Goal: Information Seeking & Learning: Learn about a topic

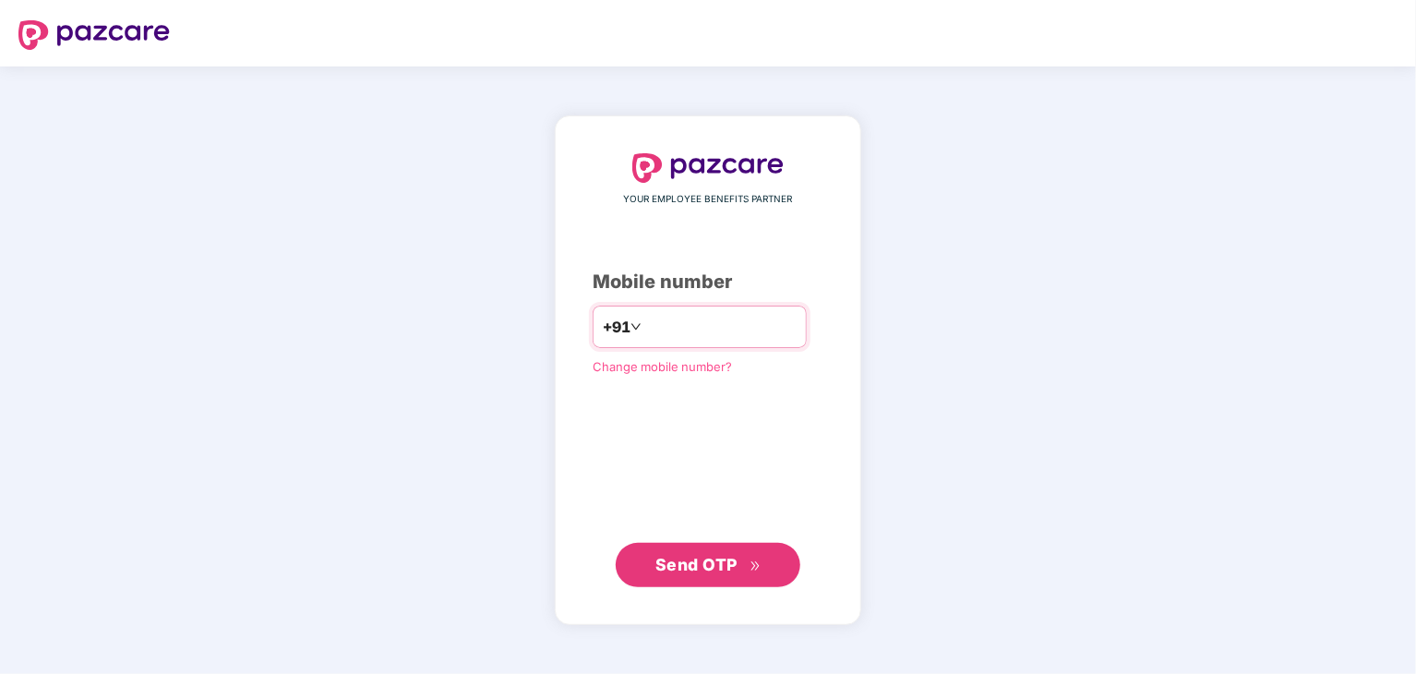
click at [665, 330] on input "number" at bounding box center [720, 327] width 151 height 30
type input "**********"
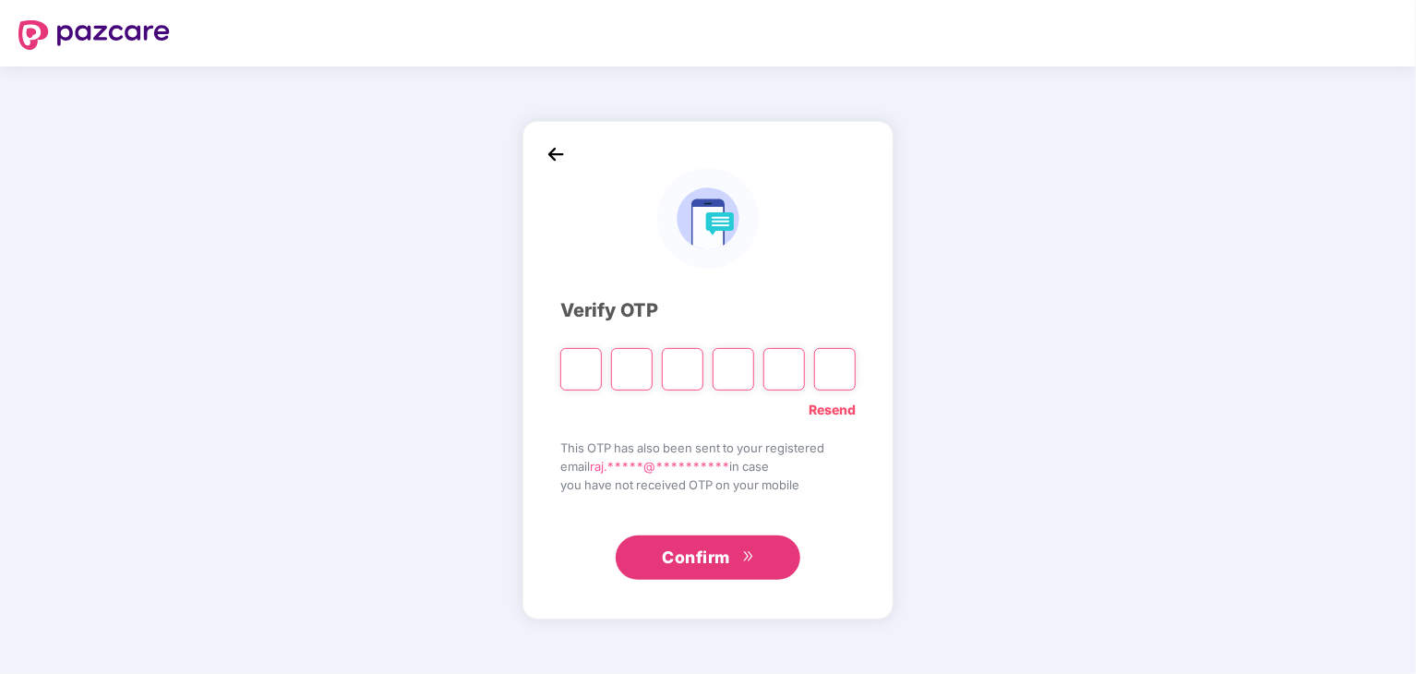
click at [572, 369] on input "Please enter verification code. Digit 1" at bounding box center [581, 369] width 42 height 42
type input "*"
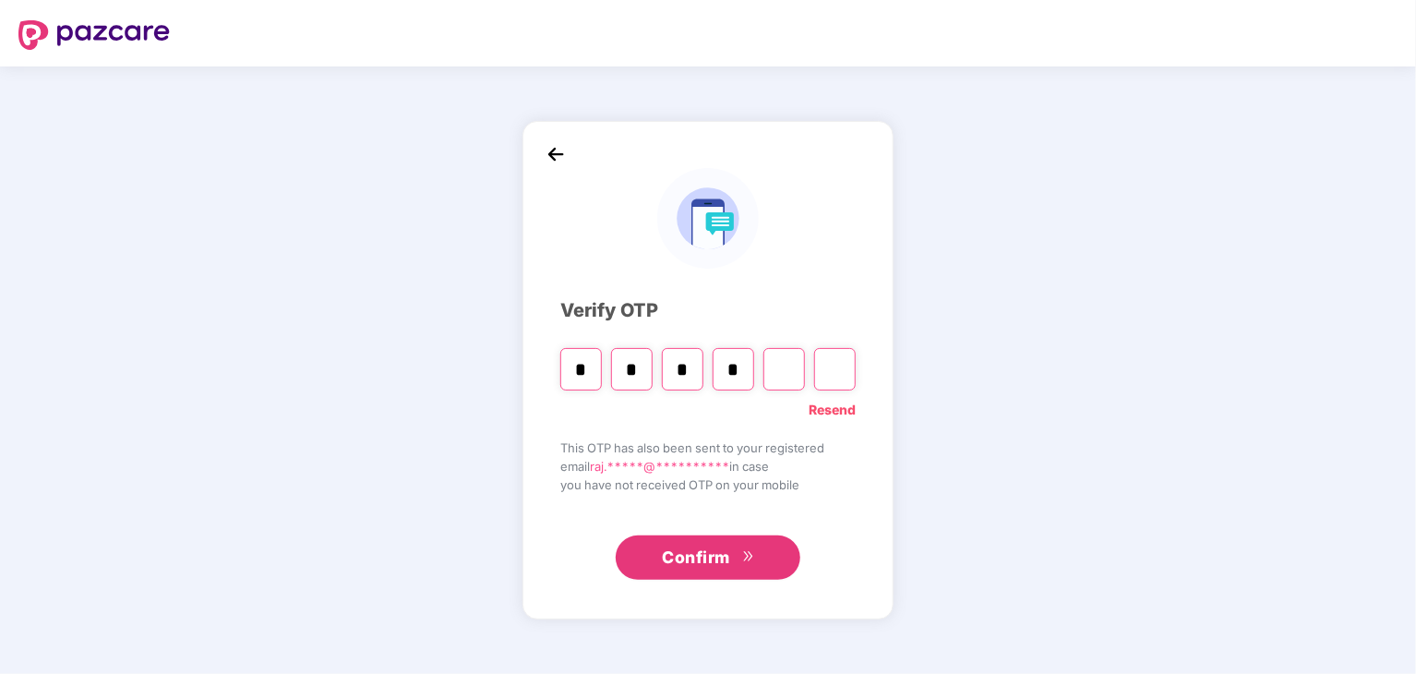
type input "*"
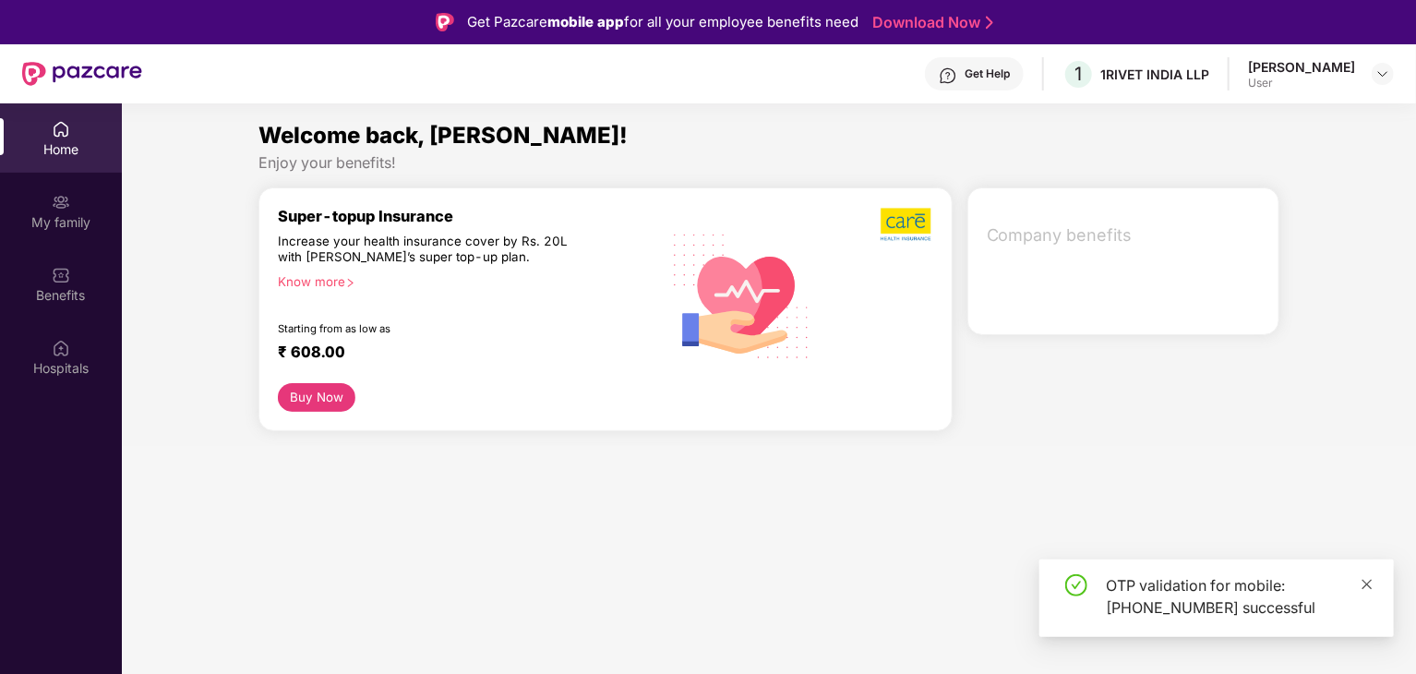
click at [1366, 585] on icon "close" at bounding box center [1367, 584] width 10 height 10
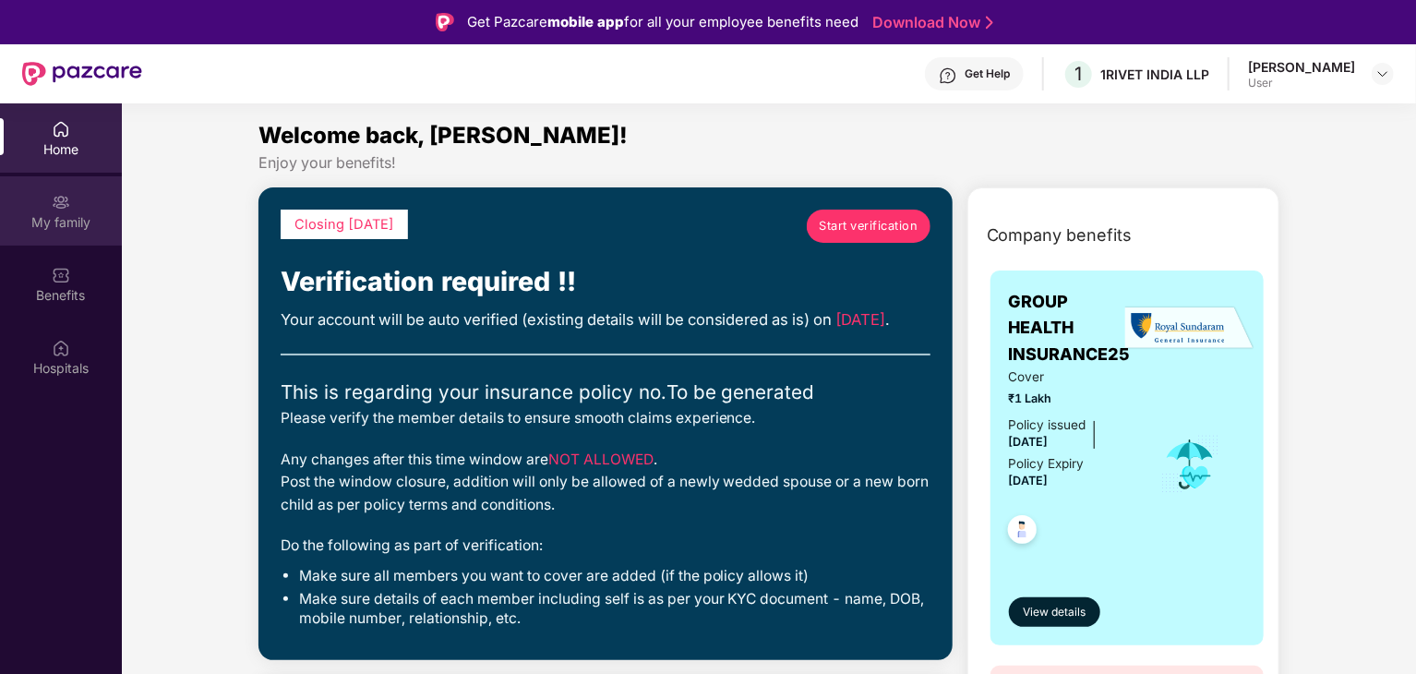
click at [72, 230] on div "My family" at bounding box center [61, 222] width 122 height 18
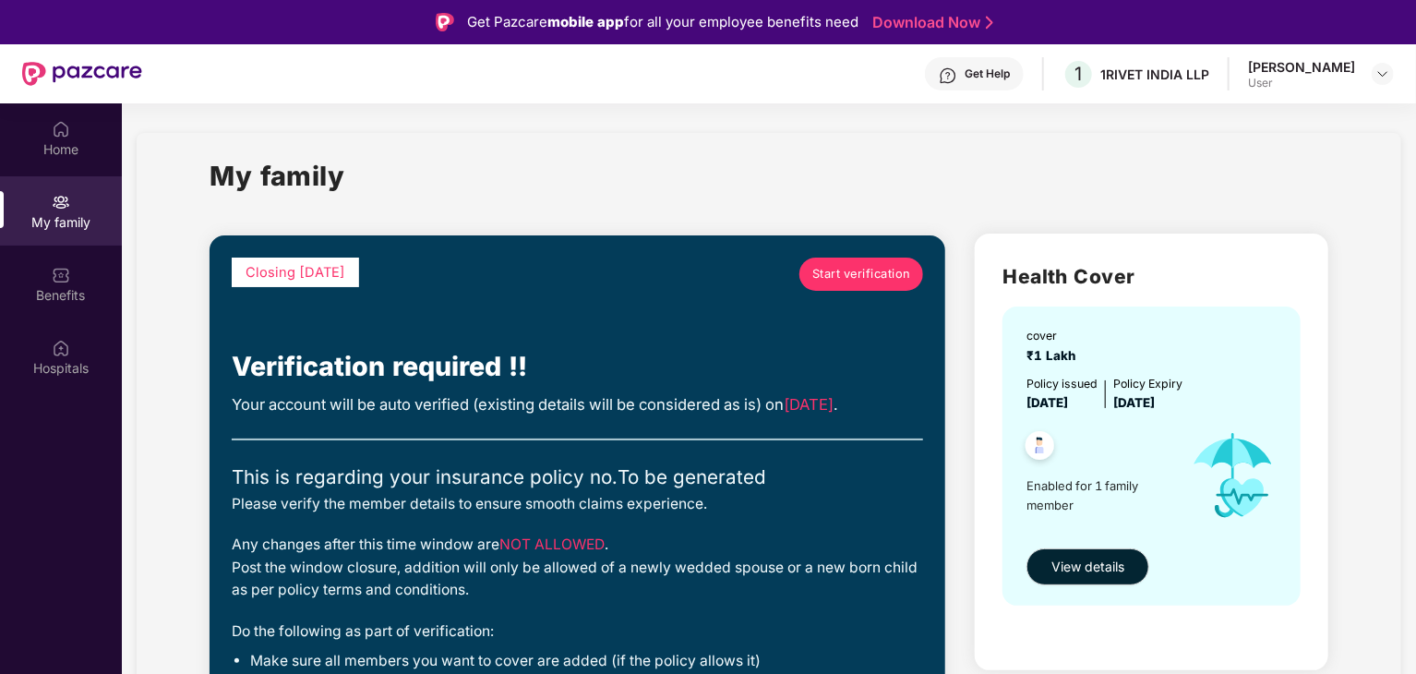
click at [63, 174] on div "Home My family Benefits Hospitals" at bounding box center [61, 249] width 122 height 292
click at [46, 141] on div "Home" at bounding box center [61, 149] width 122 height 18
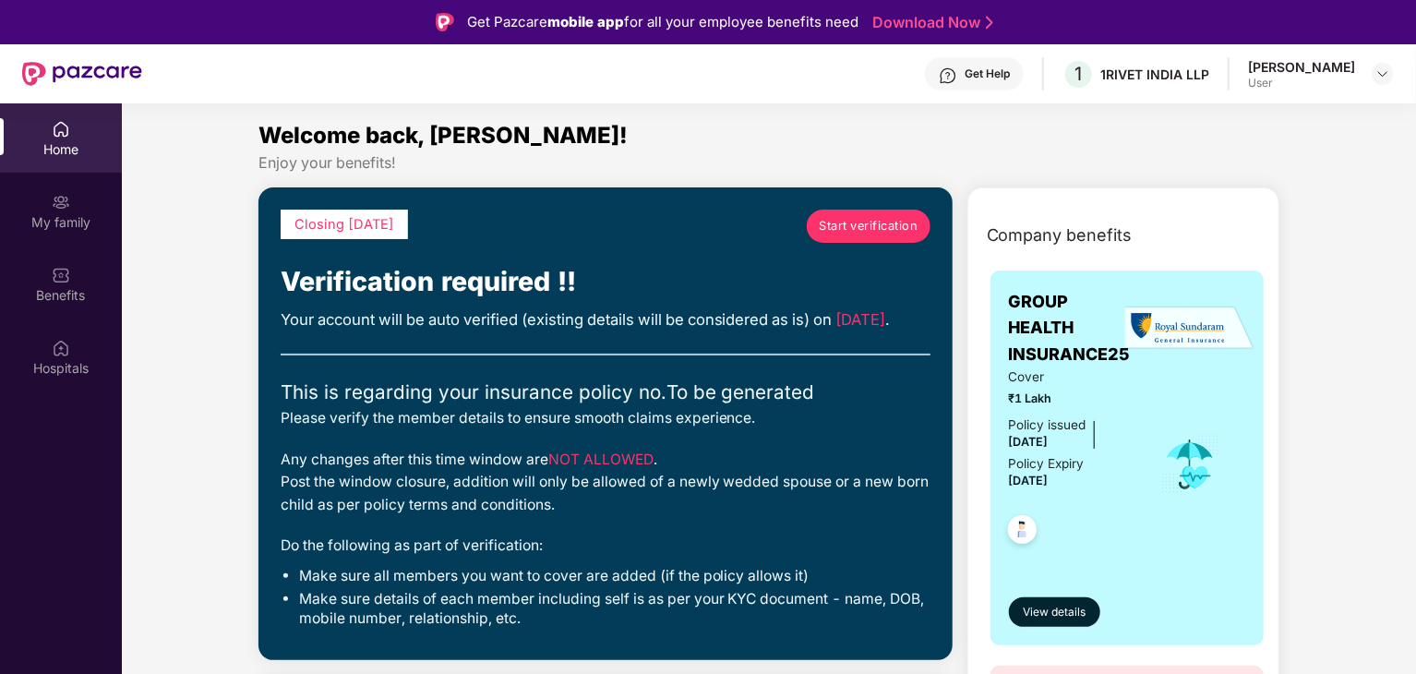
drag, startPoint x: 1085, startPoint y: 485, endPoint x: 1008, endPoint y: 477, distance: 77.9
click at [1009, 477] on div "Policy issued [DATE] Policy Expiry [DATE]" at bounding box center [1072, 453] width 126 height 77
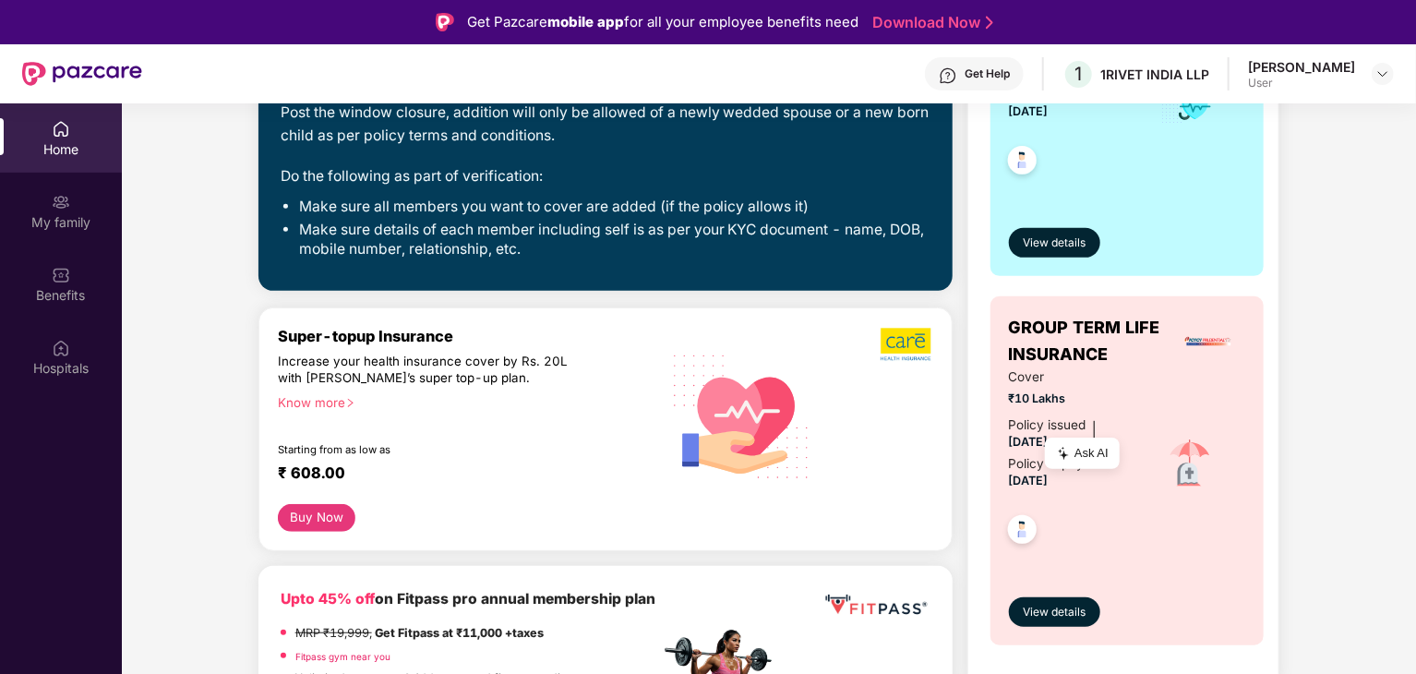
scroll to position [461, 0]
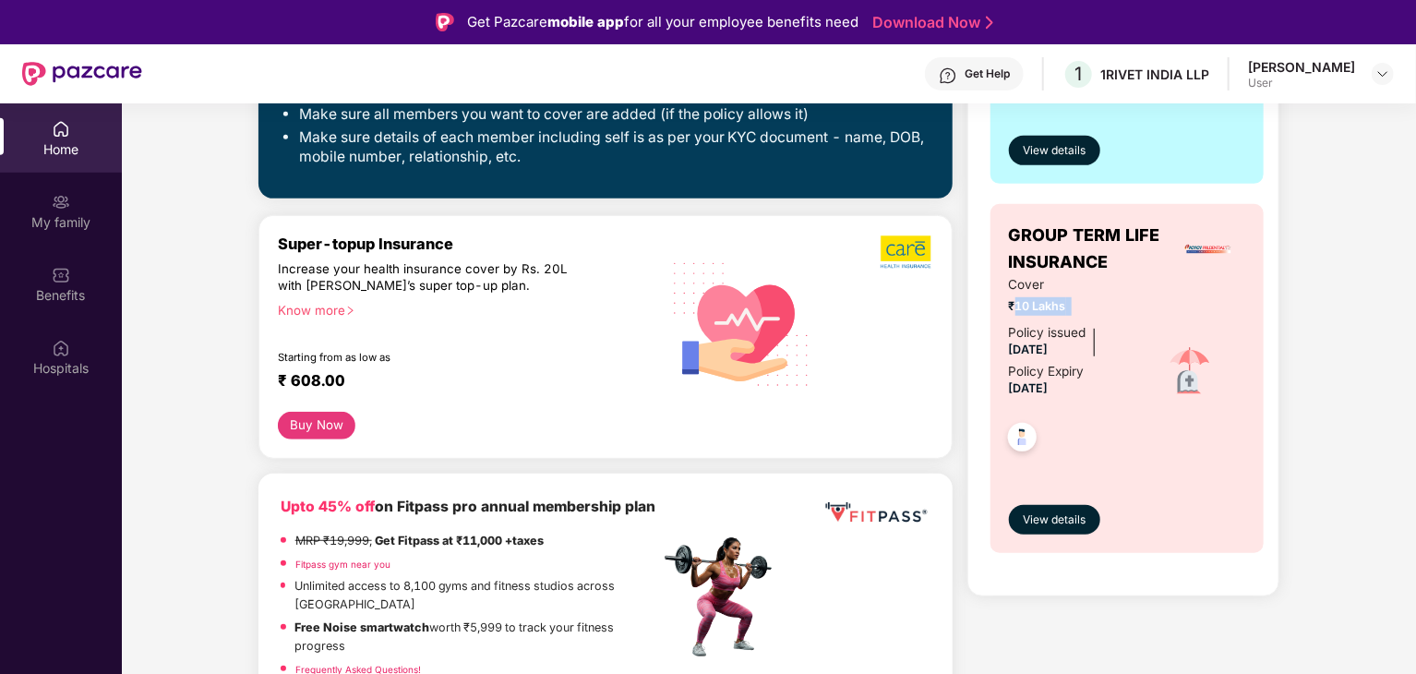
drag, startPoint x: 1046, startPoint y: 307, endPoint x: 1013, endPoint y: 306, distance: 32.3
click at [1013, 306] on span "₹10 Lakhs" at bounding box center [1072, 306] width 126 height 18
click at [1167, 308] on div "Cover ₹10 Lakhs Policy issued [DATE] Policy Expiry [DATE]" at bounding box center [1127, 371] width 237 height 193
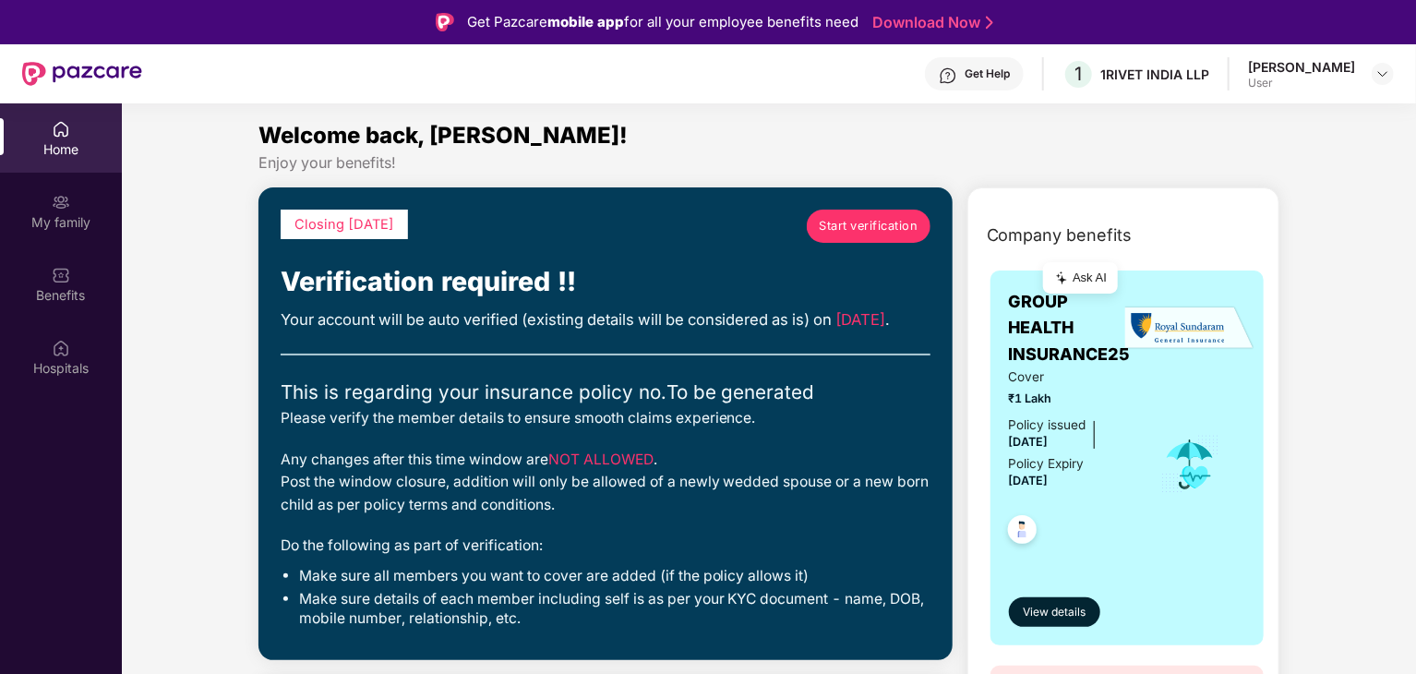
scroll to position [369, 0]
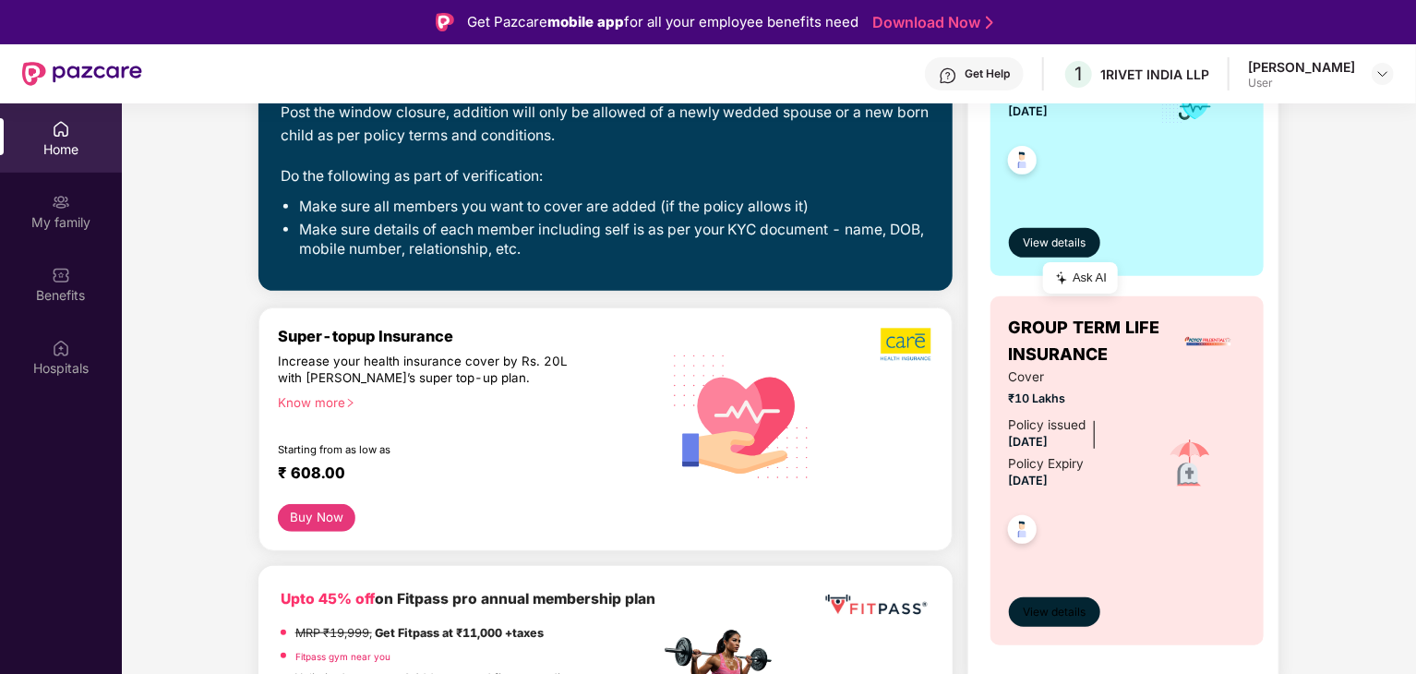
click at [1052, 608] on span "View details" at bounding box center [1054, 613] width 63 height 18
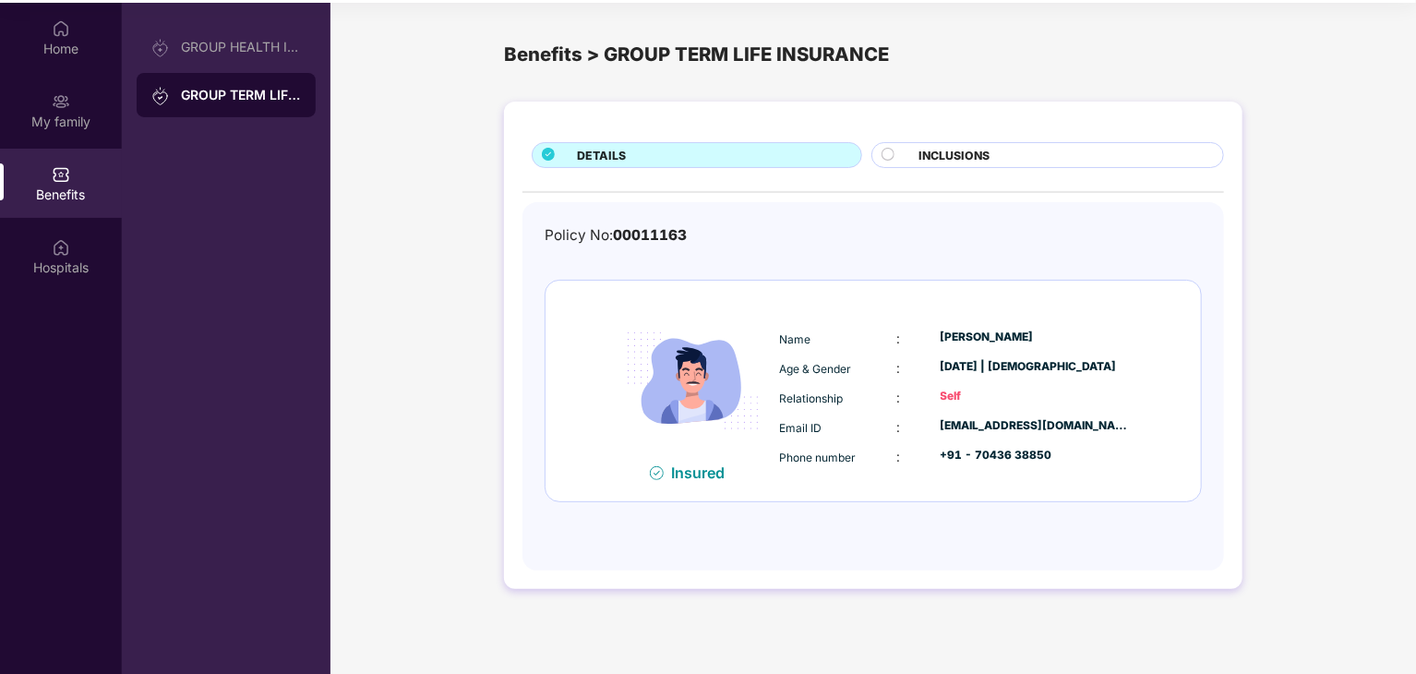
scroll to position [103, 0]
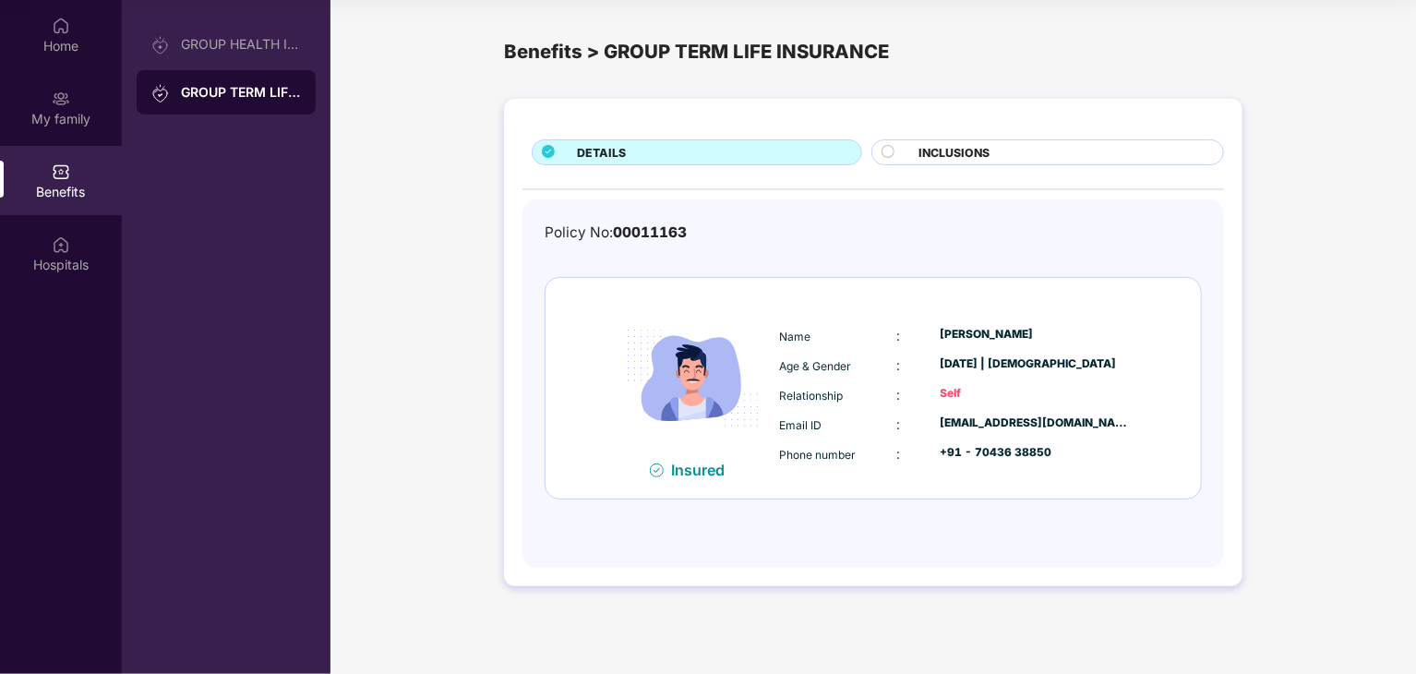
click at [926, 149] on span "INCLUSIONS" at bounding box center [953, 153] width 71 height 18
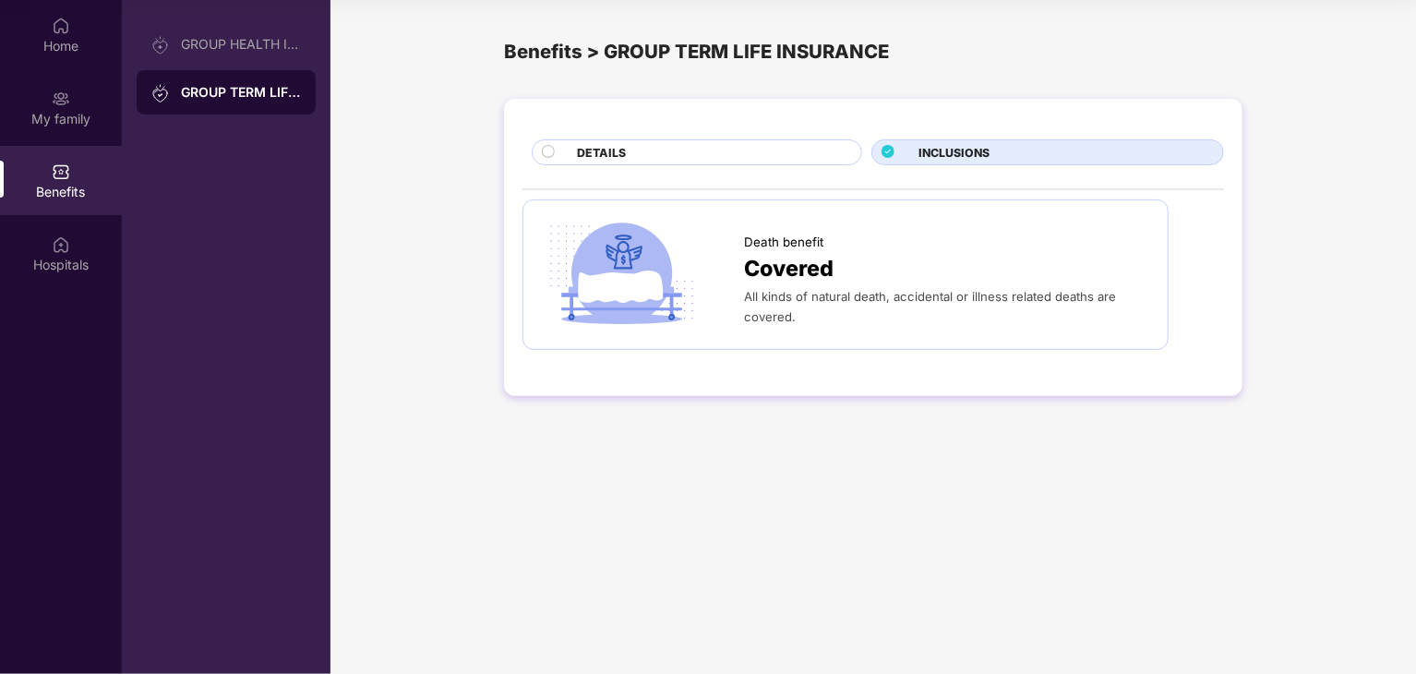
click at [726, 149] on div "DETAILS" at bounding box center [710, 154] width 284 height 20
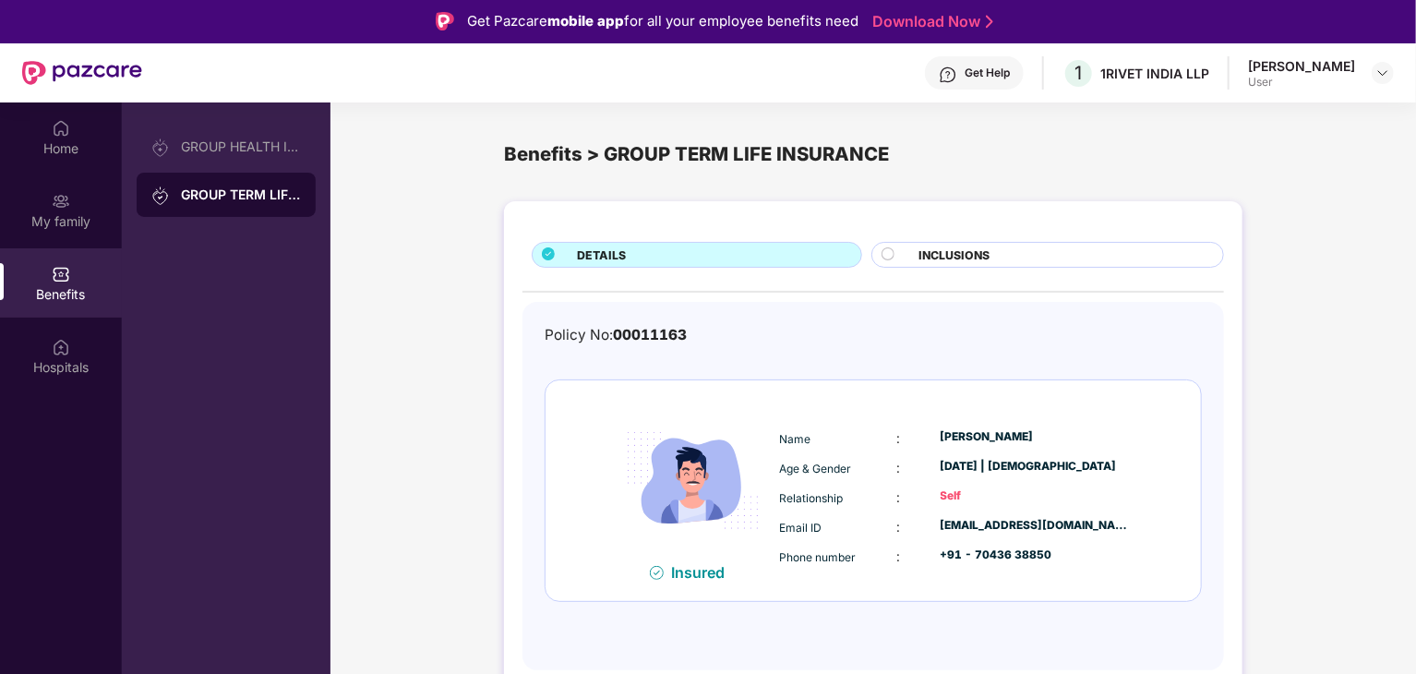
scroll to position [0, 0]
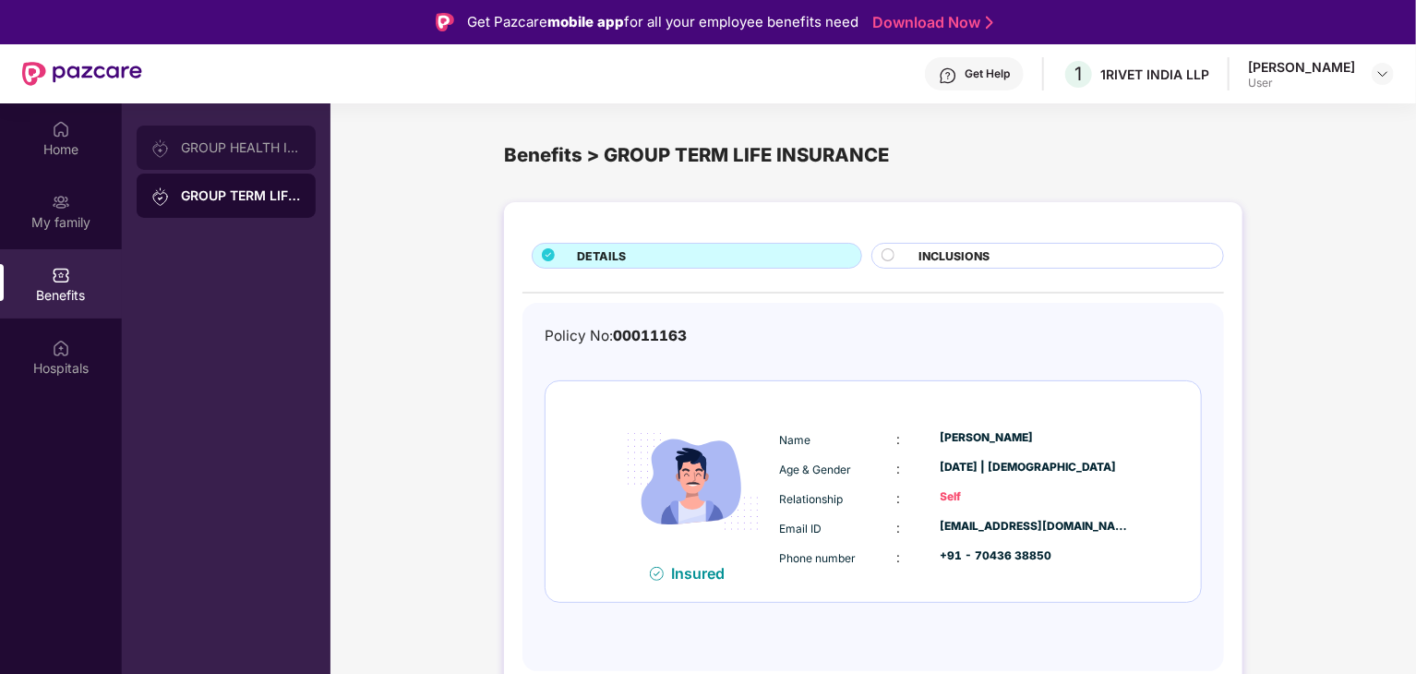
click at [226, 158] on div "GROUP HEALTH INSURANCE25" at bounding box center [226, 148] width 179 height 44
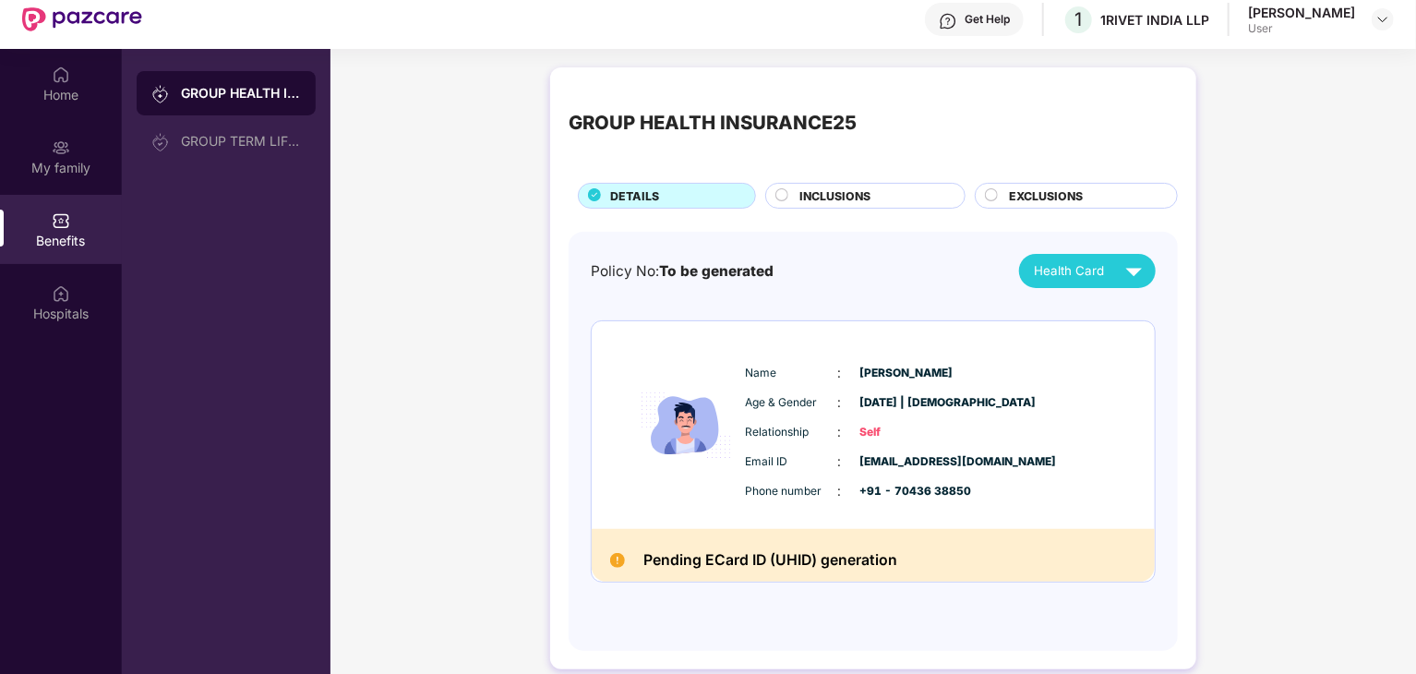
scroll to position [103, 0]
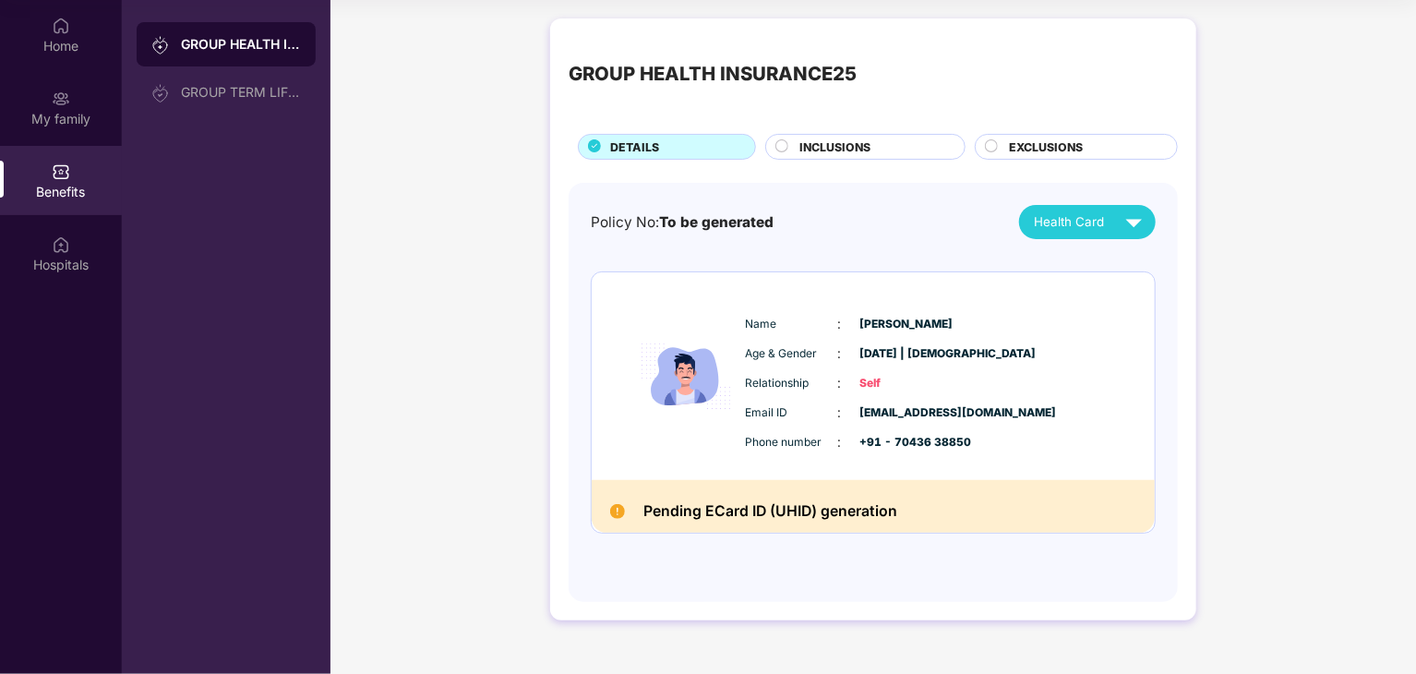
click at [849, 147] on span "INCLUSIONS" at bounding box center [834, 147] width 71 height 18
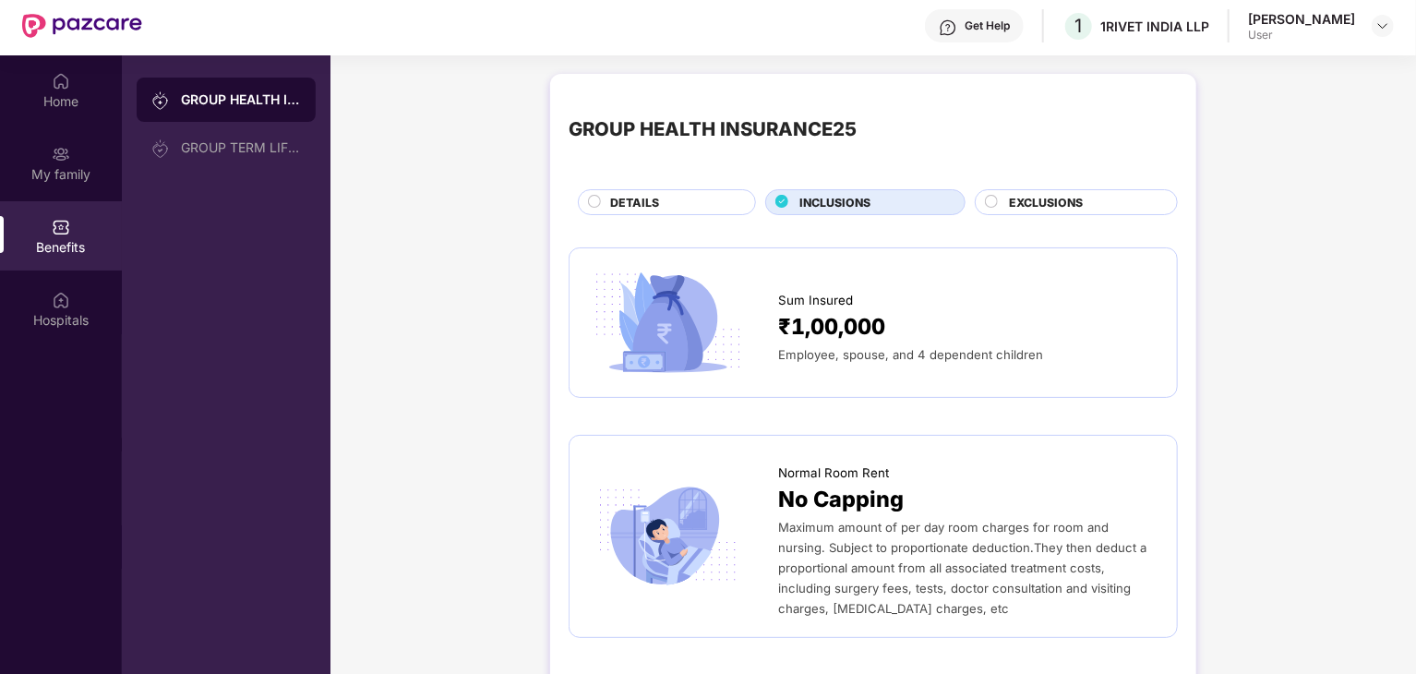
scroll to position [0, 0]
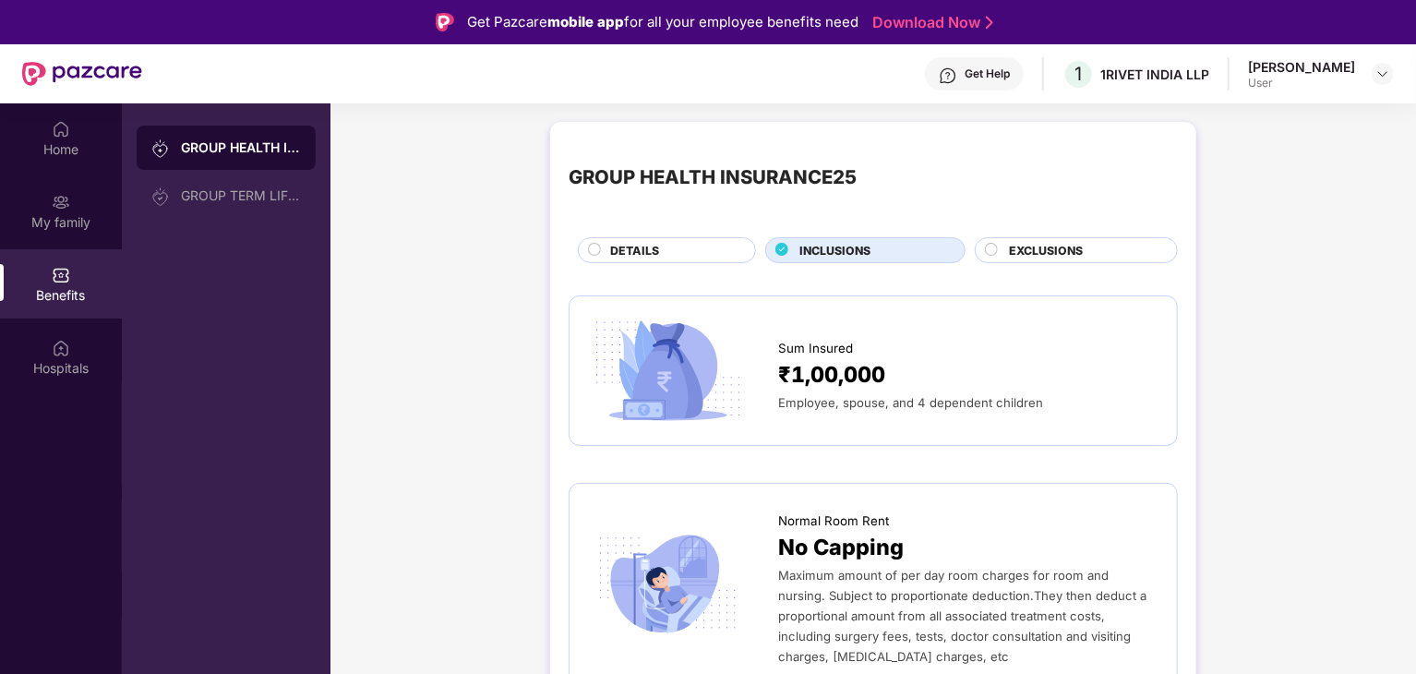
click at [1064, 254] on span "EXCLUSIONS" at bounding box center [1046, 251] width 74 height 18
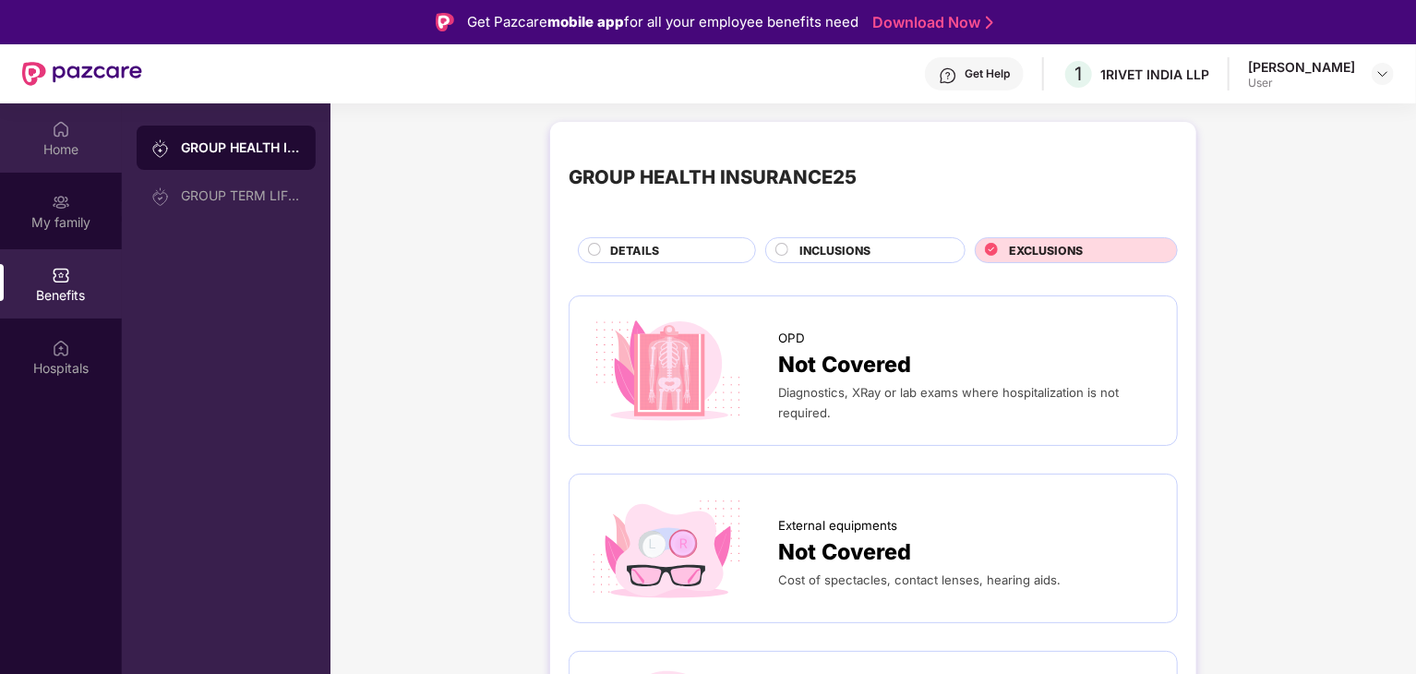
click at [69, 160] on div "Home" at bounding box center [61, 137] width 122 height 69
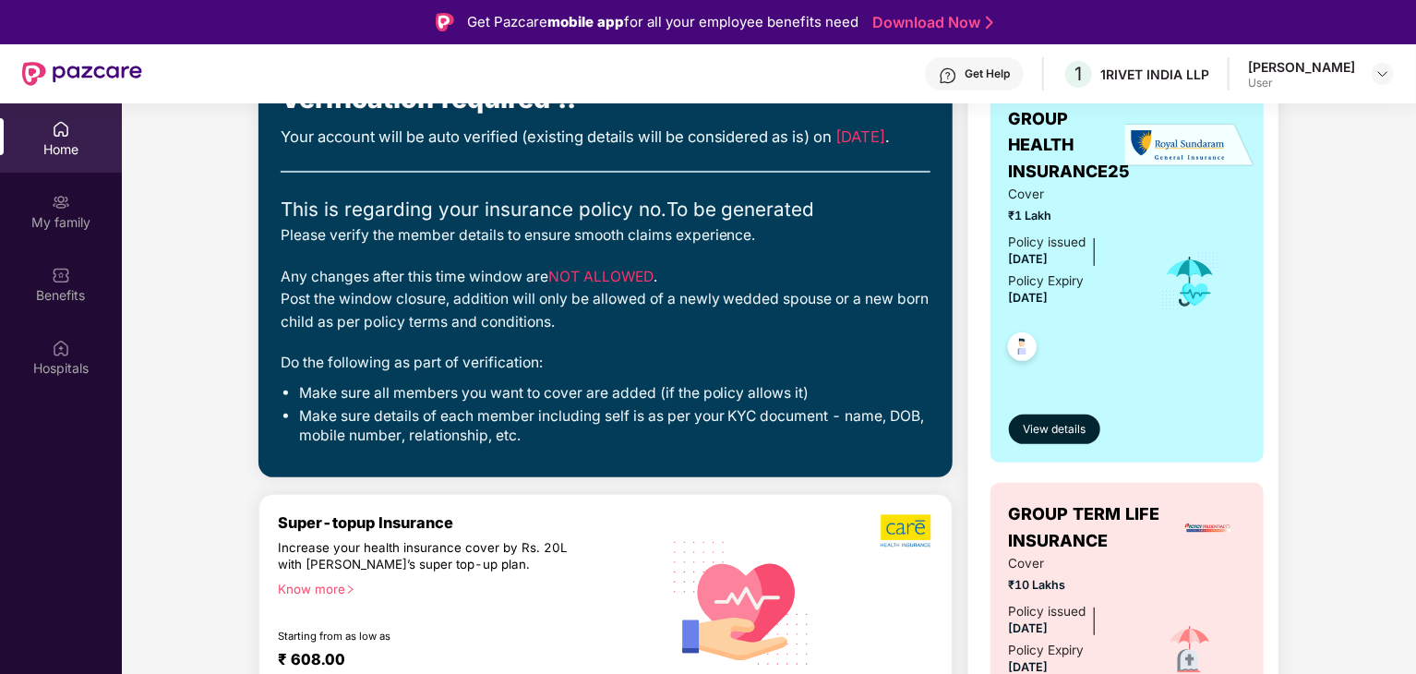
scroll to position [369, 0]
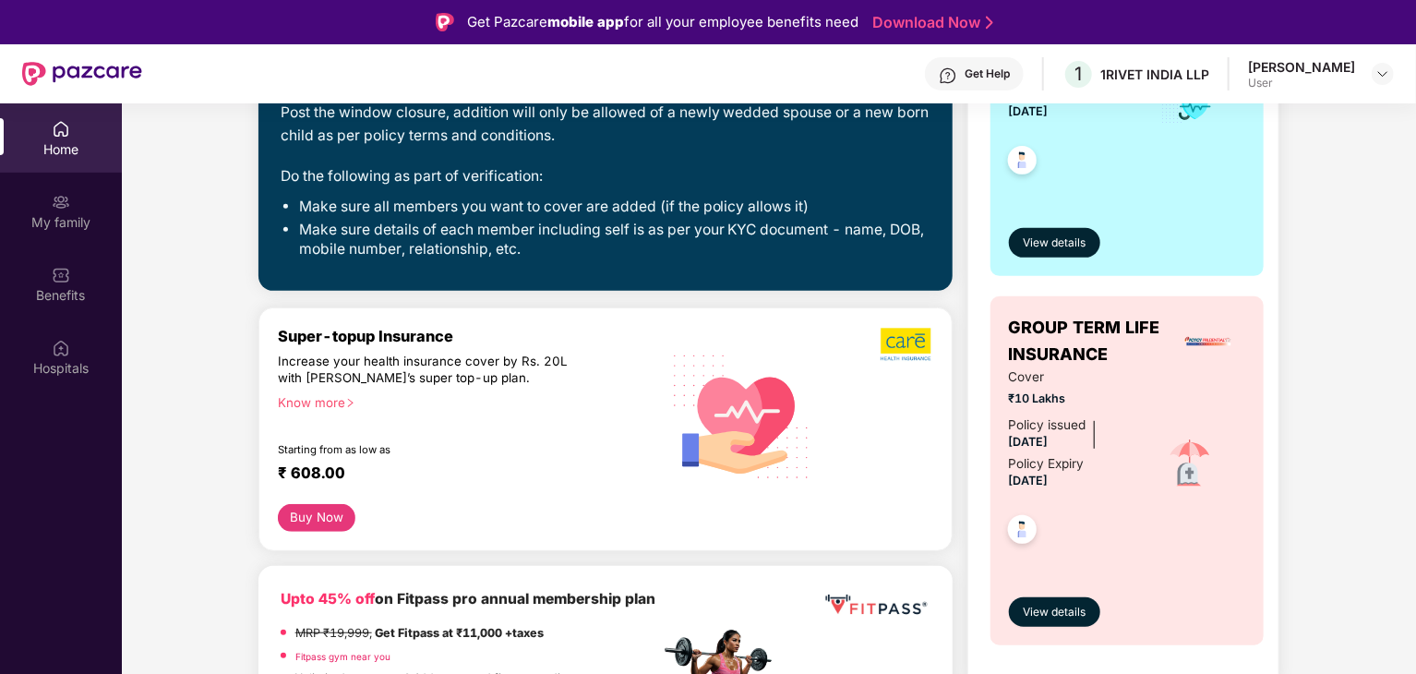
click at [1089, 503] on div at bounding box center [1072, 526] width 126 height 68
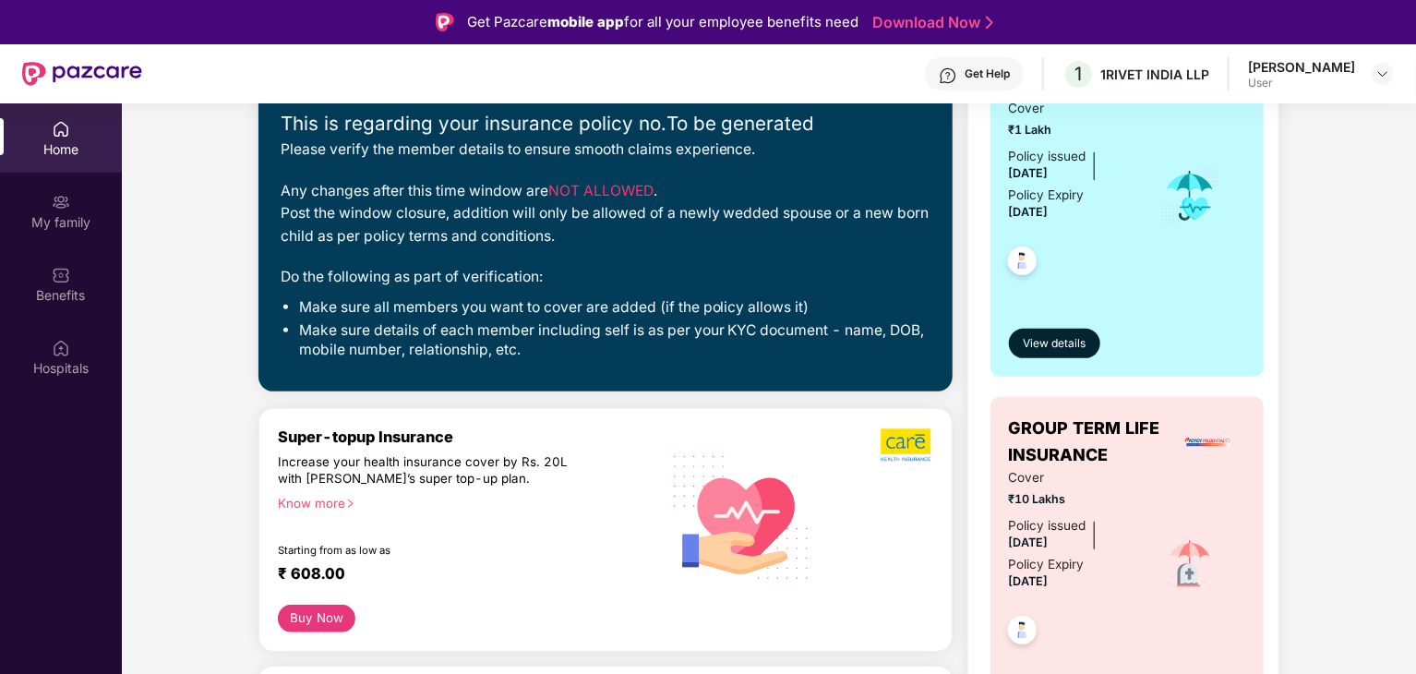
scroll to position [92, 0]
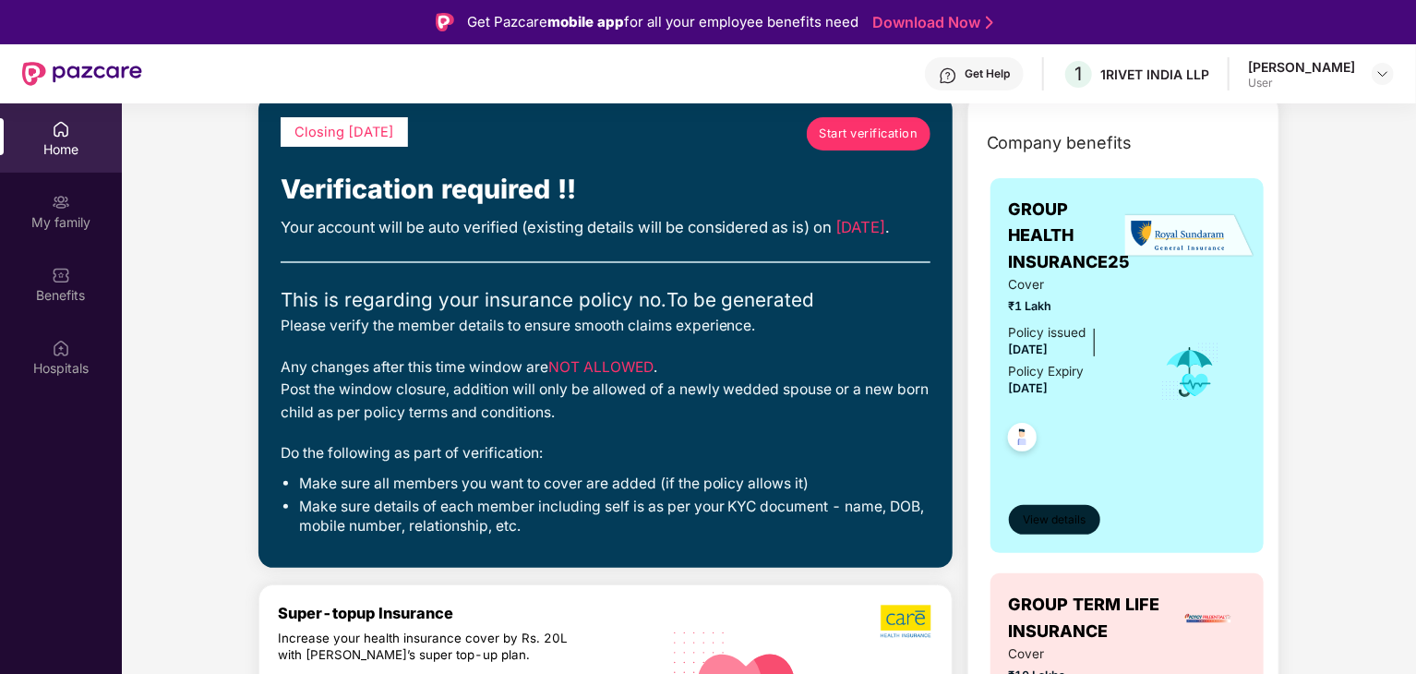
click at [1059, 521] on span "View details" at bounding box center [1054, 520] width 63 height 18
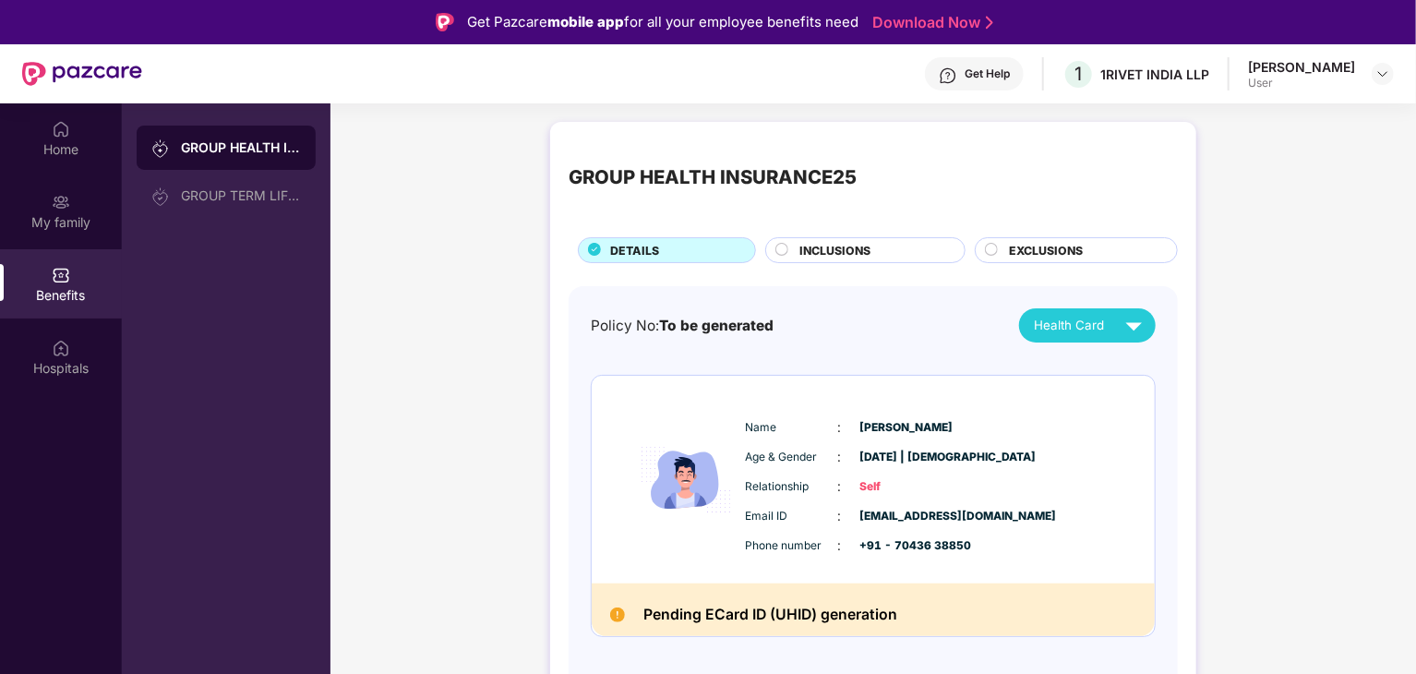
click at [713, 606] on h2 "Pending ECard ID (UHID) generation" at bounding box center [770, 614] width 254 height 25
click at [1038, 332] on span "Health Card" at bounding box center [1069, 325] width 70 height 19
click at [1049, 360] on div "[PERSON_NAME]" at bounding box center [1091, 368] width 120 height 20
click at [921, 248] on div "INCLUSIONS" at bounding box center [872, 252] width 165 height 20
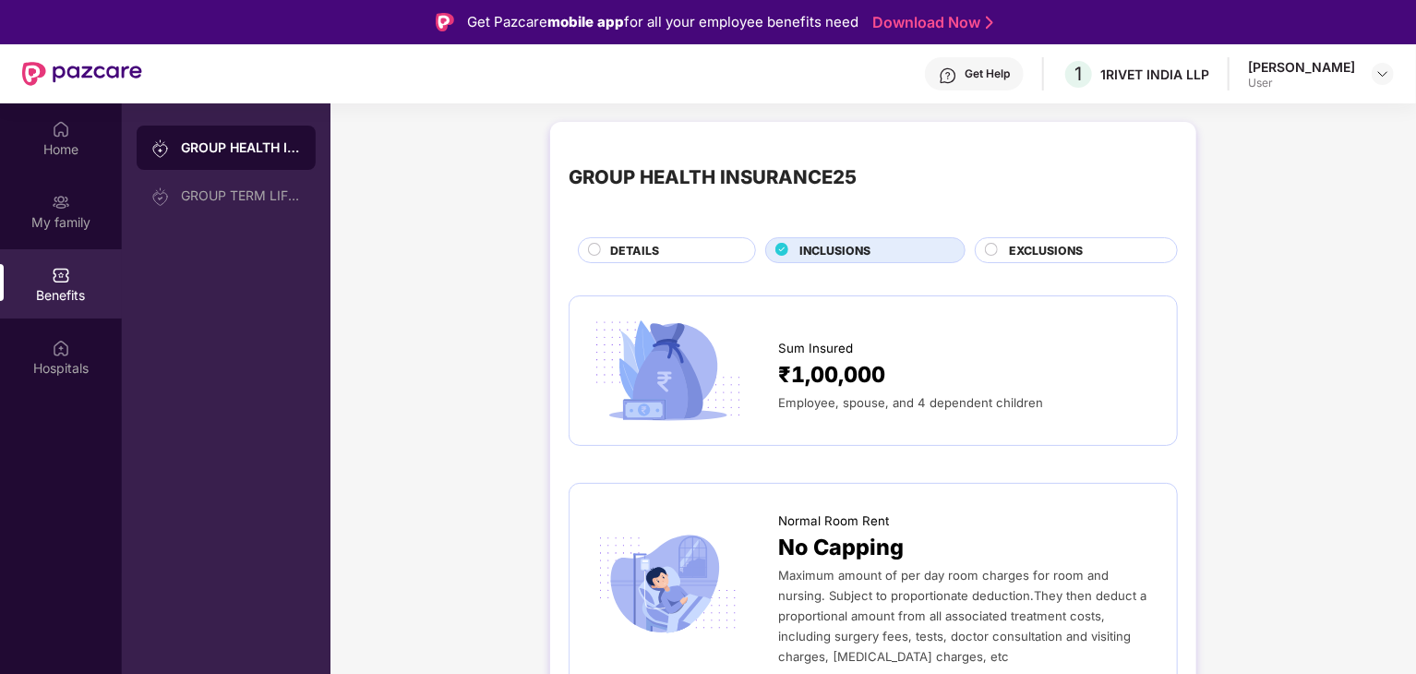
click at [1010, 241] on div "EXCLUSIONS" at bounding box center [1076, 250] width 203 height 26
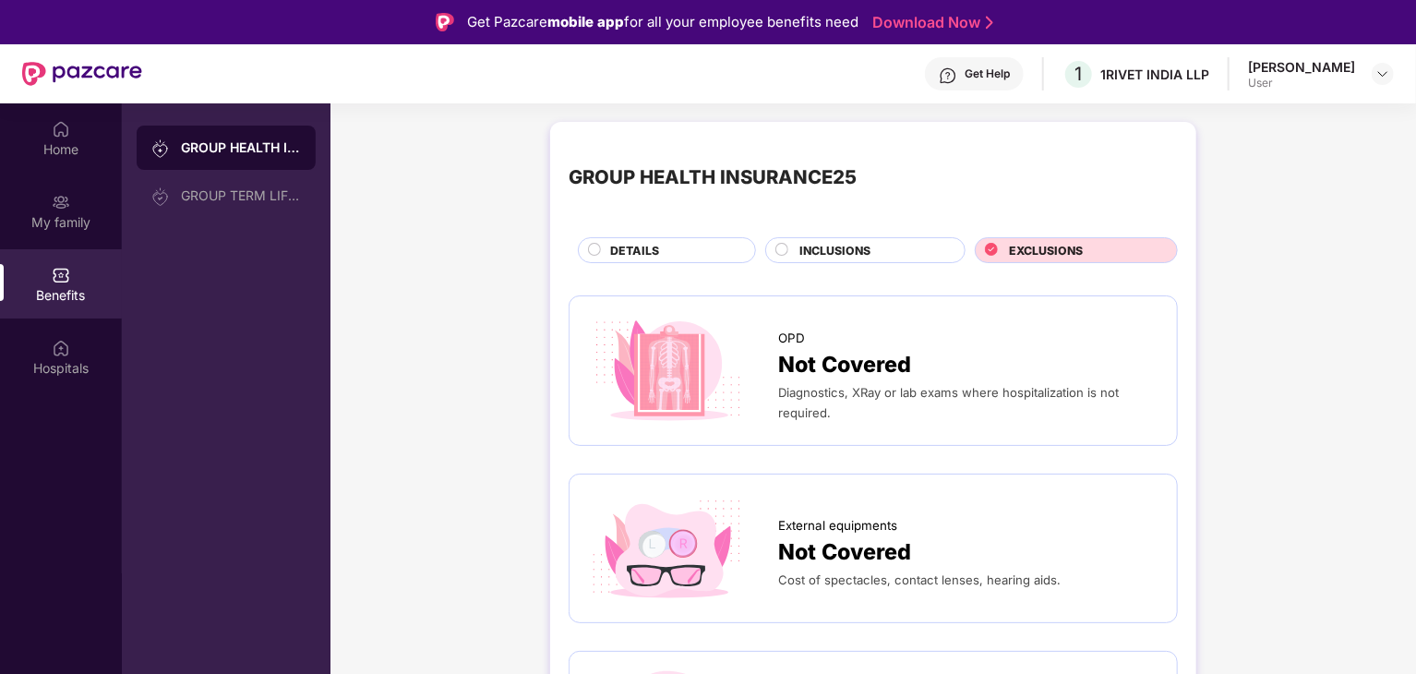
click at [712, 257] on div "DETAILS" at bounding box center [673, 252] width 145 height 20
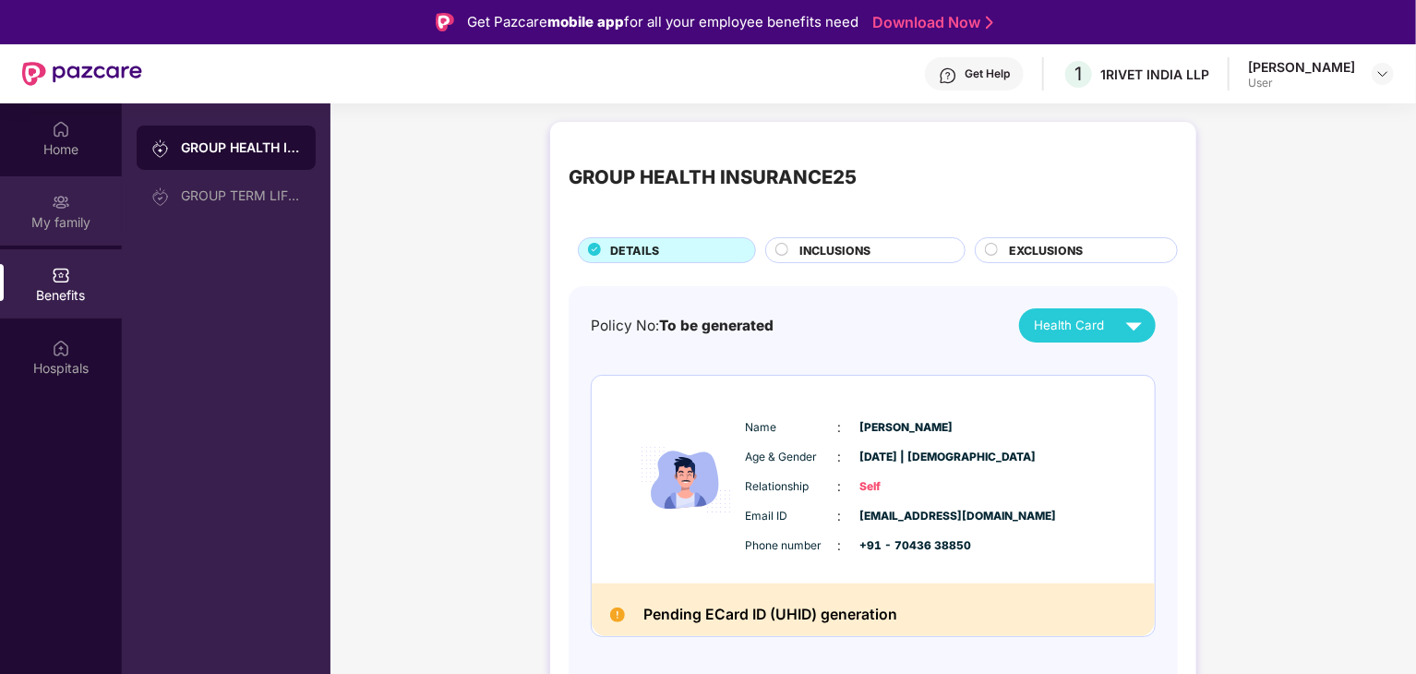
click at [79, 217] on div "My family" at bounding box center [61, 222] width 122 height 18
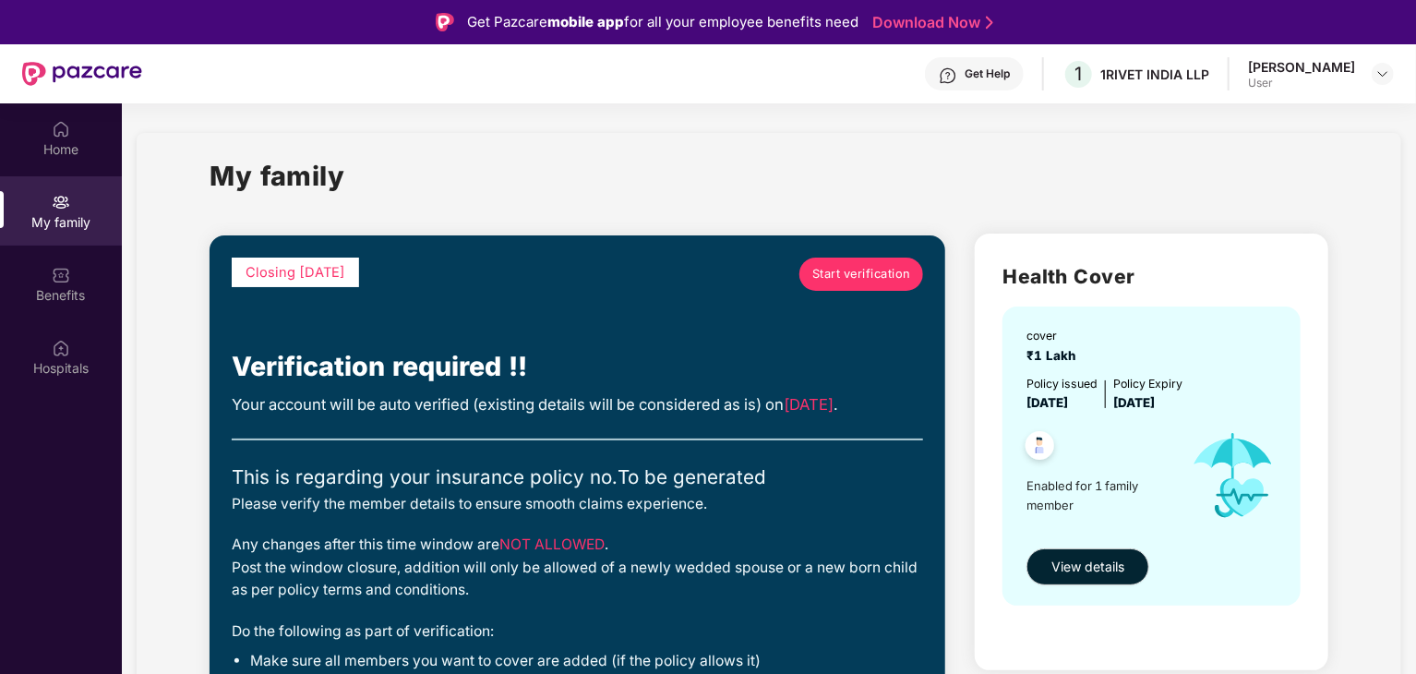
click at [857, 281] on span "Start verification" at bounding box center [861, 274] width 99 height 18
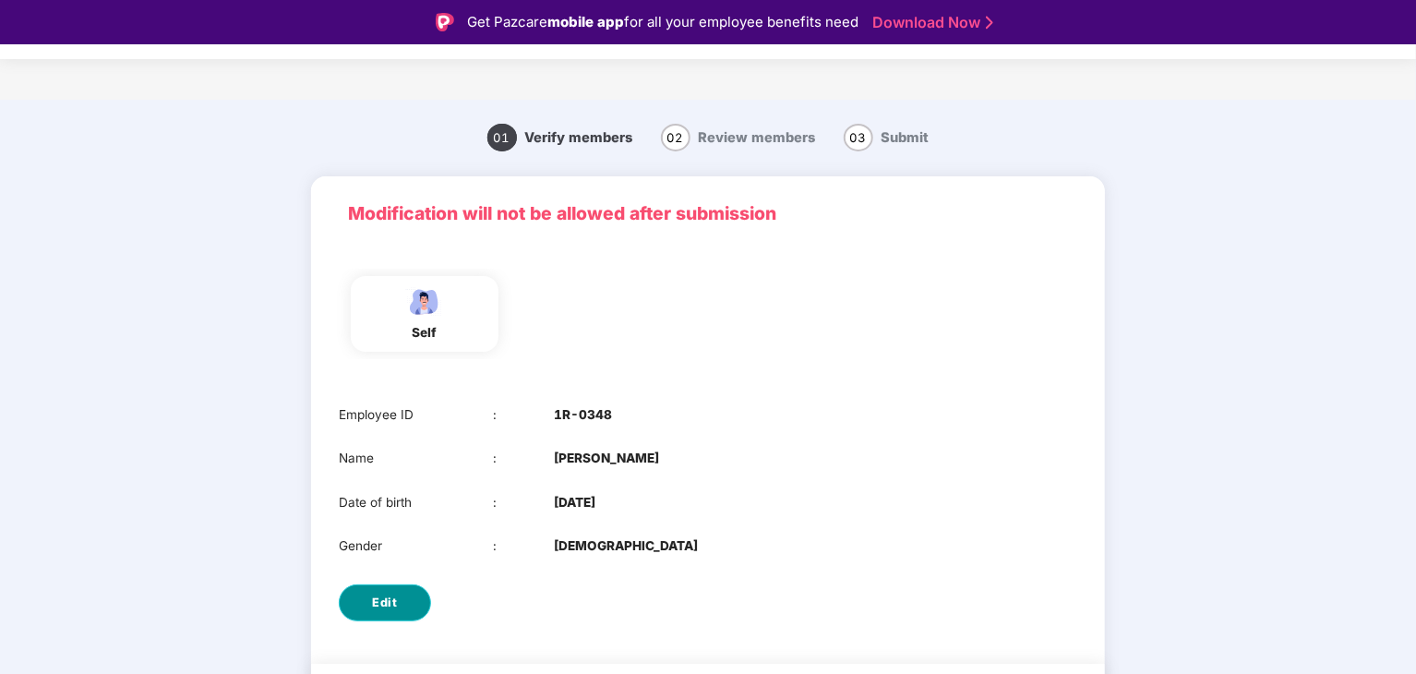
click at [377, 594] on span "Edit" at bounding box center [385, 602] width 25 height 18
select select "****"
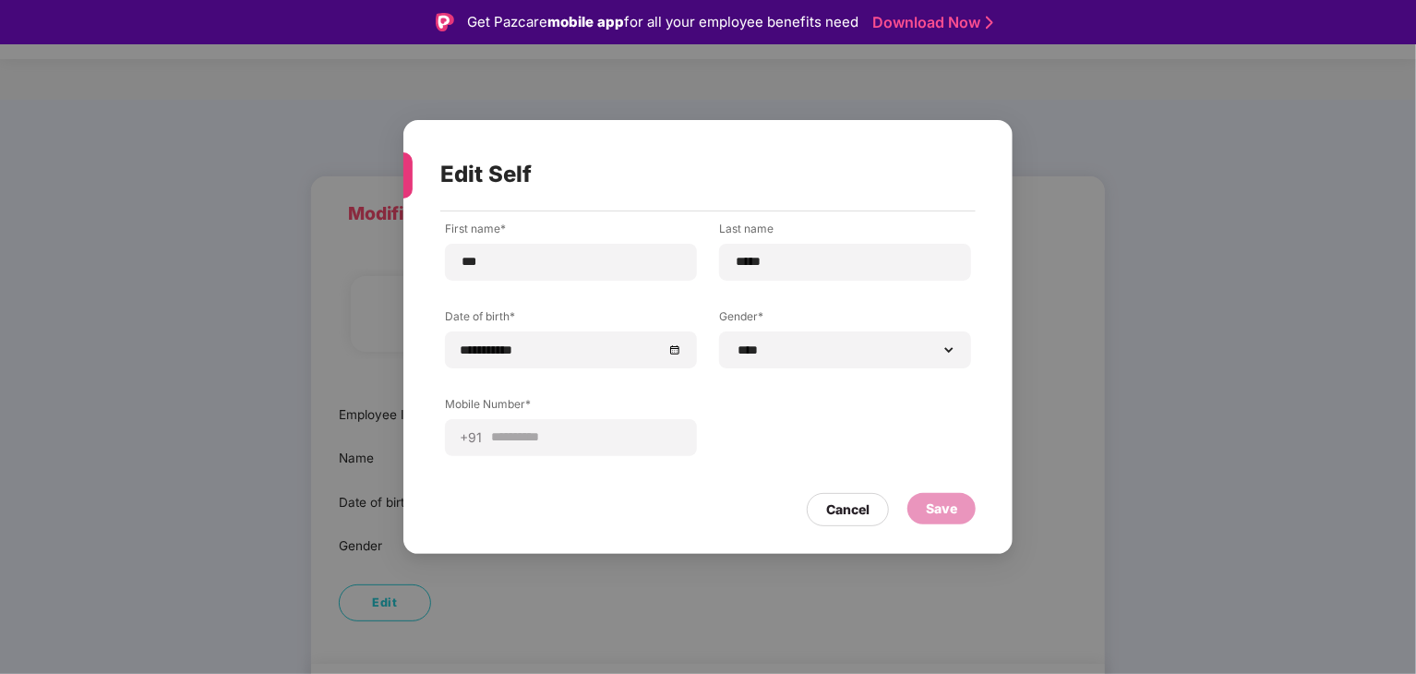
click at [931, 514] on div "Save" at bounding box center [941, 508] width 31 height 20
click at [912, 357] on select "**********" at bounding box center [845, 349] width 221 height 15
click at [735, 342] on select "**********" at bounding box center [845, 349] width 221 height 15
click at [795, 273] on div "*****" at bounding box center [845, 262] width 252 height 37
click at [617, 348] on input "**********" at bounding box center [562, 350] width 202 height 20
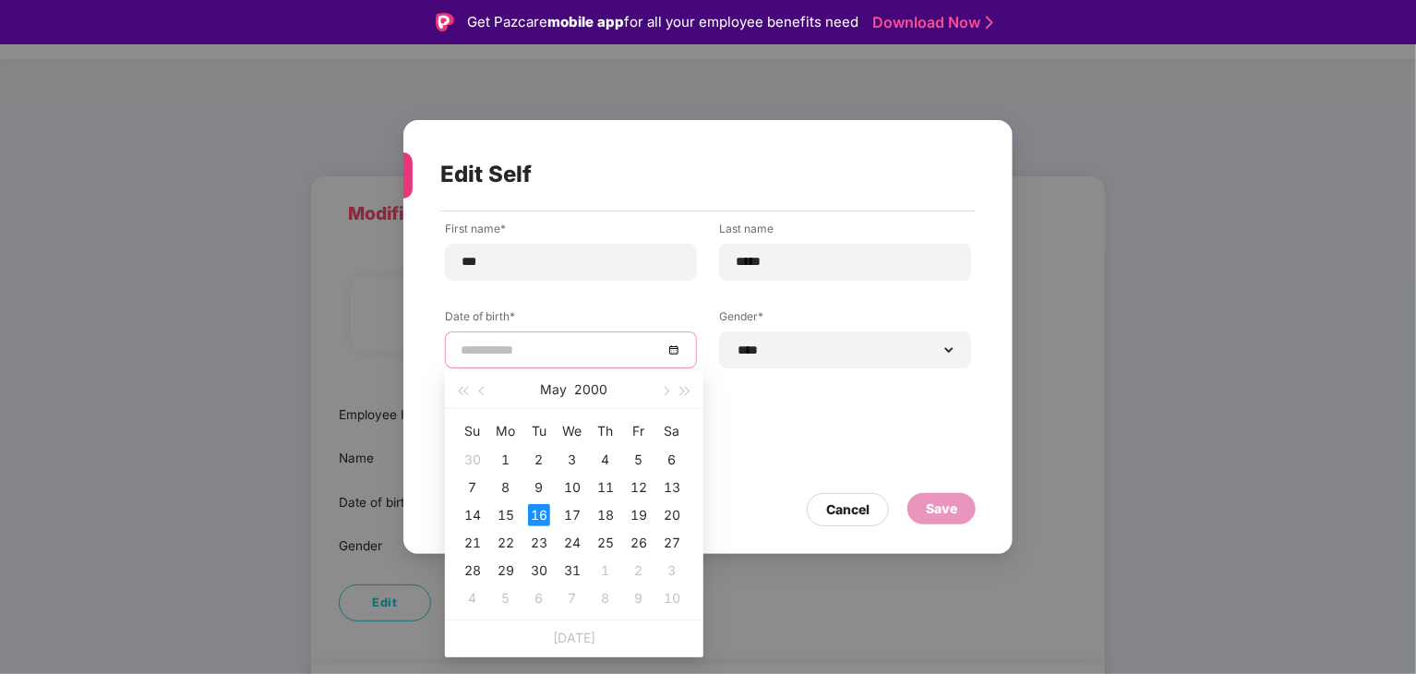
type input "**********"
click at [538, 518] on div "16" at bounding box center [539, 515] width 22 height 22
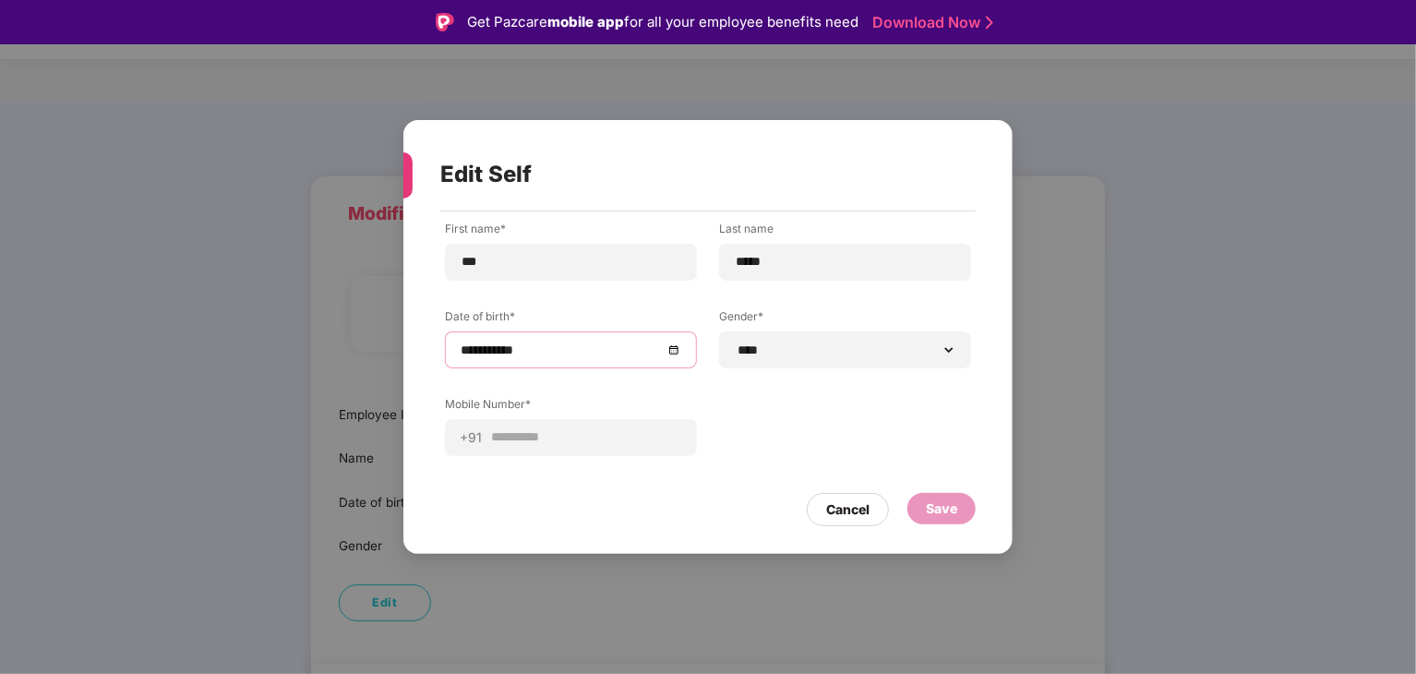
drag, startPoint x: 915, startPoint y: 512, endPoint x: 894, endPoint y: 512, distance: 20.3
click at [914, 512] on div "Save" at bounding box center [941, 508] width 68 height 31
click at [857, 511] on div "Cancel" at bounding box center [847, 509] width 43 height 20
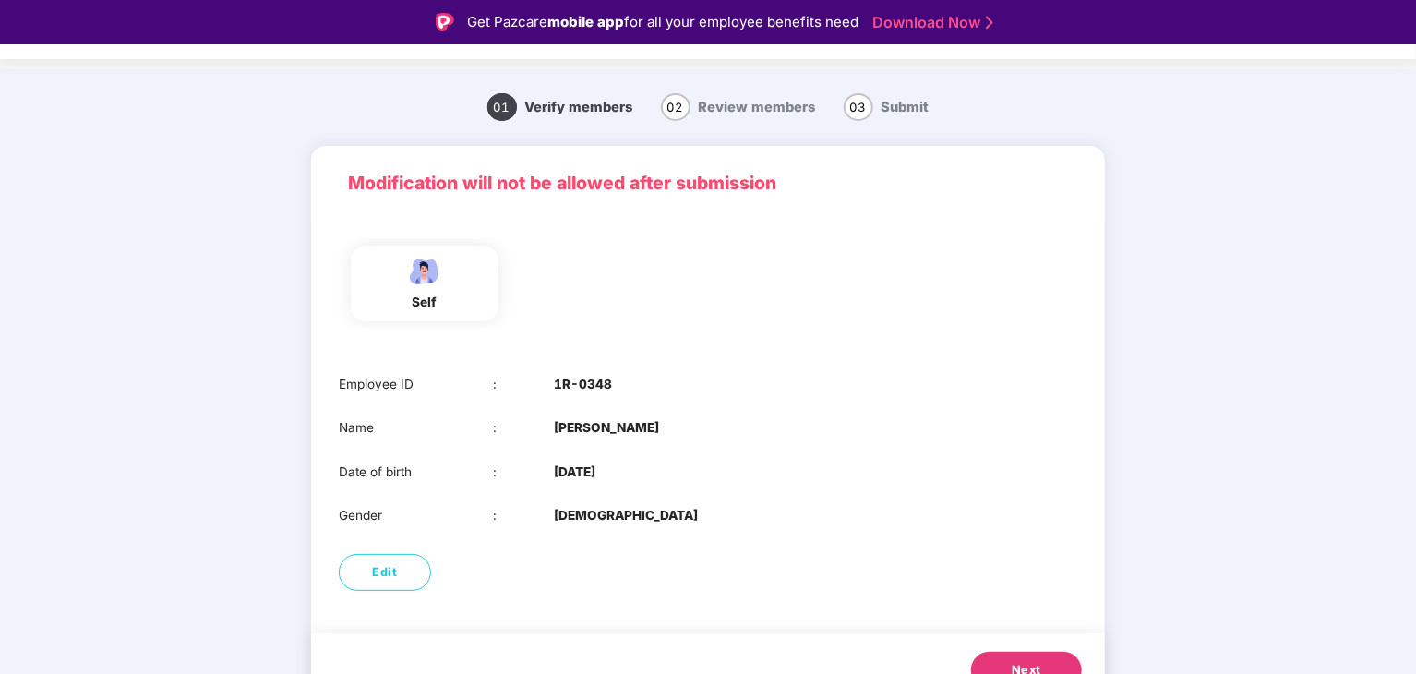
scroll to position [62, 0]
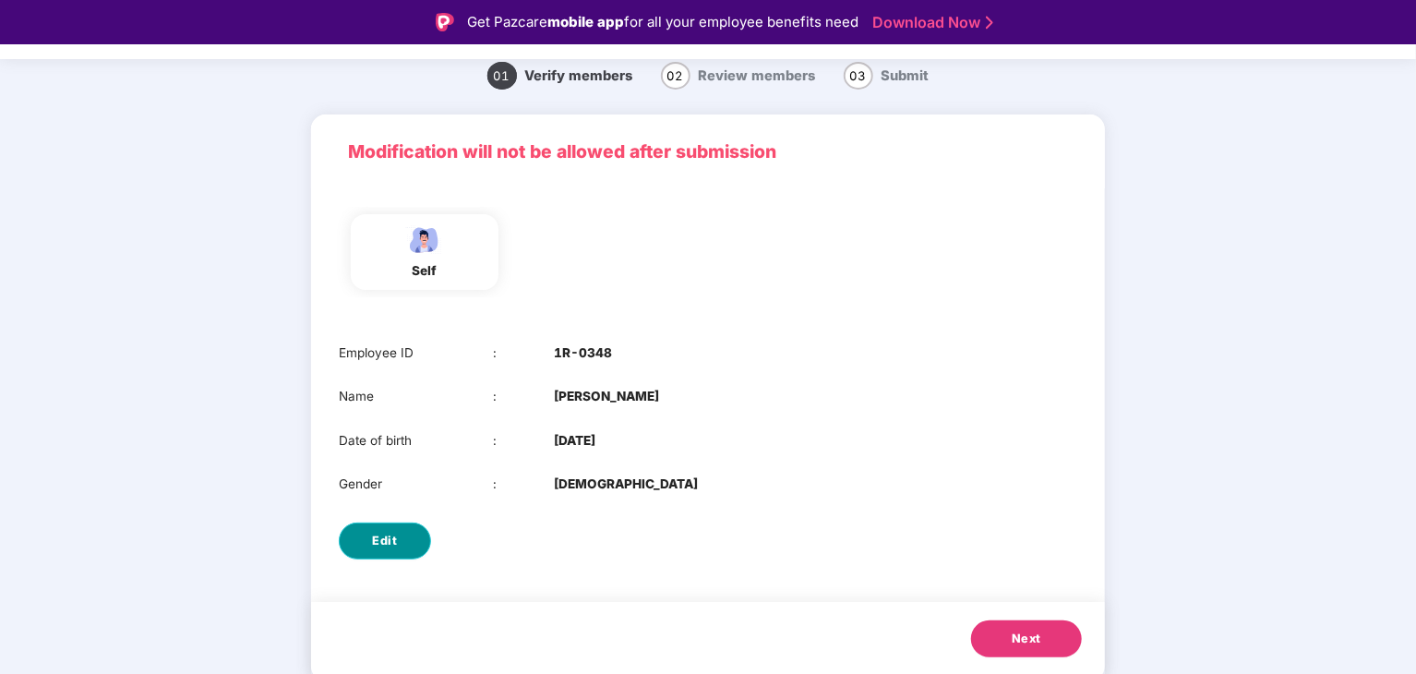
click at [395, 552] on button "Edit" at bounding box center [385, 540] width 92 height 37
select select "****"
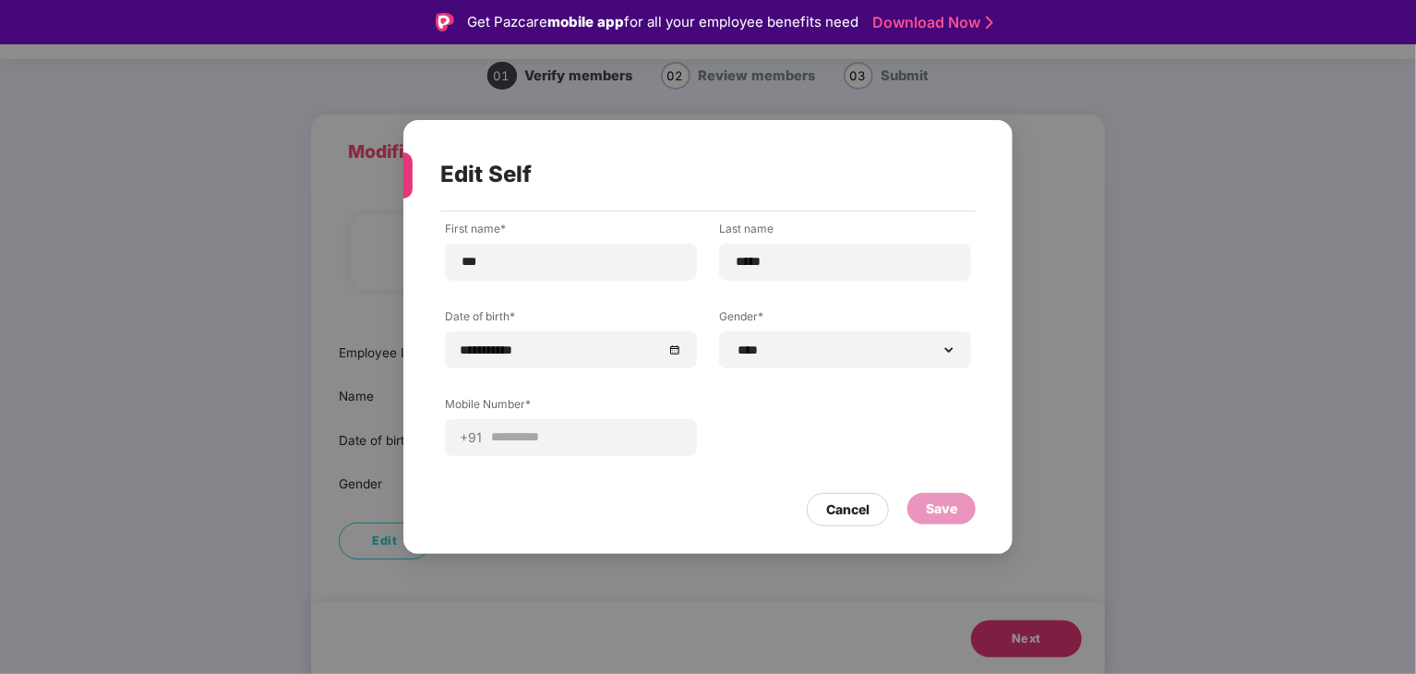
click at [933, 511] on div "Save" at bounding box center [941, 508] width 31 height 20
click at [593, 252] on input "***" at bounding box center [571, 261] width 221 height 19
click at [766, 257] on input "*****" at bounding box center [845, 261] width 221 height 19
click at [601, 327] on label "Date of birth*" at bounding box center [571, 319] width 252 height 23
click at [807, 359] on div "**********" at bounding box center [845, 349] width 252 height 37
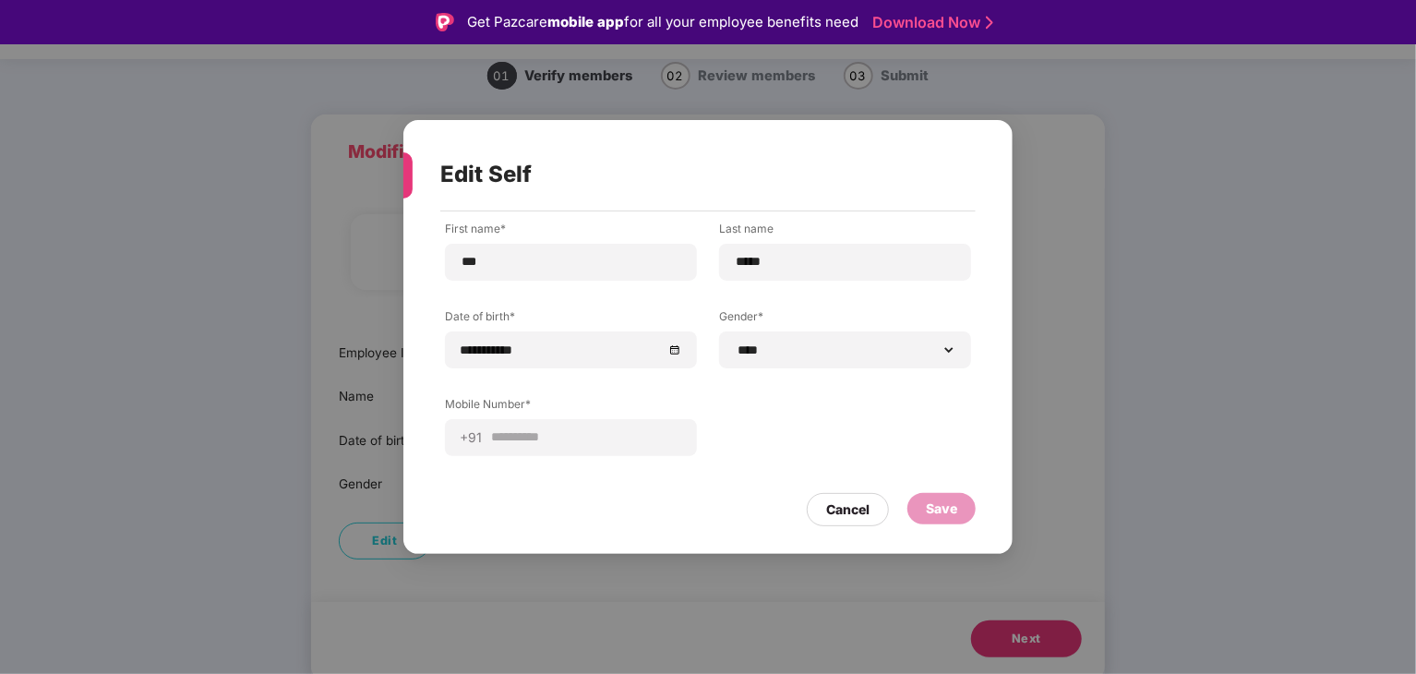
drag, startPoint x: 979, startPoint y: 513, endPoint x: 969, endPoint y: 514, distance: 10.2
click at [978, 513] on div "**********" at bounding box center [707, 373] width 609 height 324
drag, startPoint x: 941, startPoint y: 517, endPoint x: 897, endPoint y: 517, distance: 43.4
click at [938, 517] on div "Save" at bounding box center [941, 508] width 31 height 20
click at [882, 517] on div "Cancel" at bounding box center [848, 509] width 82 height 33
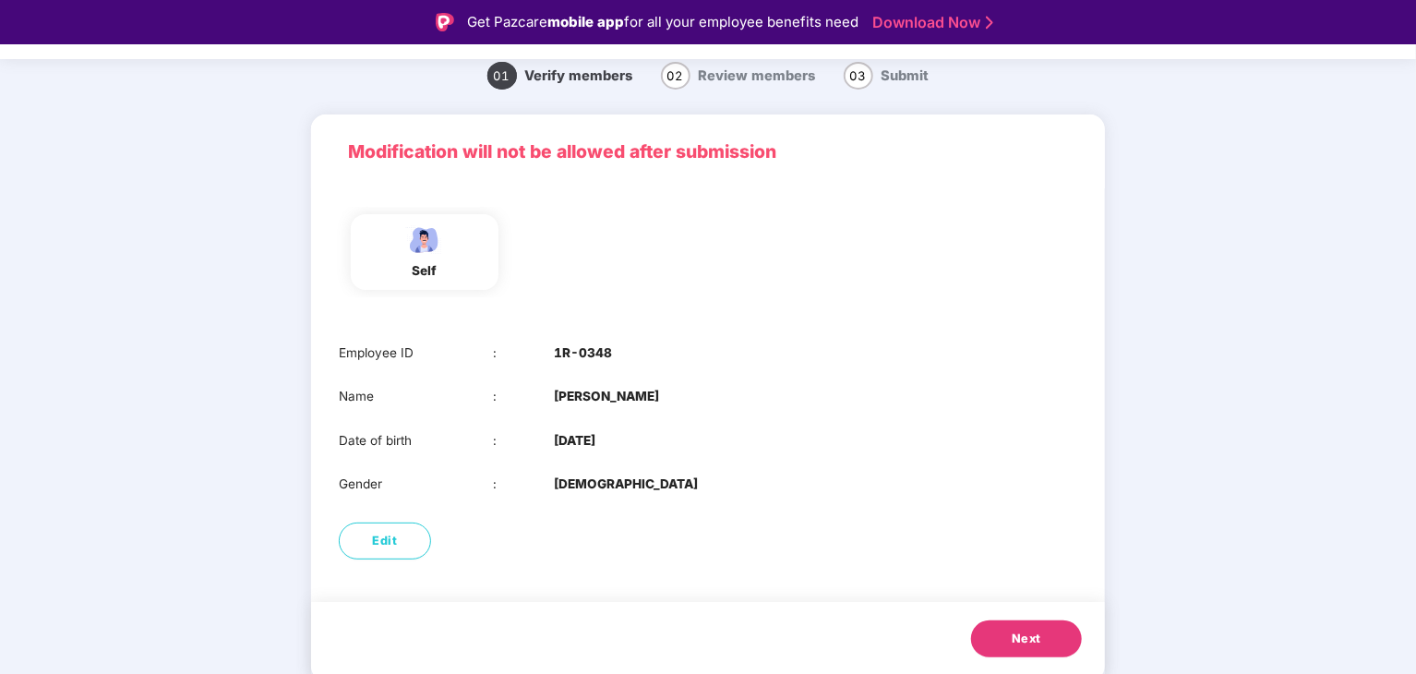
click at [1012, 621] on button "Next" at bounding box center [1026, 638] width 111 height 37
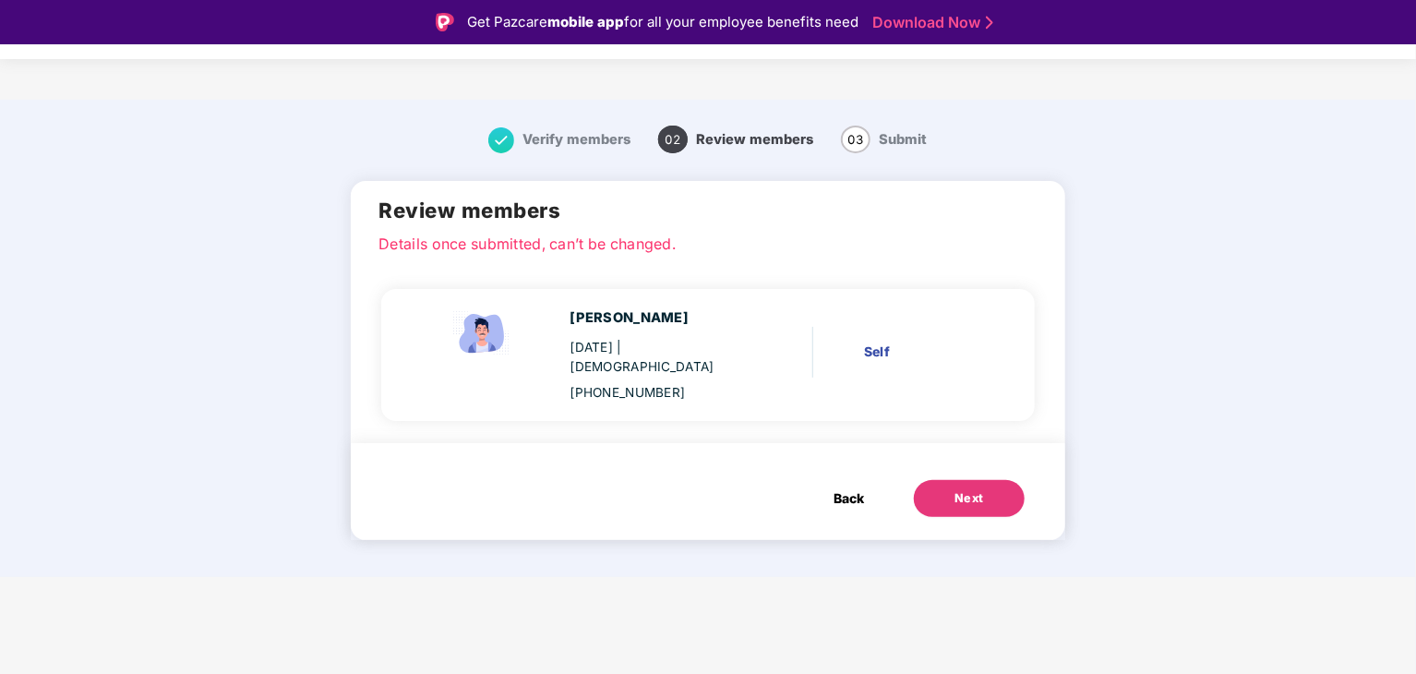
scroll to position [44, 0]
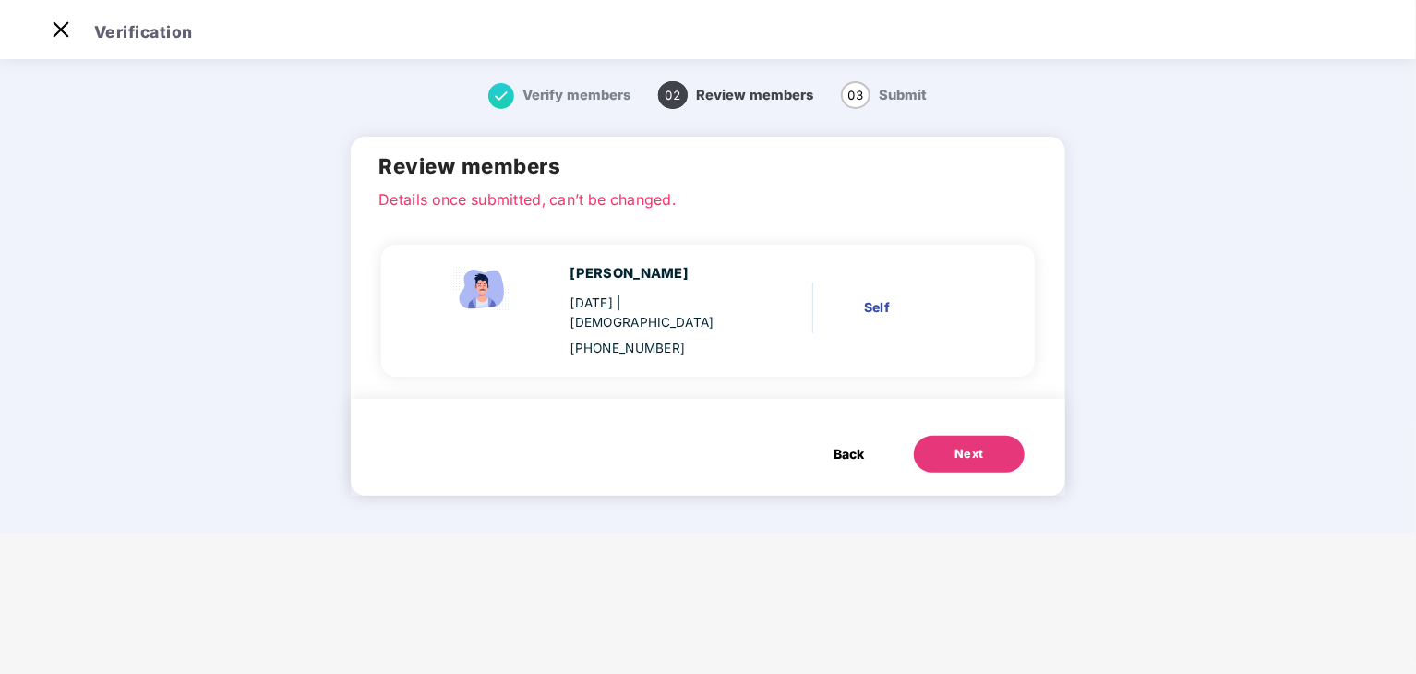
click at [949, 437] on button "Next" at bounding box center [969, 454] width 111 height 37
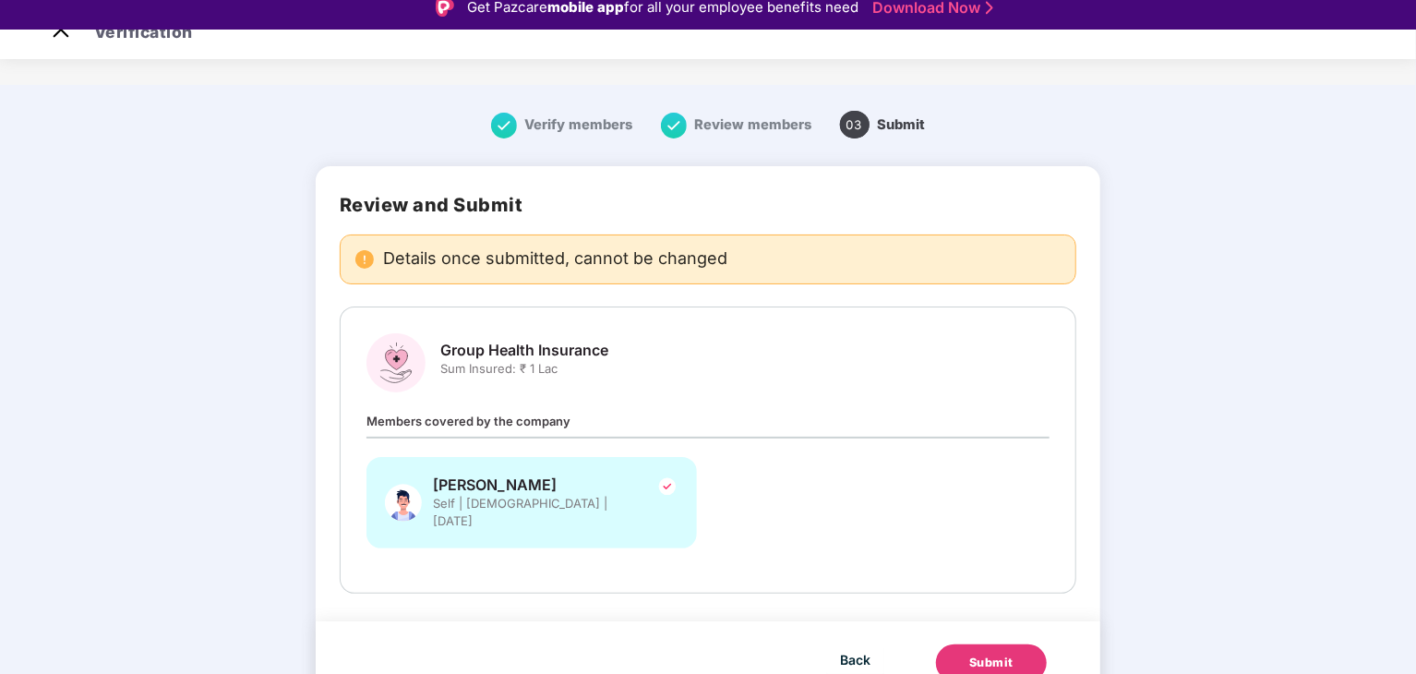
scroll to position [0, 0]
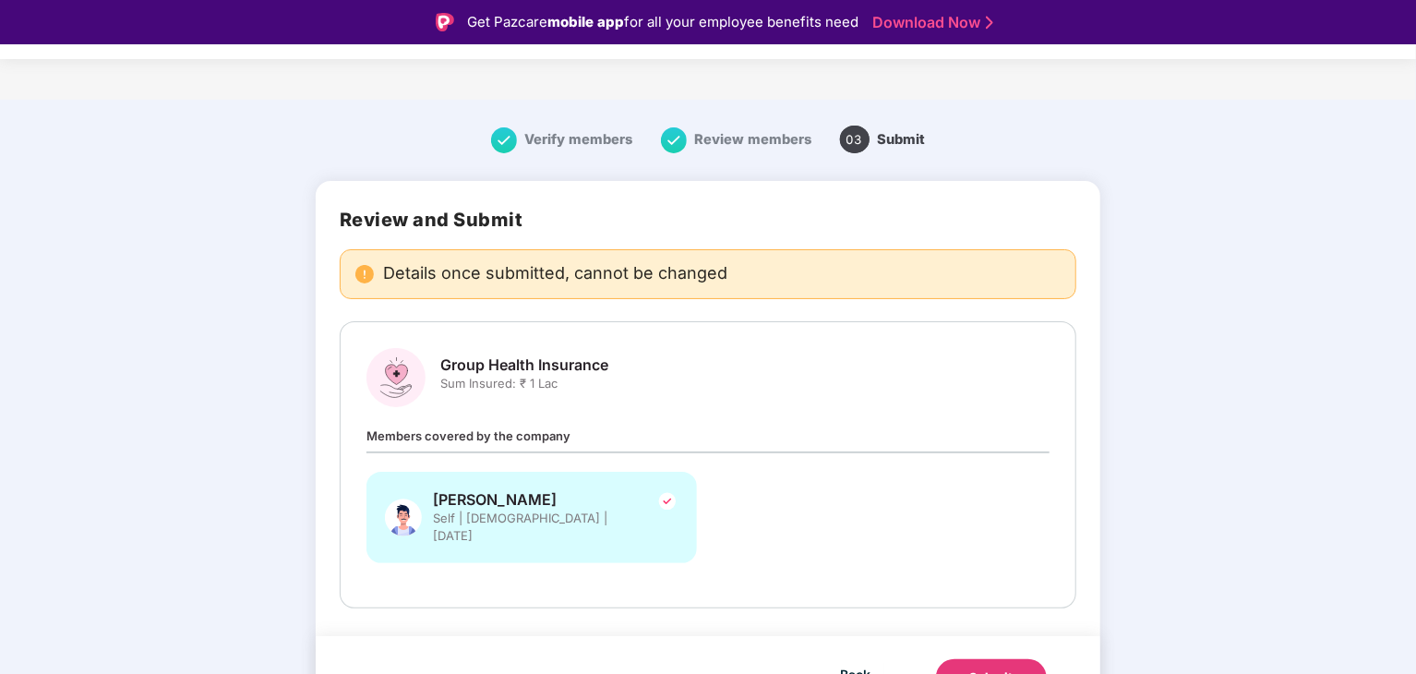
click at [674, 136] on img at bounding box center [674, 140] width 26 height 26
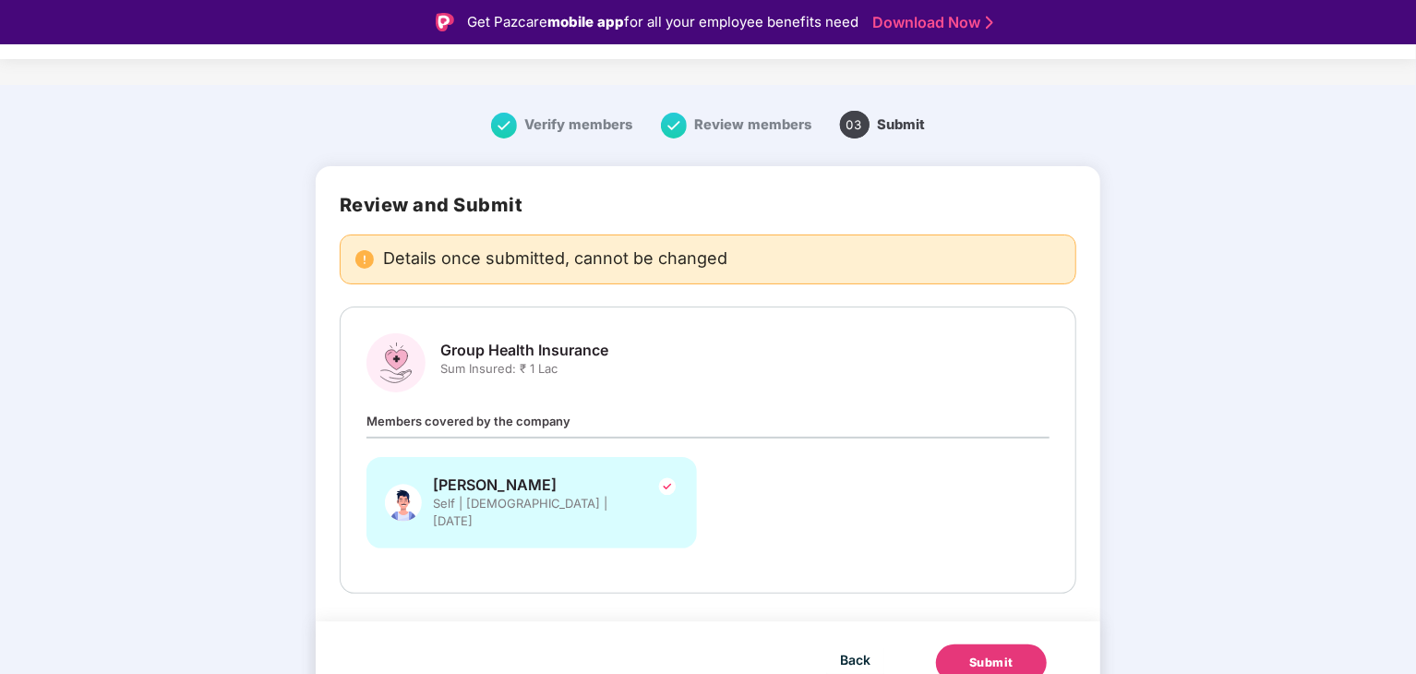
scroll to position [19, 0]
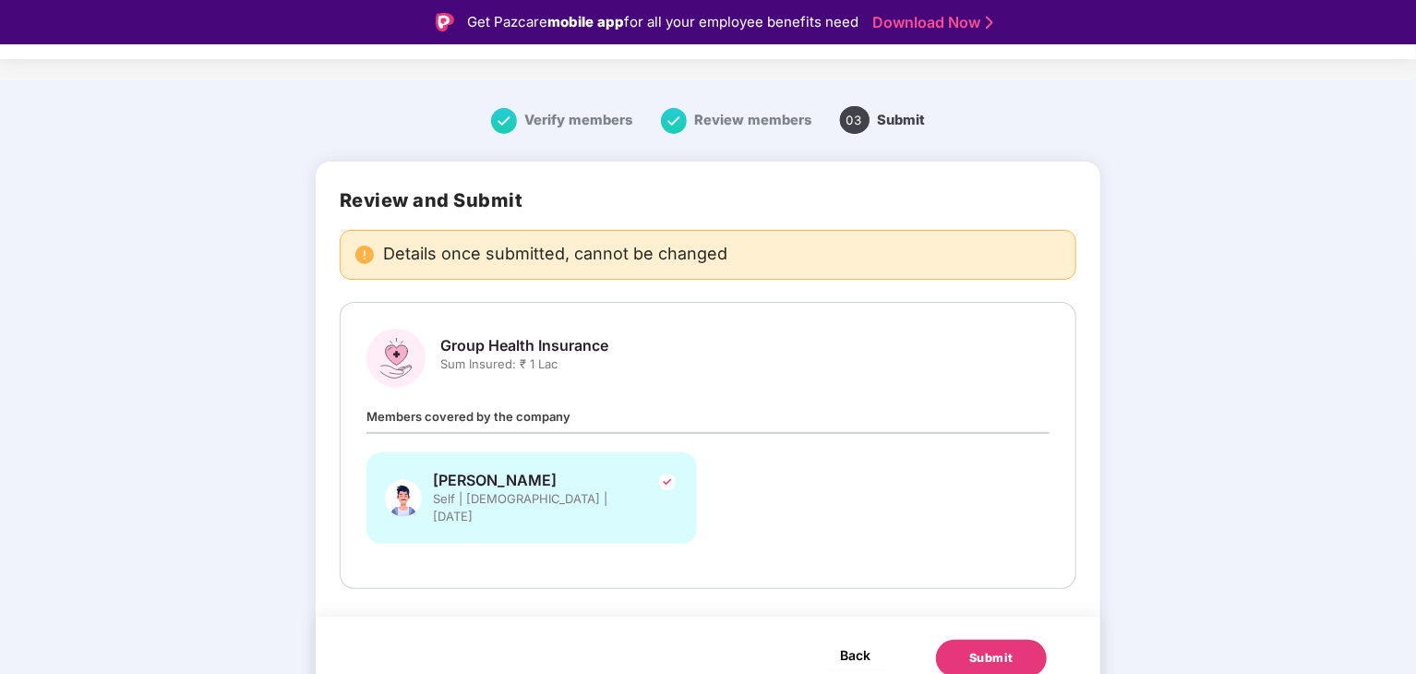
click at [870, 640] on button "Back" at bounding box center [855, 655] width 58 height 30
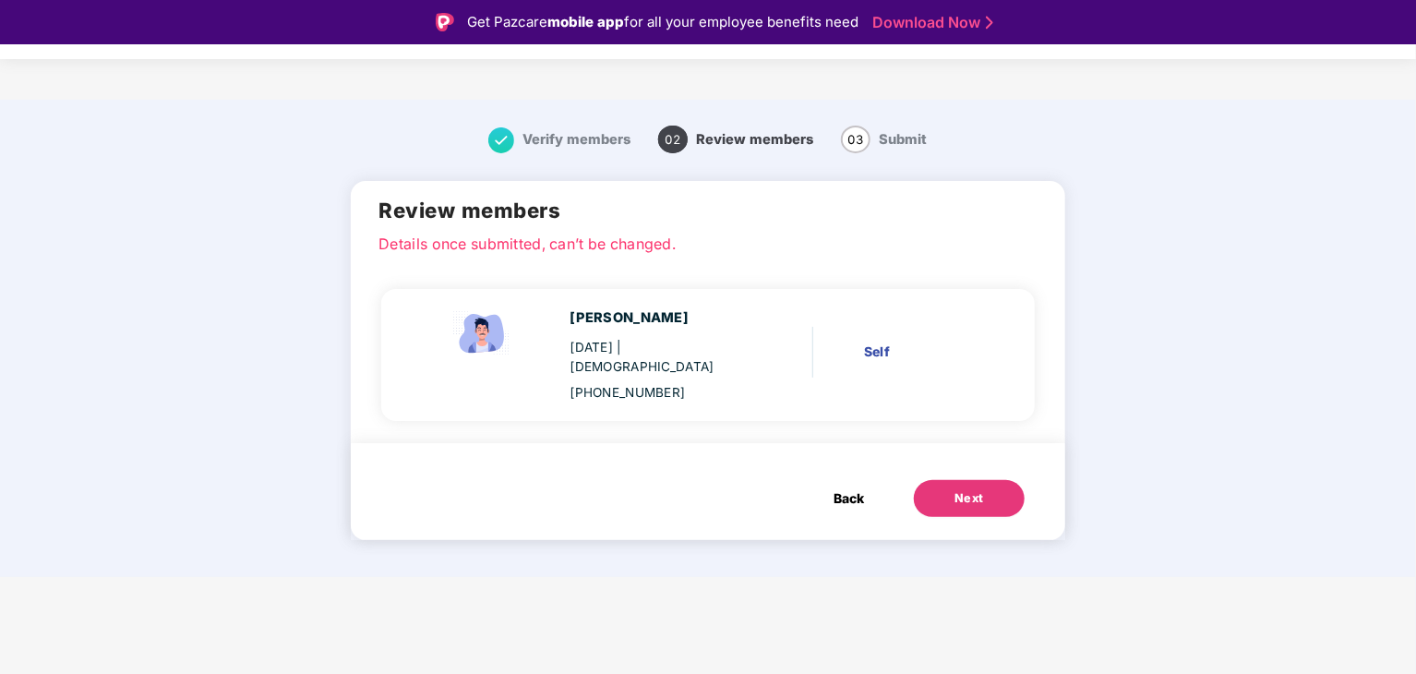
scroll to position [0, 0]
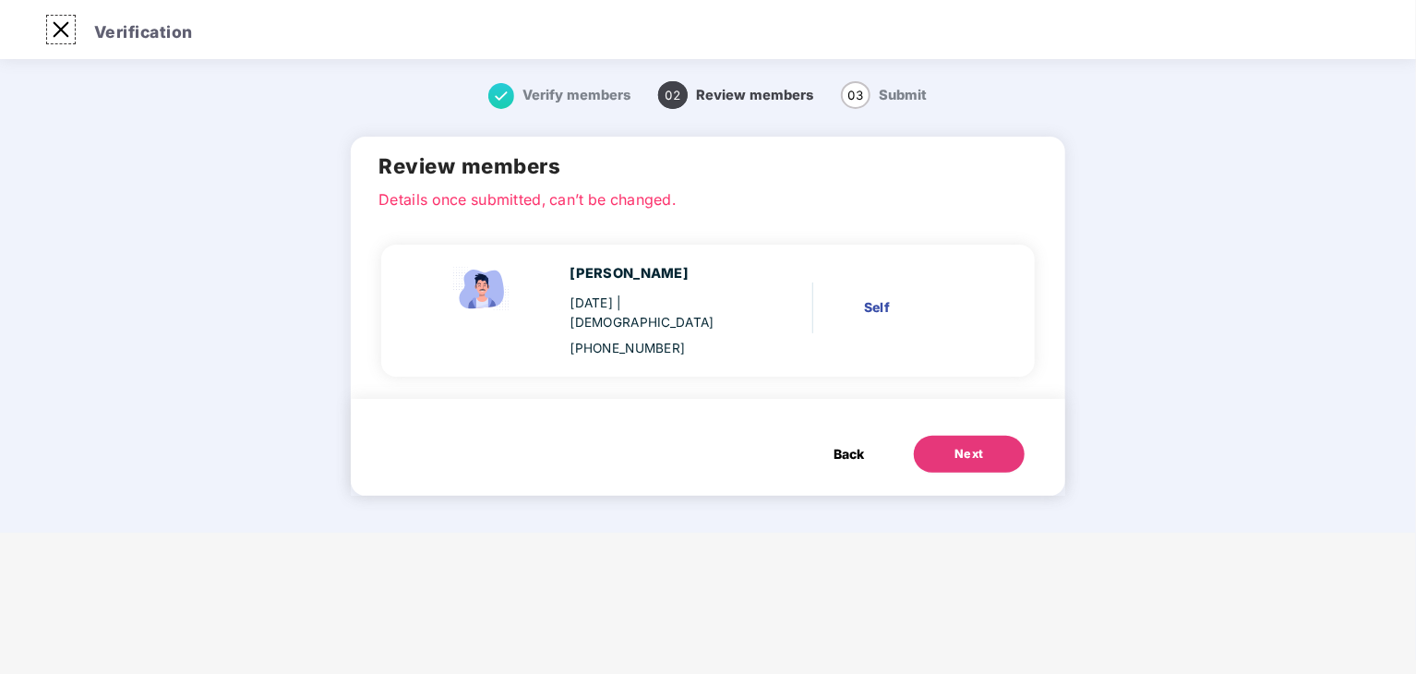
click at [59, 30] on img at bounding box center [61, 30] width 30 height 30
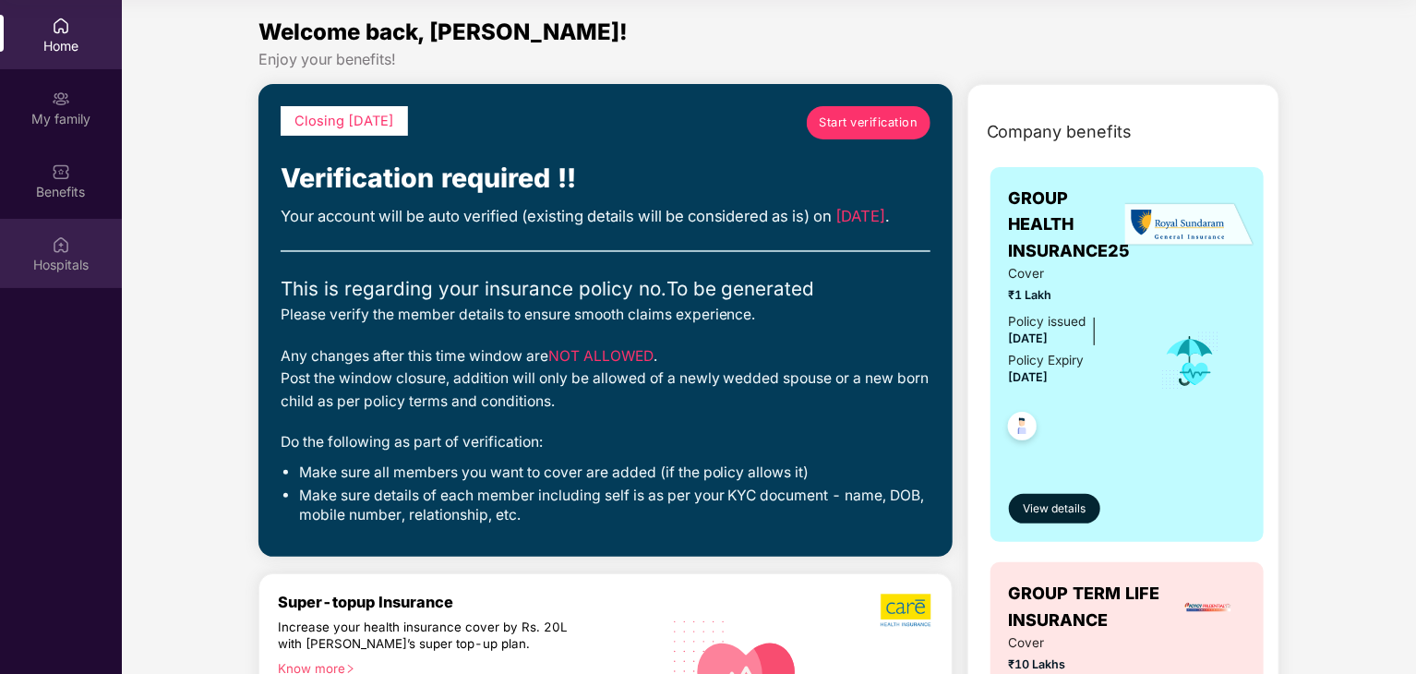
click at [56, 266] on div "Hospitals" at bounding box center [61, 265] width 122 height 18
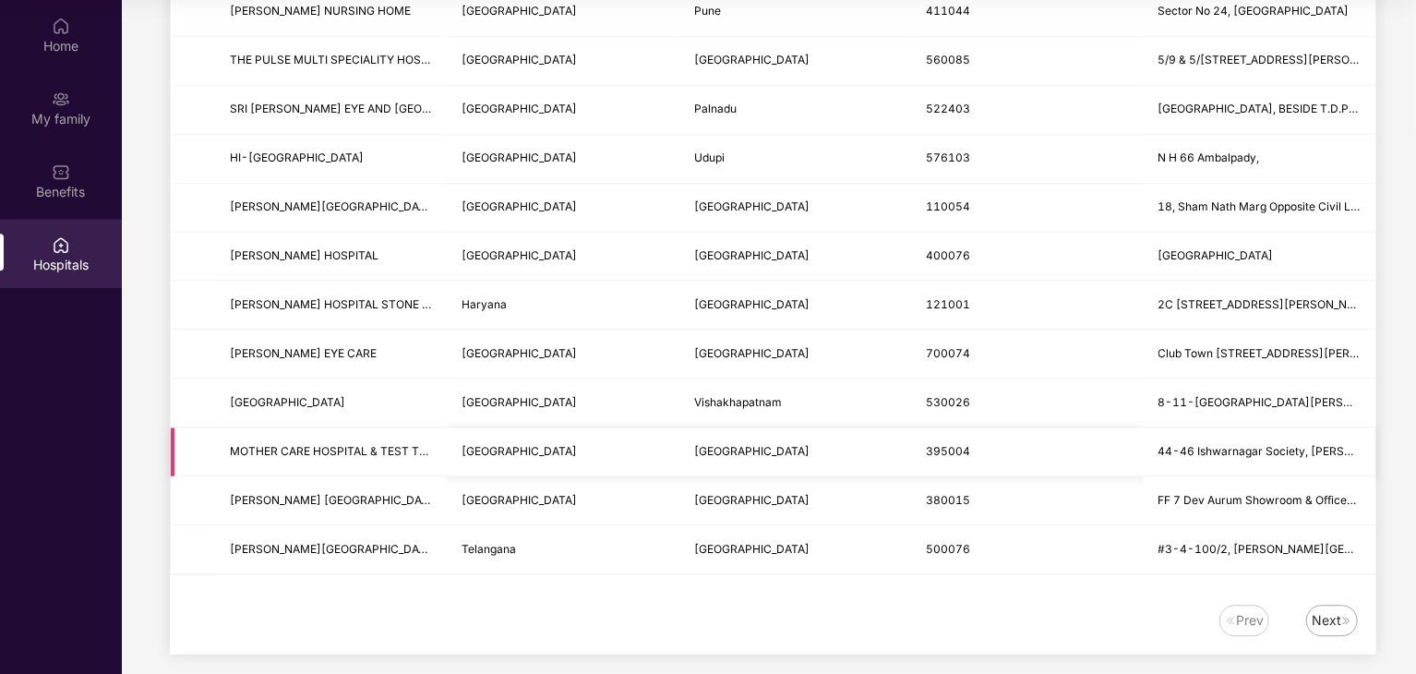
scroll to position [2163, 0]
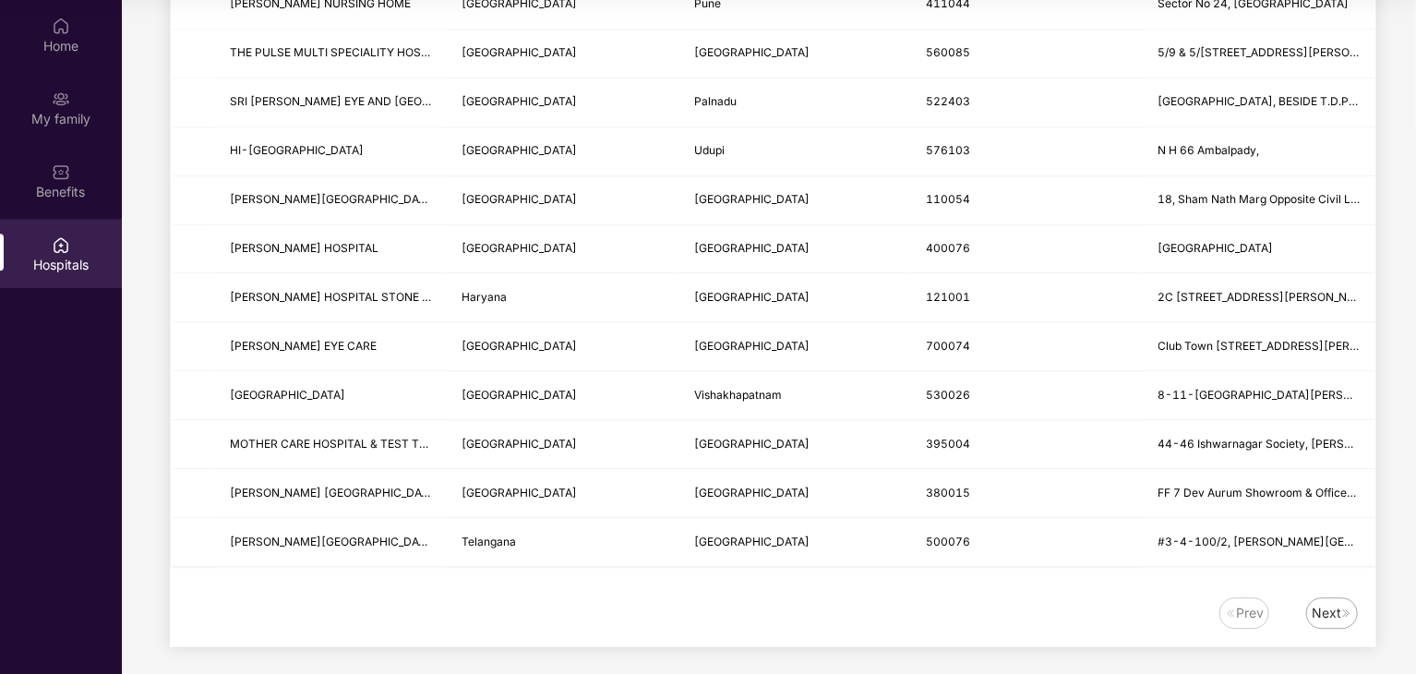
click at [1329, 613] on div "Next" at bounding box center [1332, 612] width 52 height 31
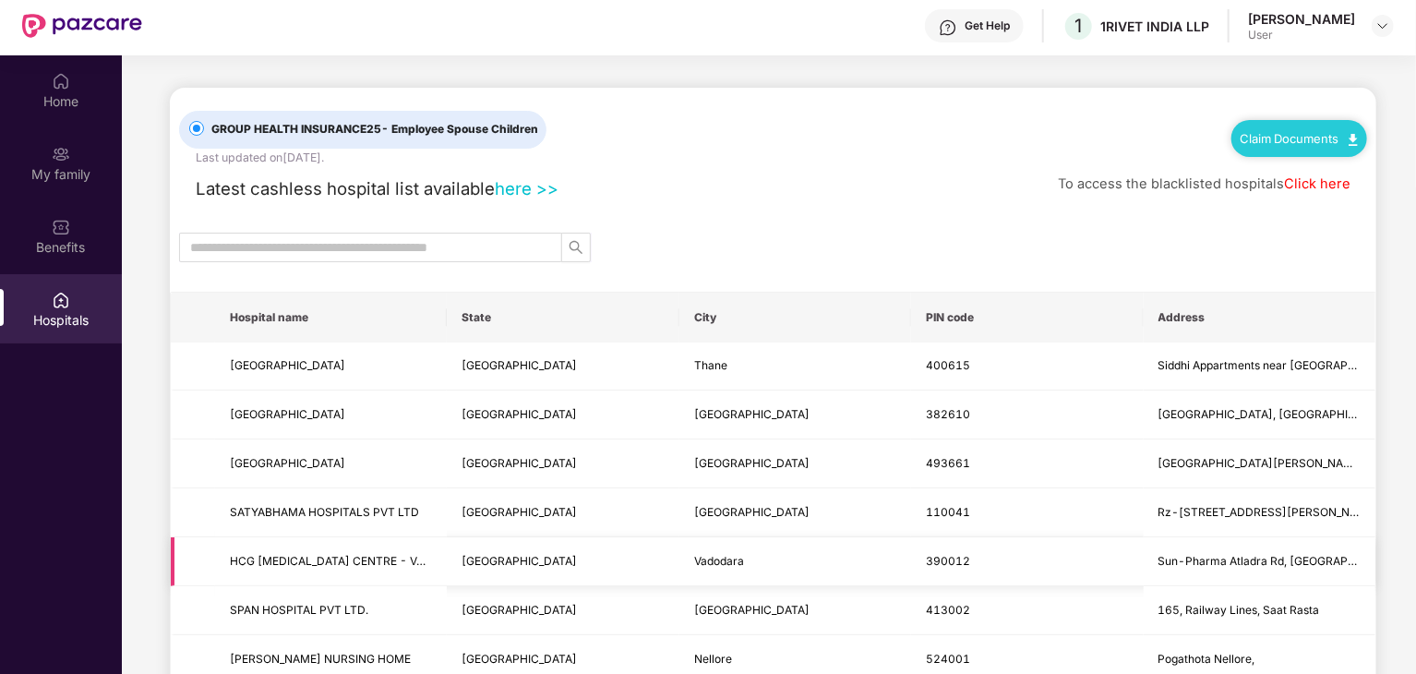
scroll to position [0, 0]
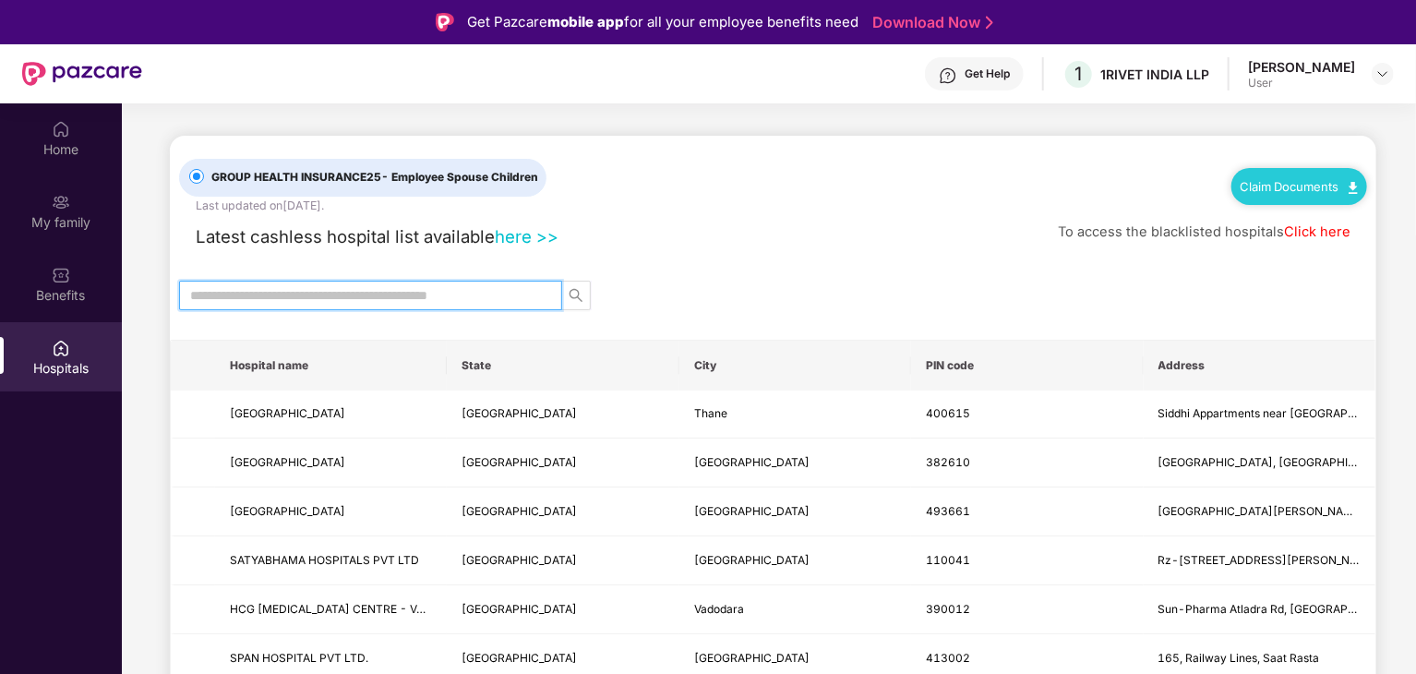
click at [432, 291] on input "text" at bounding box center [363, 295] width 346 height 20
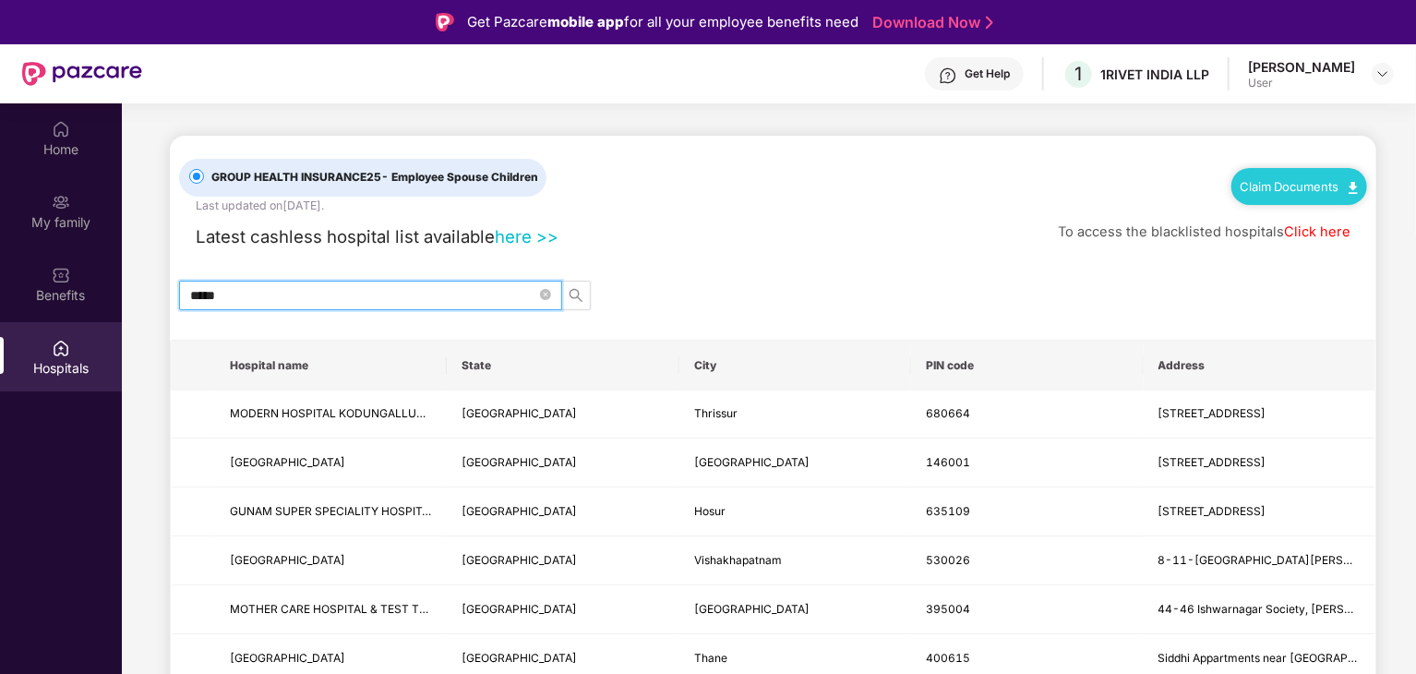
type input "*****"
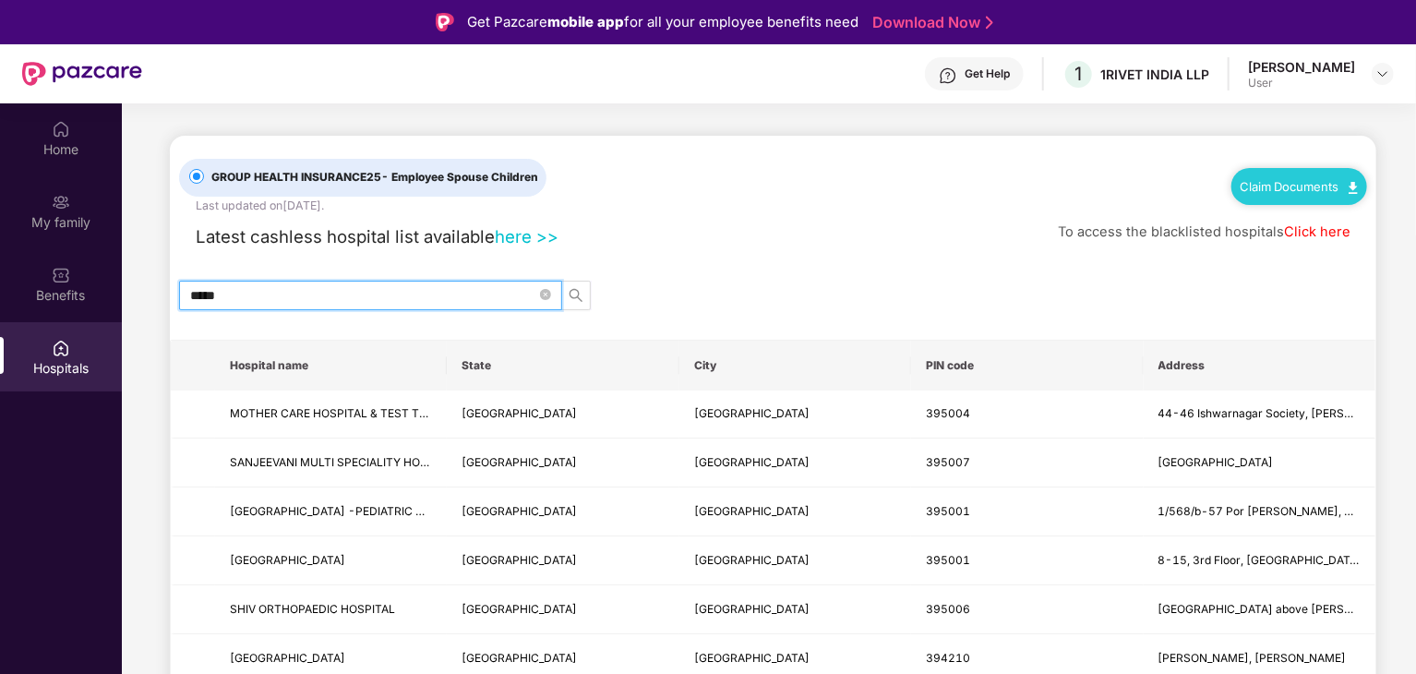
drag, startPoint x: 282, startPoint y: 303, endPoint x: 174, endPoint y: 282, distance: 109.0
click at [181, 291] on span "*****" at bounding box center [370, 296] width 383 height 30
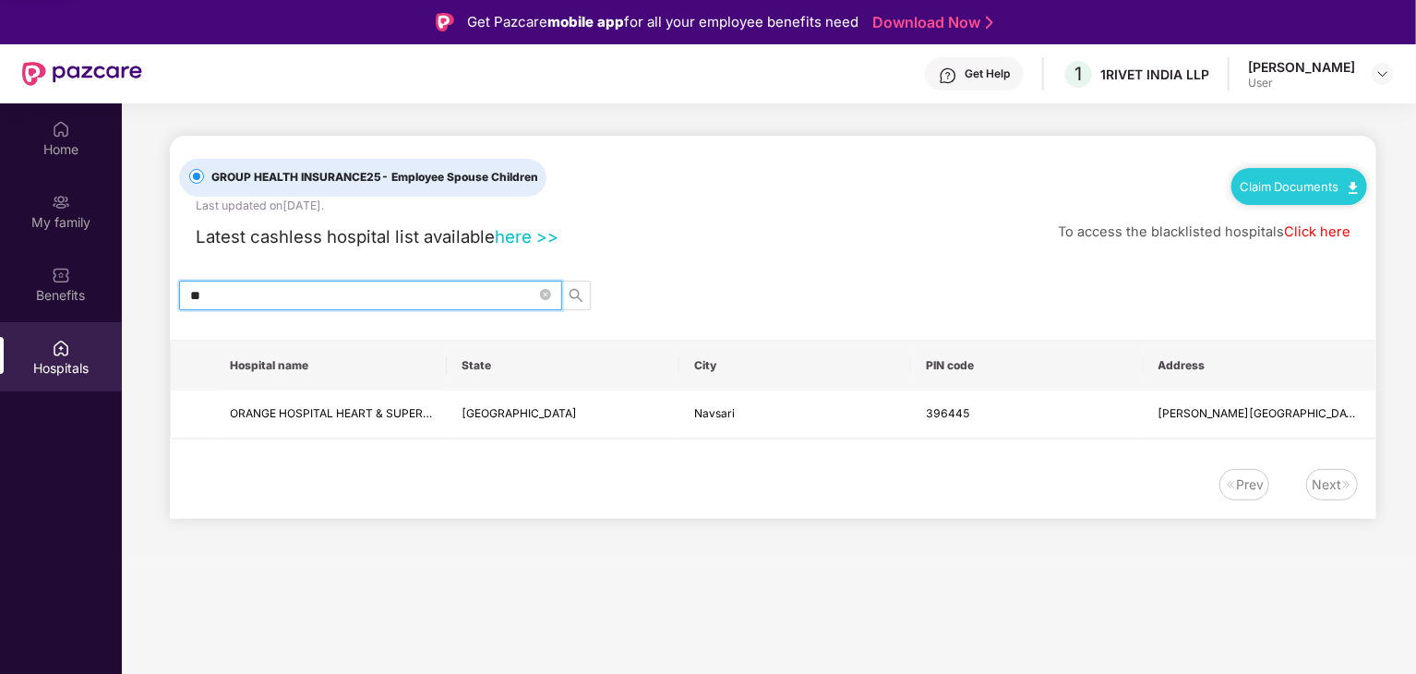
type input "*"
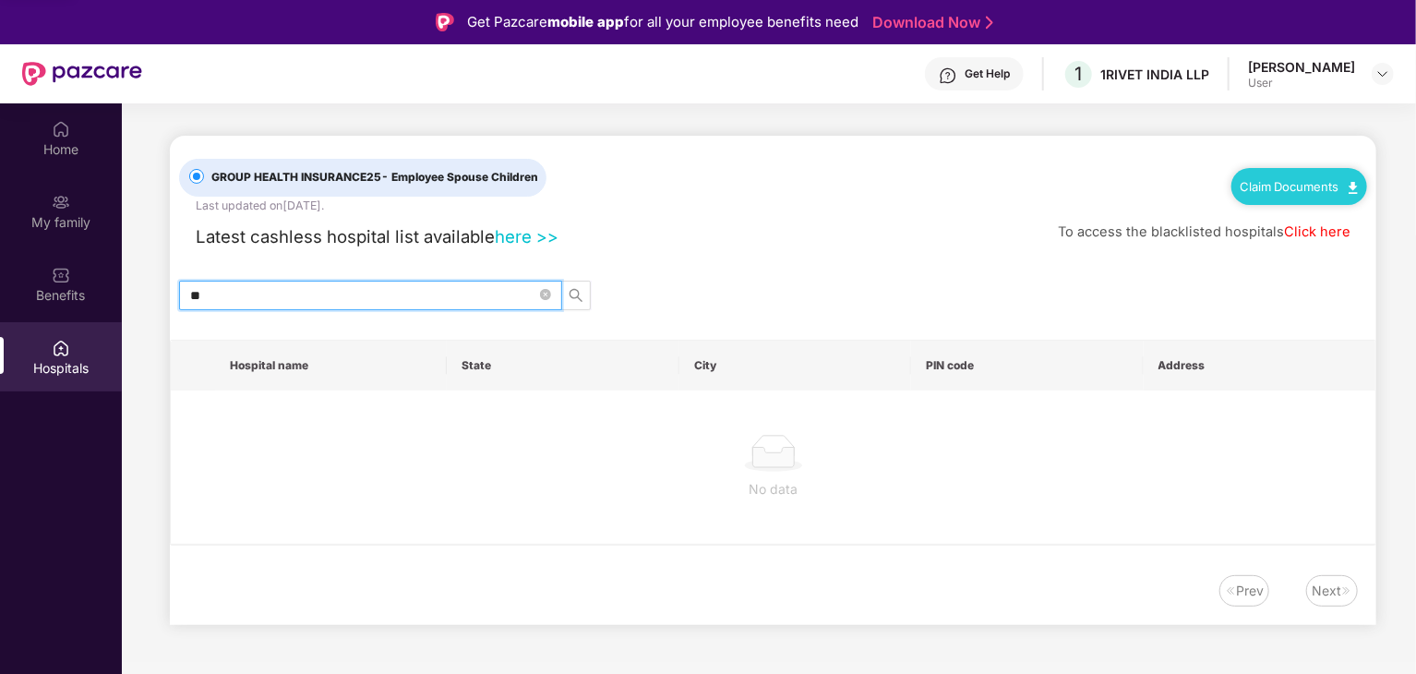
type input "*"
type input "******"
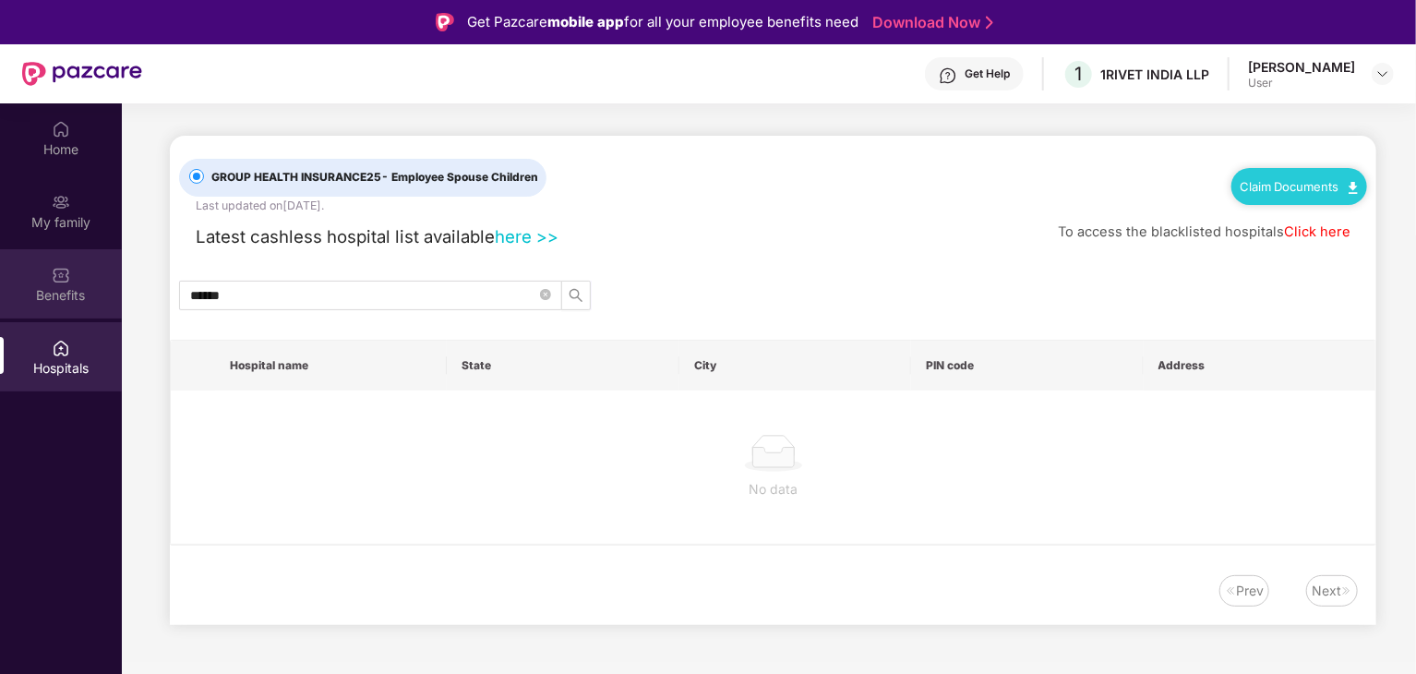
click at [46, 265] on div "Benefits" at bounding box center [61, 283] width 122 height 69
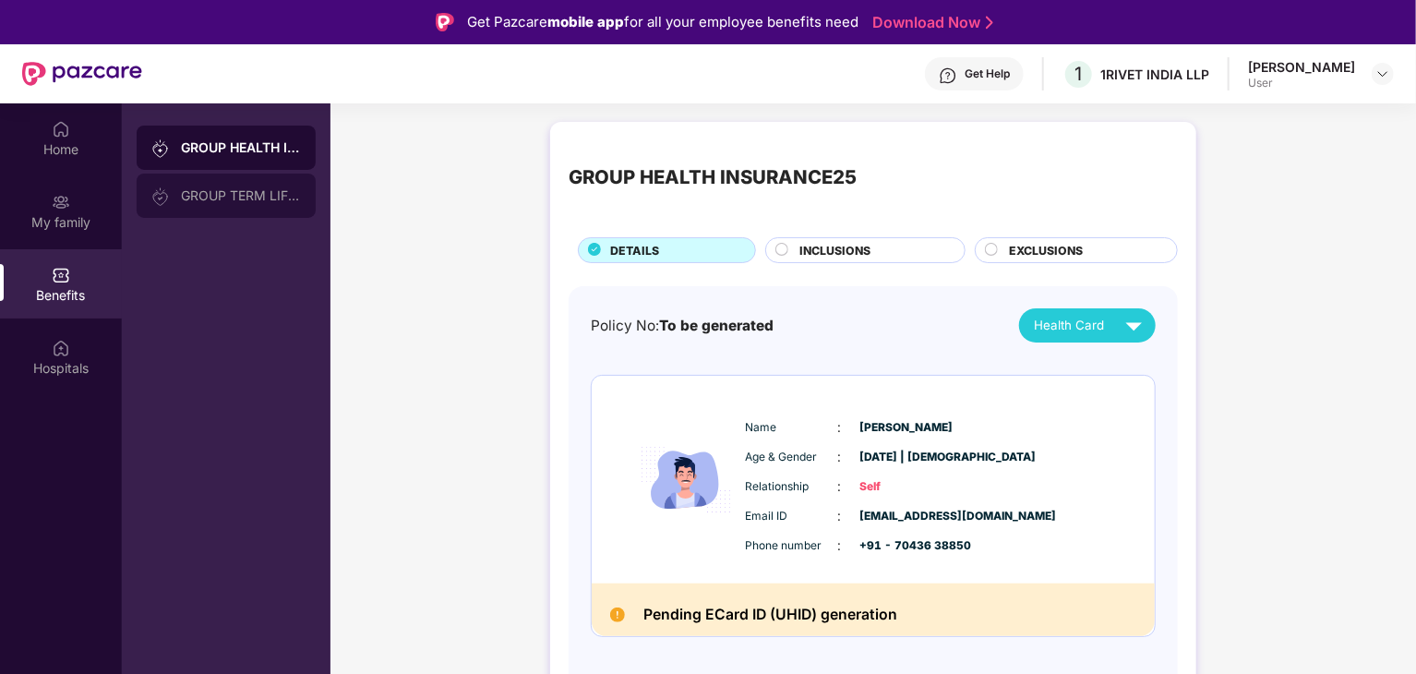
click at [248, 194] on div "GROUP TERM LIFE INSURANCE" at bounding box center [241, 195] width 120 height 15
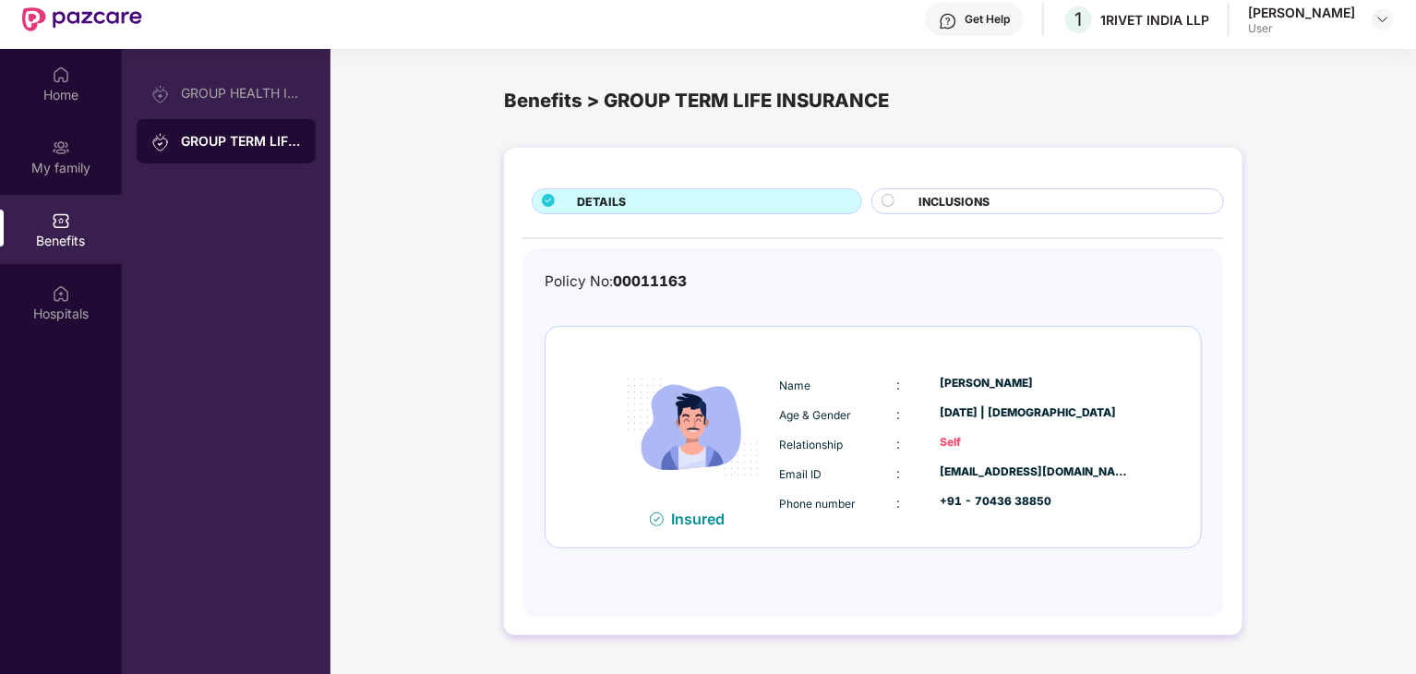
scroll to position [103, 0]
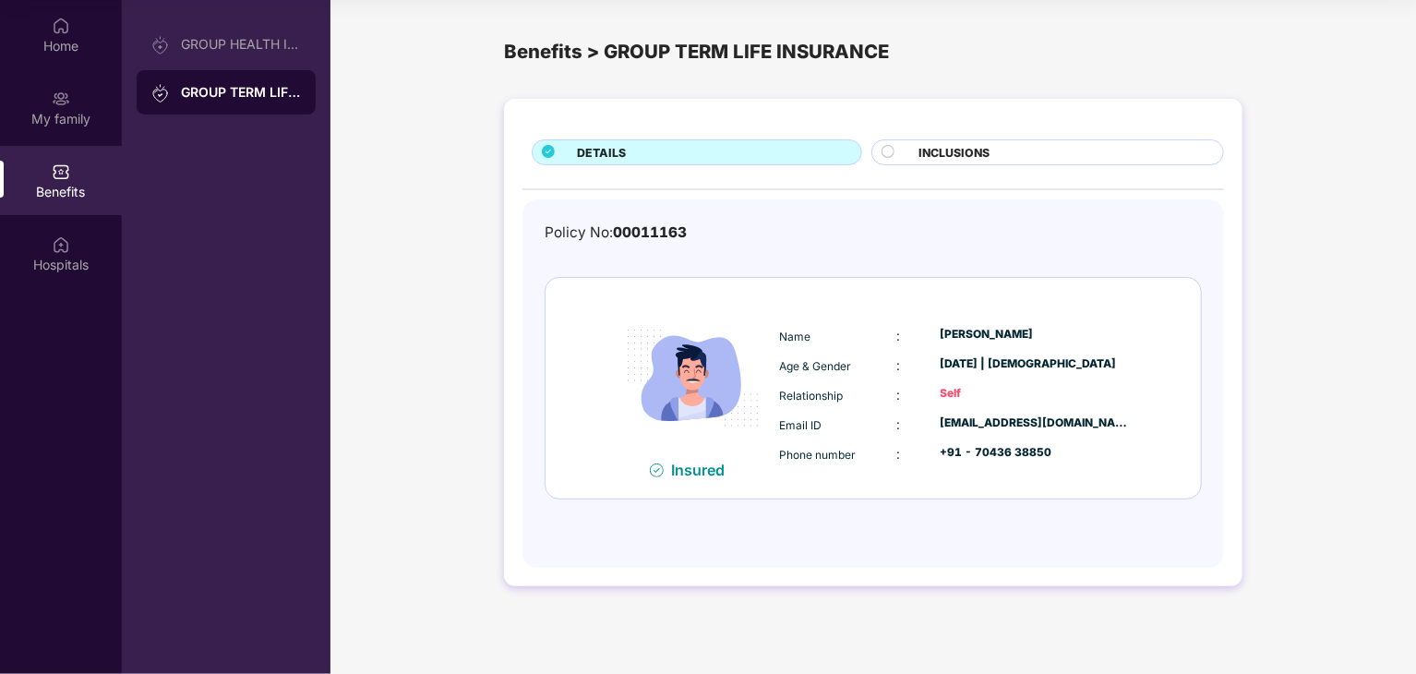
click at [958, 154] on span "INCLUSIONS" at bounding box center [953, 153] width 71 height 18
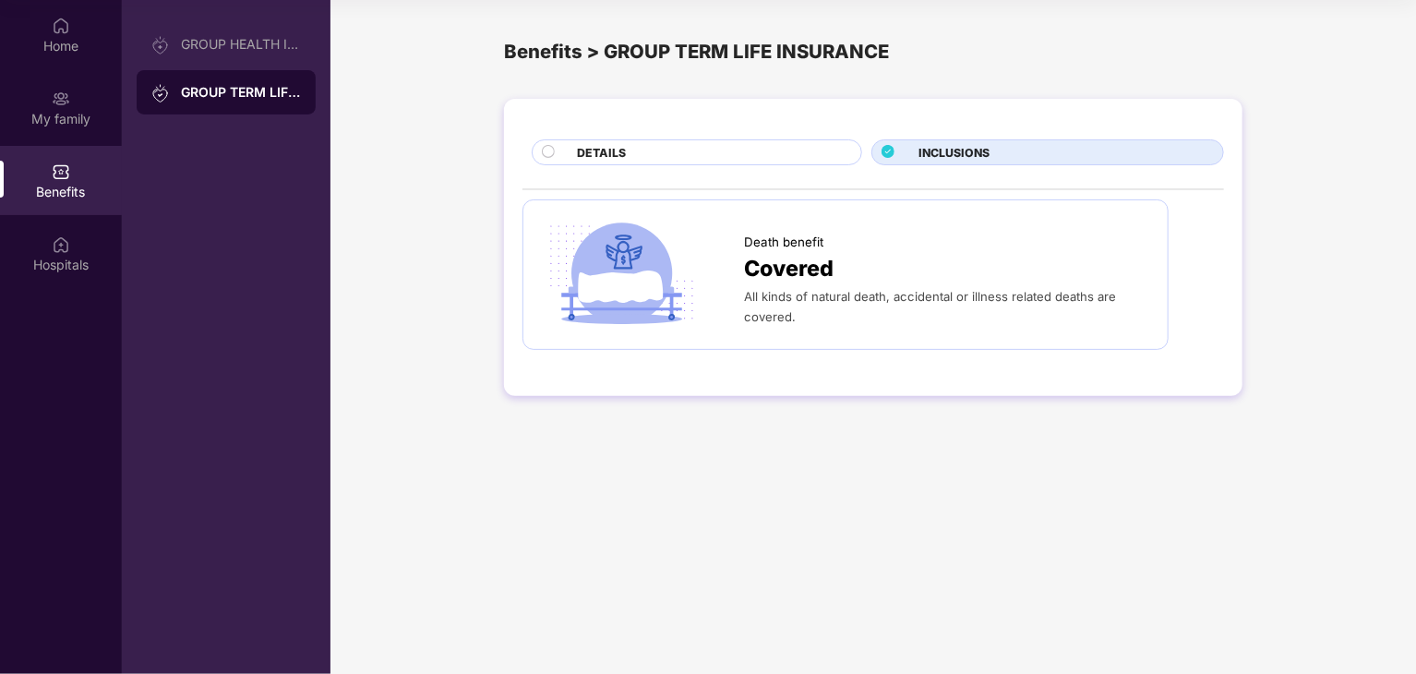
click at [699, 157] on div "DETAILS" at bounding box center [710, 154] width 284 height 20
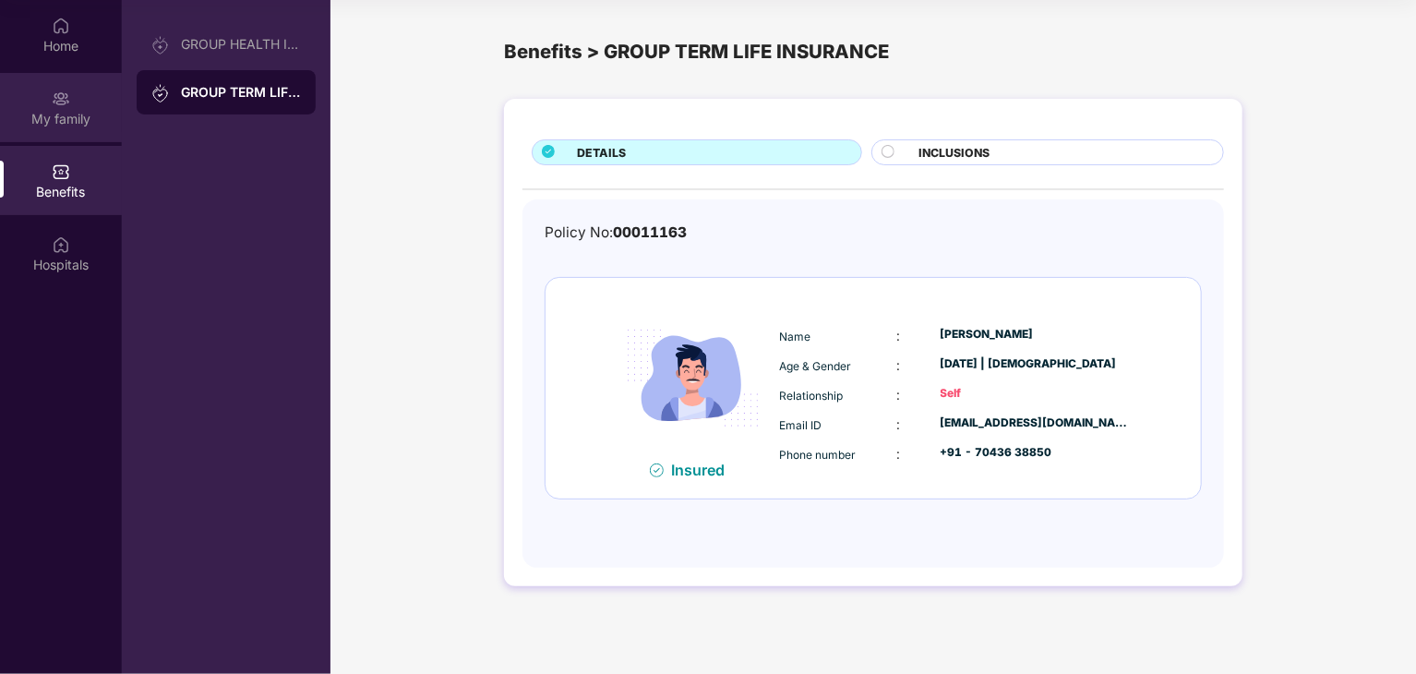
click at [83, 120] on div "My family" at bounding box center [61, 119] width 122 height 18
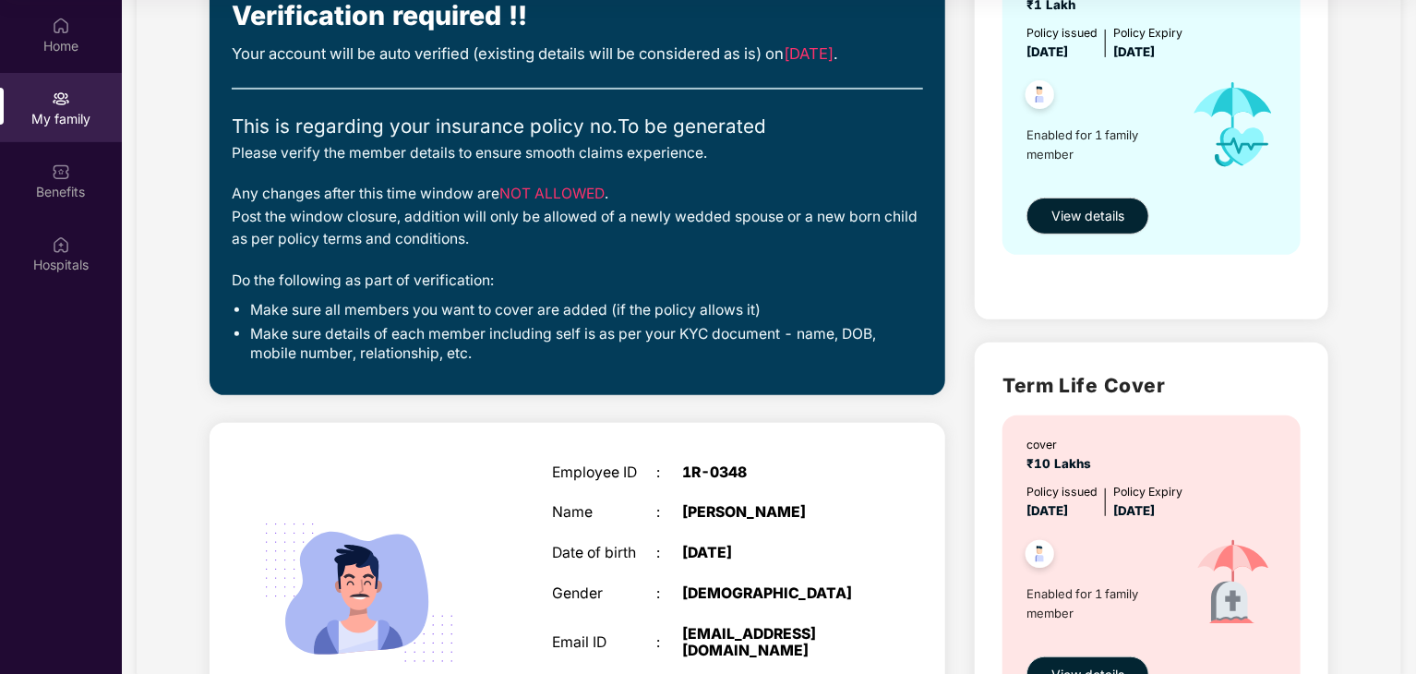
scroll to position [155, 0]
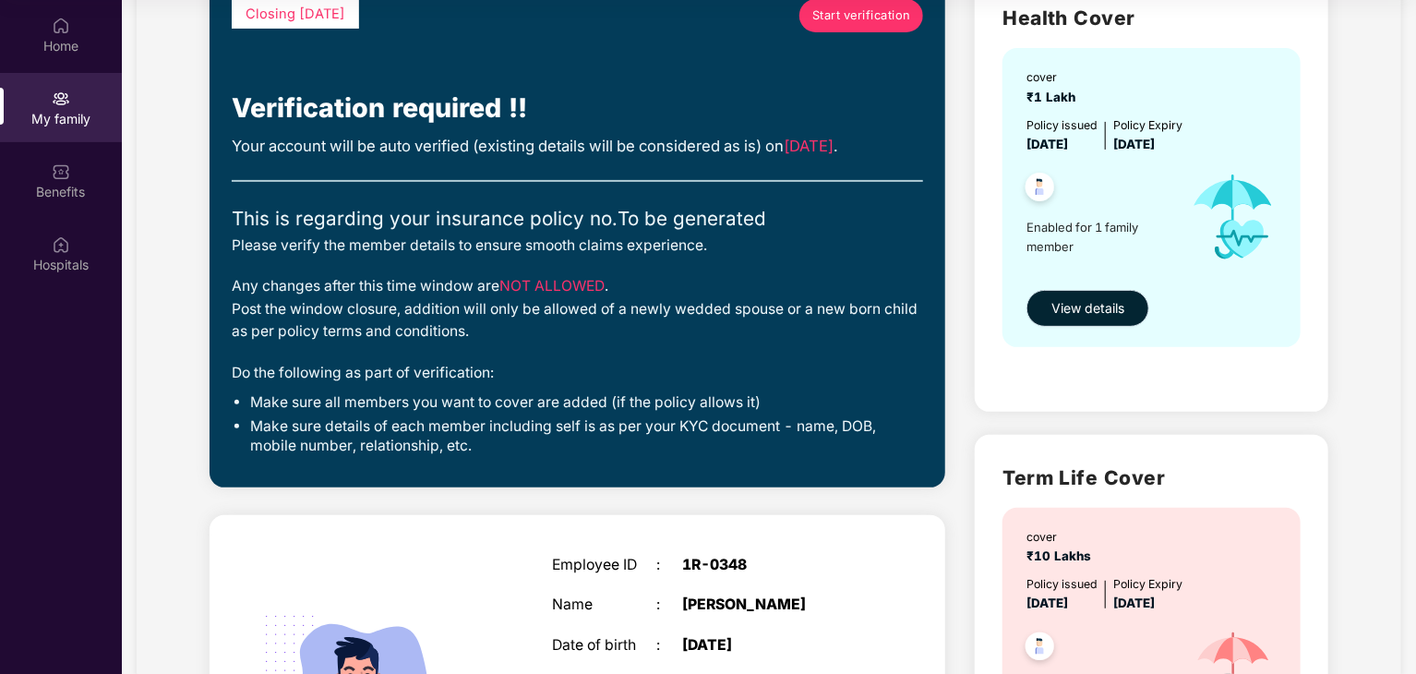
click at [1093, 304] on span "View details" at bounding box center [1087, 308] width 73 height 20
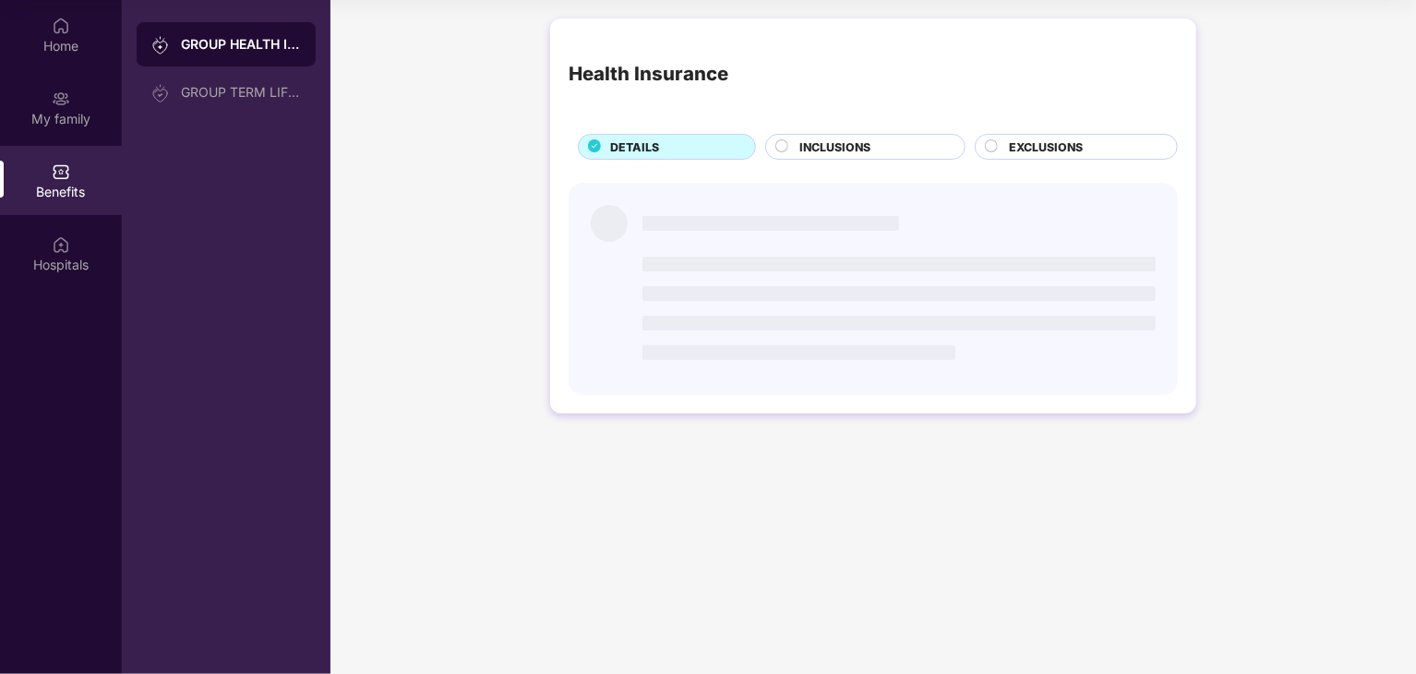
scroll to position [0, 0]
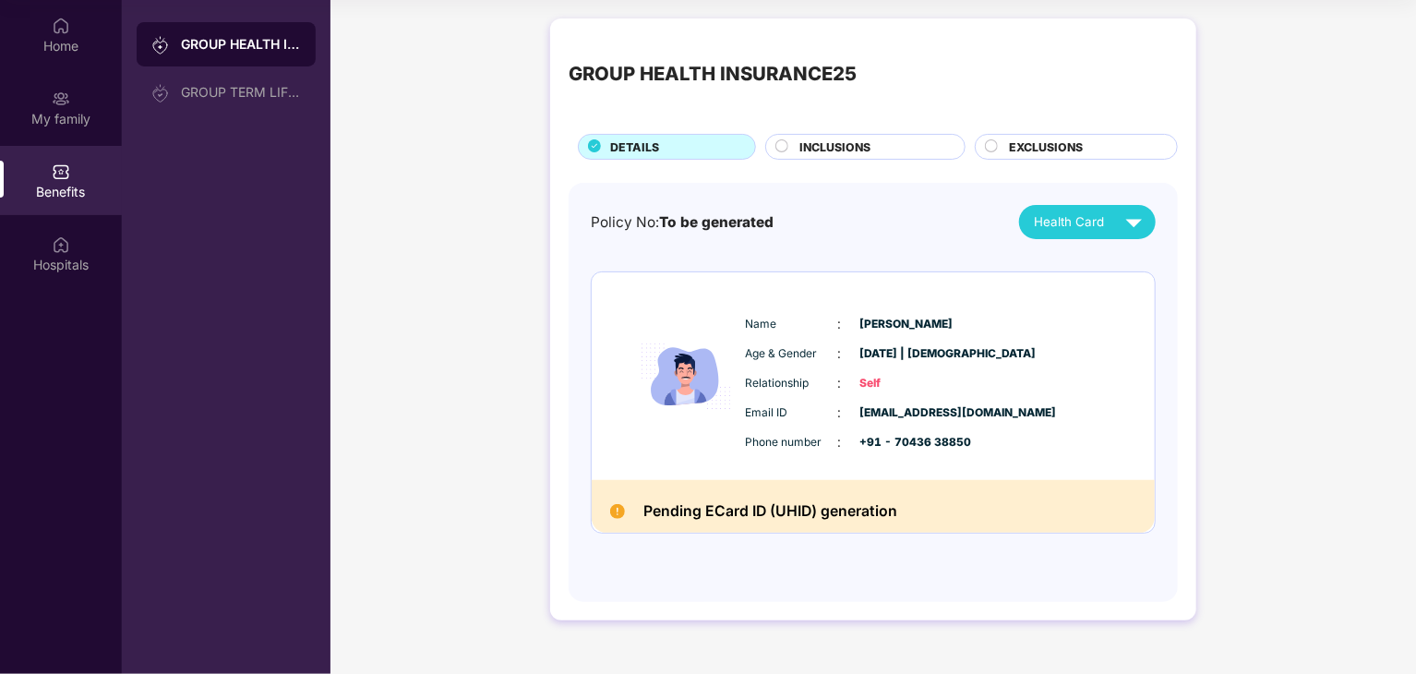
click at [887, 140] on div "INCLUSIONS" at bounding box center [872, 148] width 165 height 20
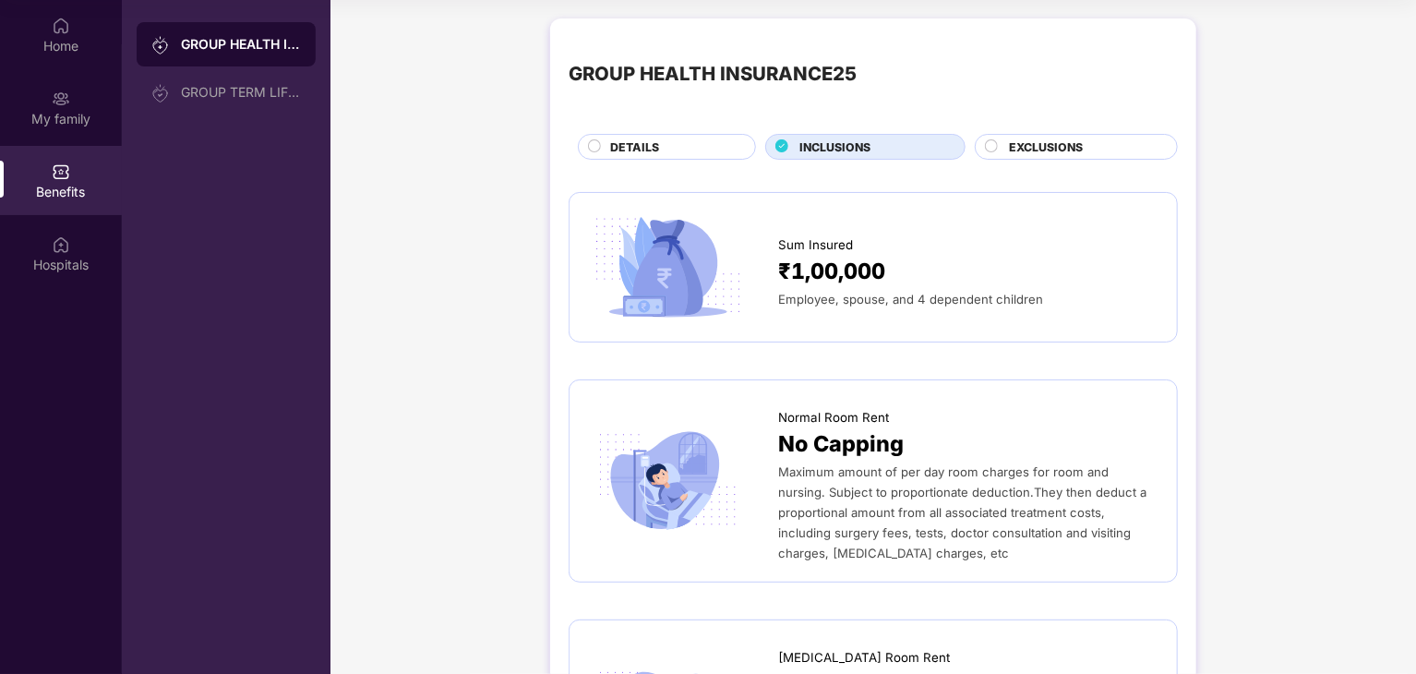
click at [1025, 144] on span "EXCLUSIONS" at bounding box center [1046, 147] width 74 height 18
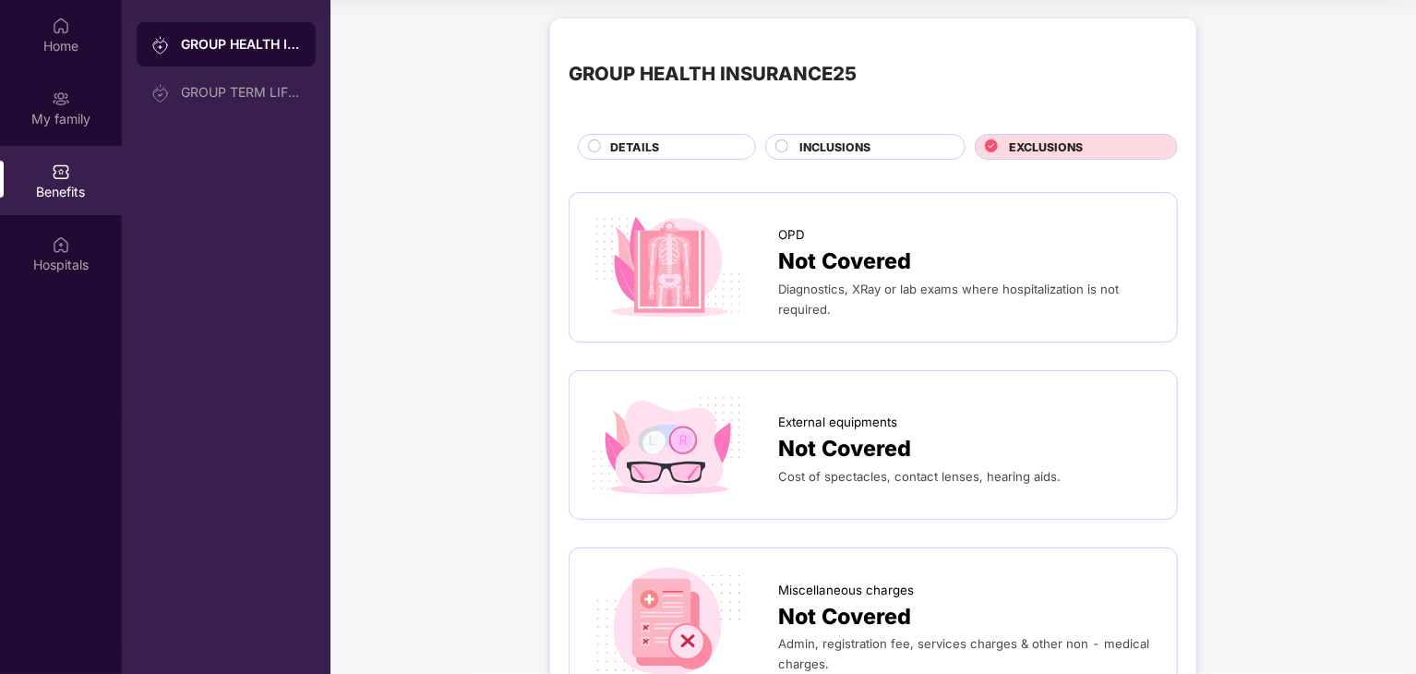
click at [667, 160] on div "DETAILS" at bounding box center [662, 147] width 187 height 26
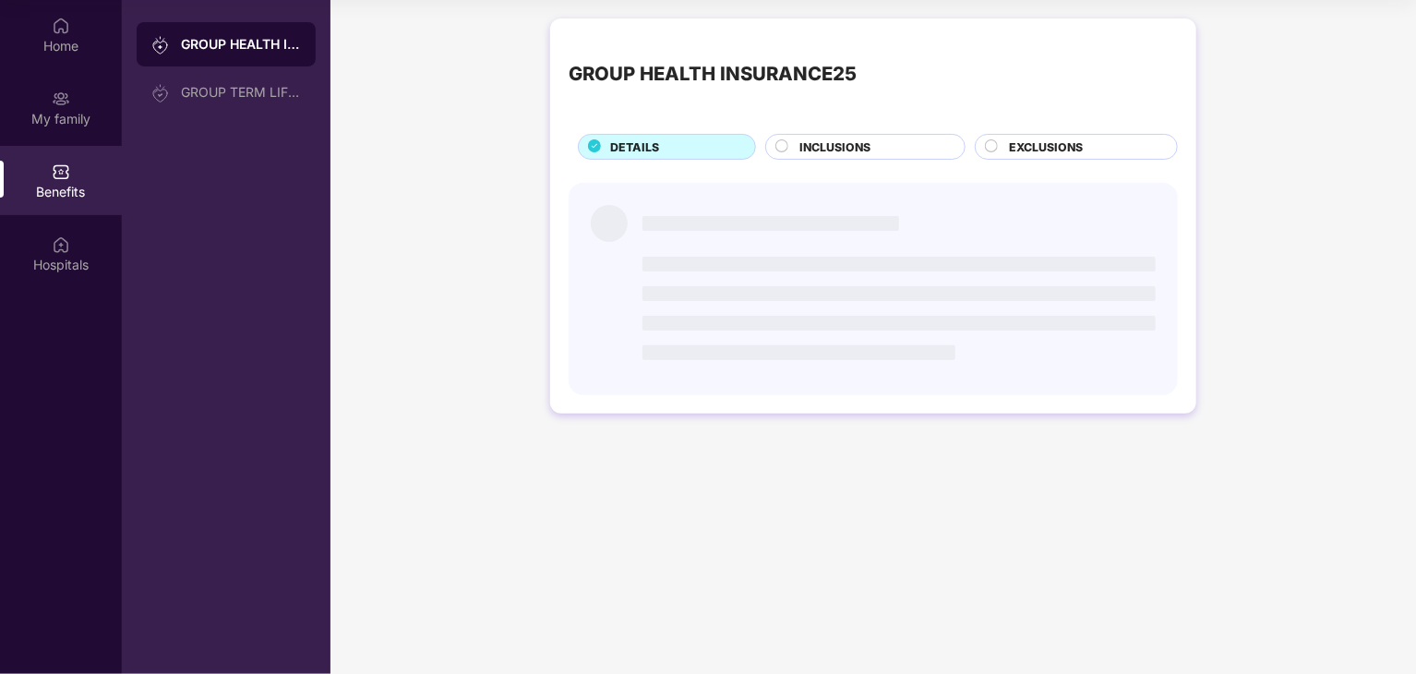
click at [823, 145] on span "INCLUSIONS" at bounding box center [834, 147] width 71 height 18
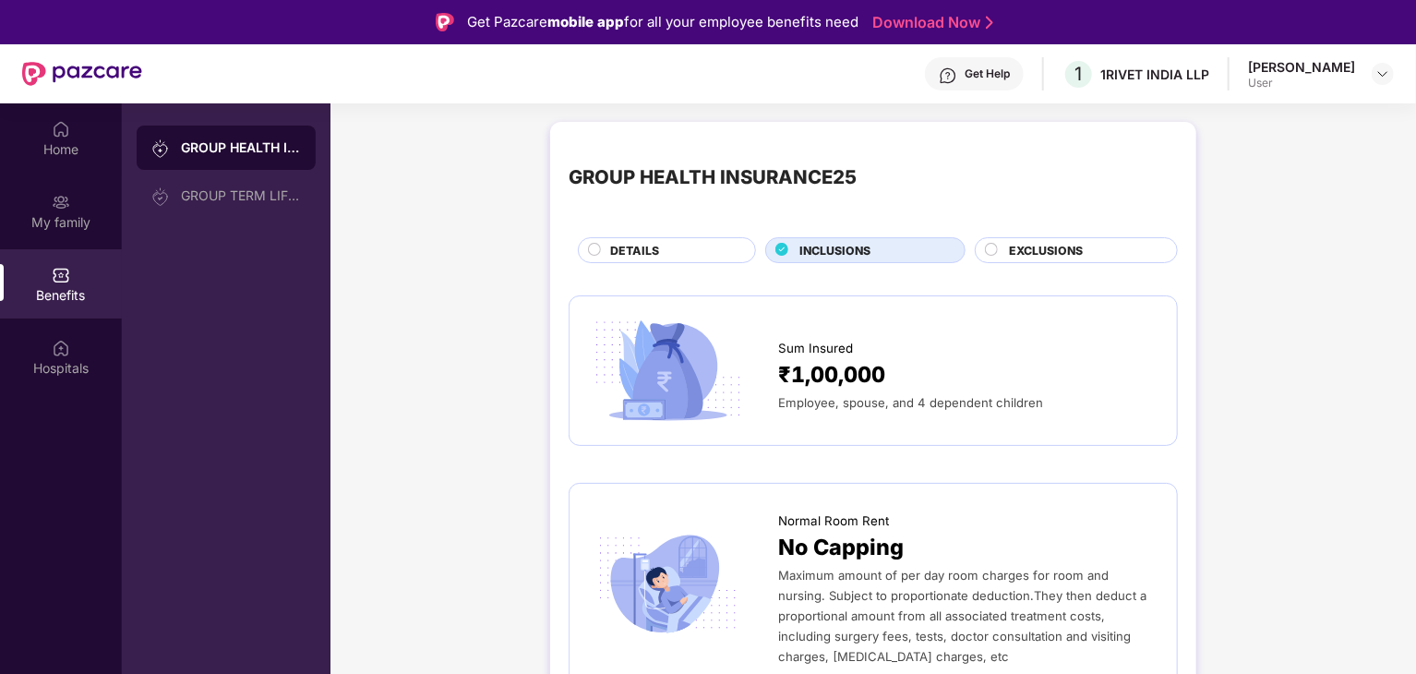
click at [634, 258] on span "DETAILS" at bounding box center [634, 251] width 49 height 18
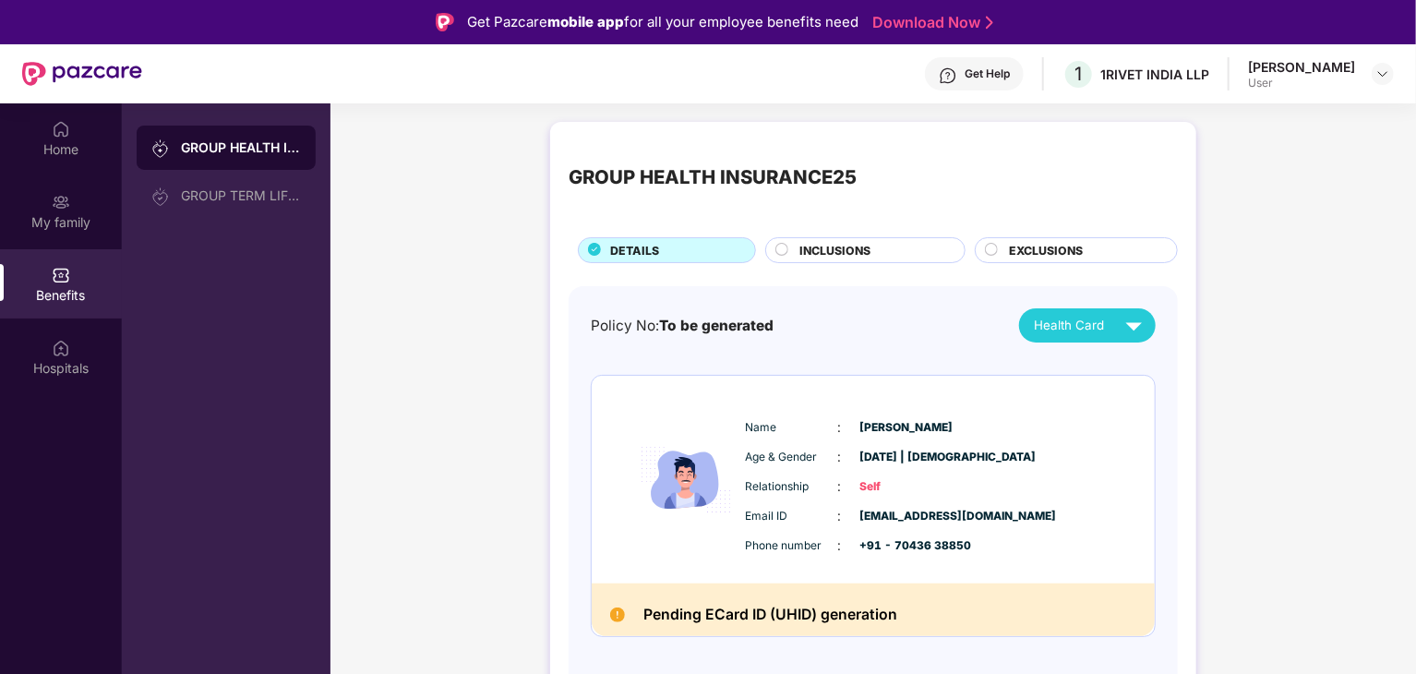
click at [1102, 320] on span "Health Card" at bounding box center [1069, 325] width 70 height 19
click at [997, 224] on div "GROUP HEALTH INSURANCE25 DETAILS INCLUSIONS EXCLUSIONS" at bounding box center [873, 201] width 609 height 123
click at [1002, 241] on div "EXCLUSIONS" at bounding box center [1076, 250] width 203 height 26
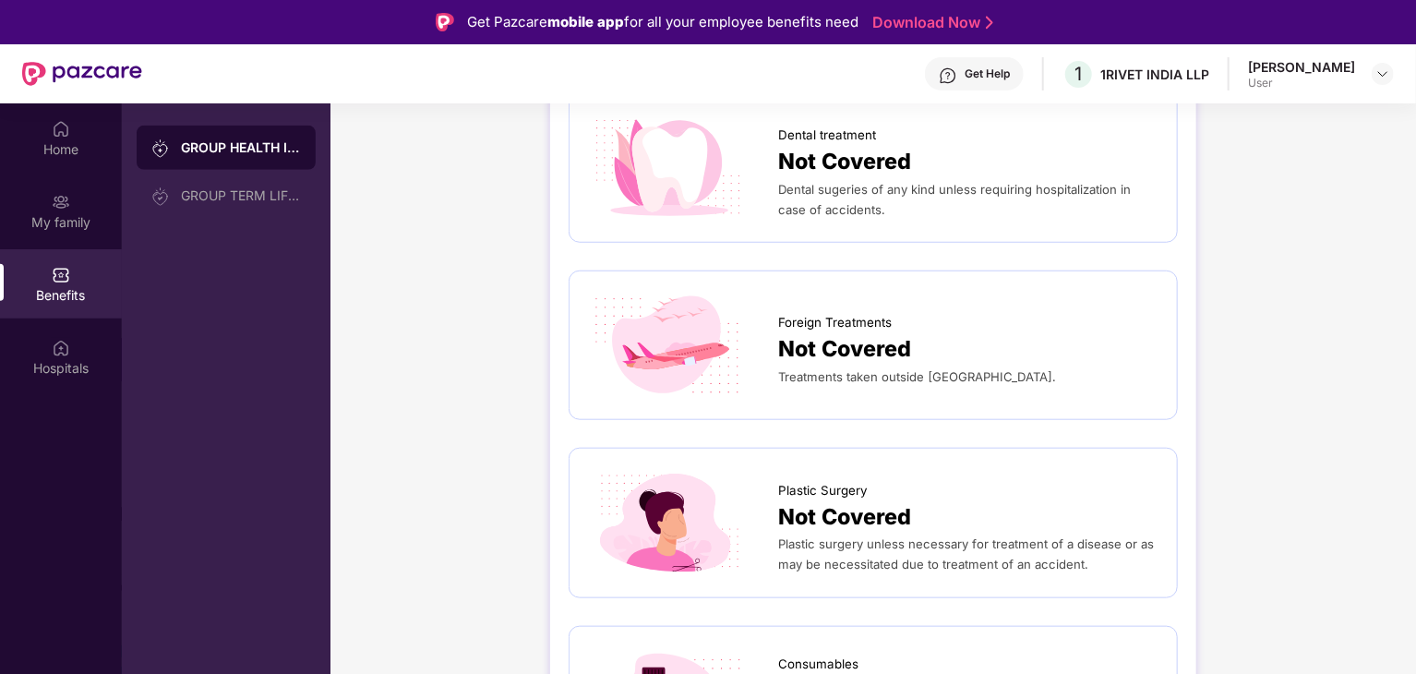
scroll to position [831, 0]
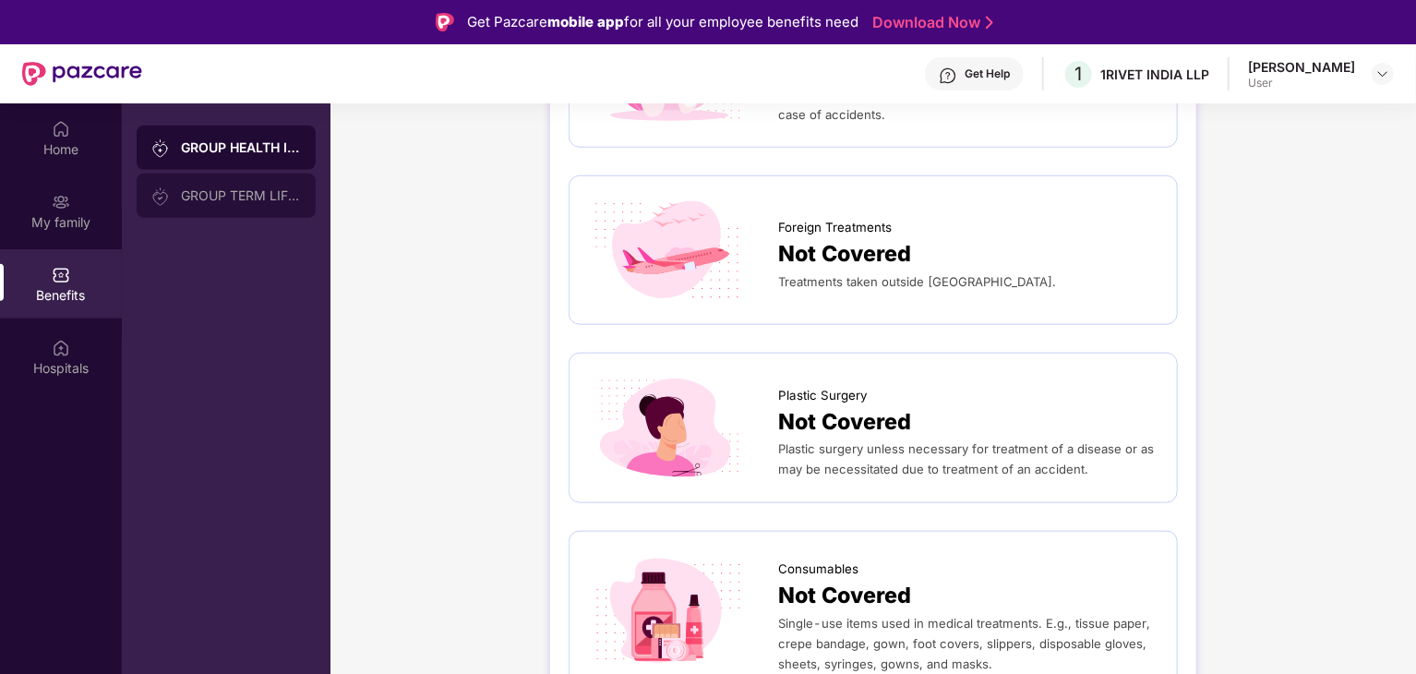
click at [222, 198] on div "GROUP TERM LIFE INSURANCE" at bounding box center [241, 195] width 120 height 15
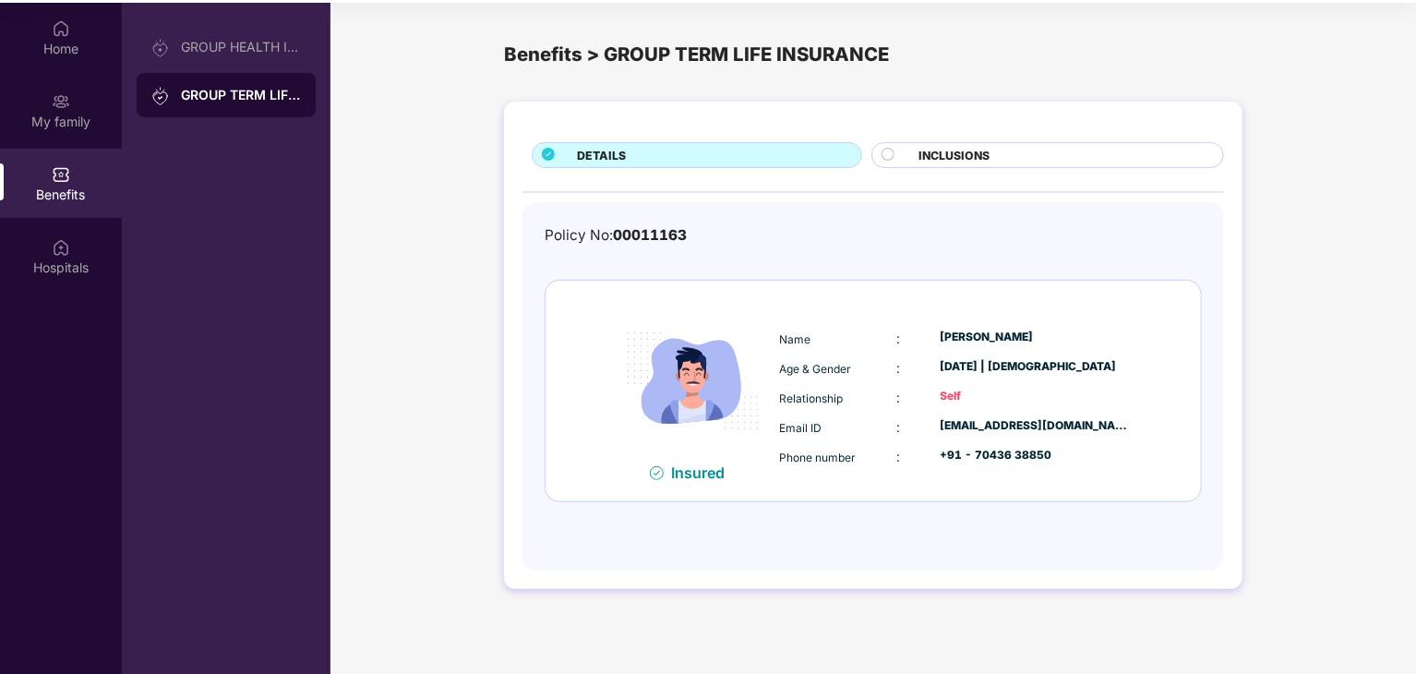
scroll to position [103, 0]
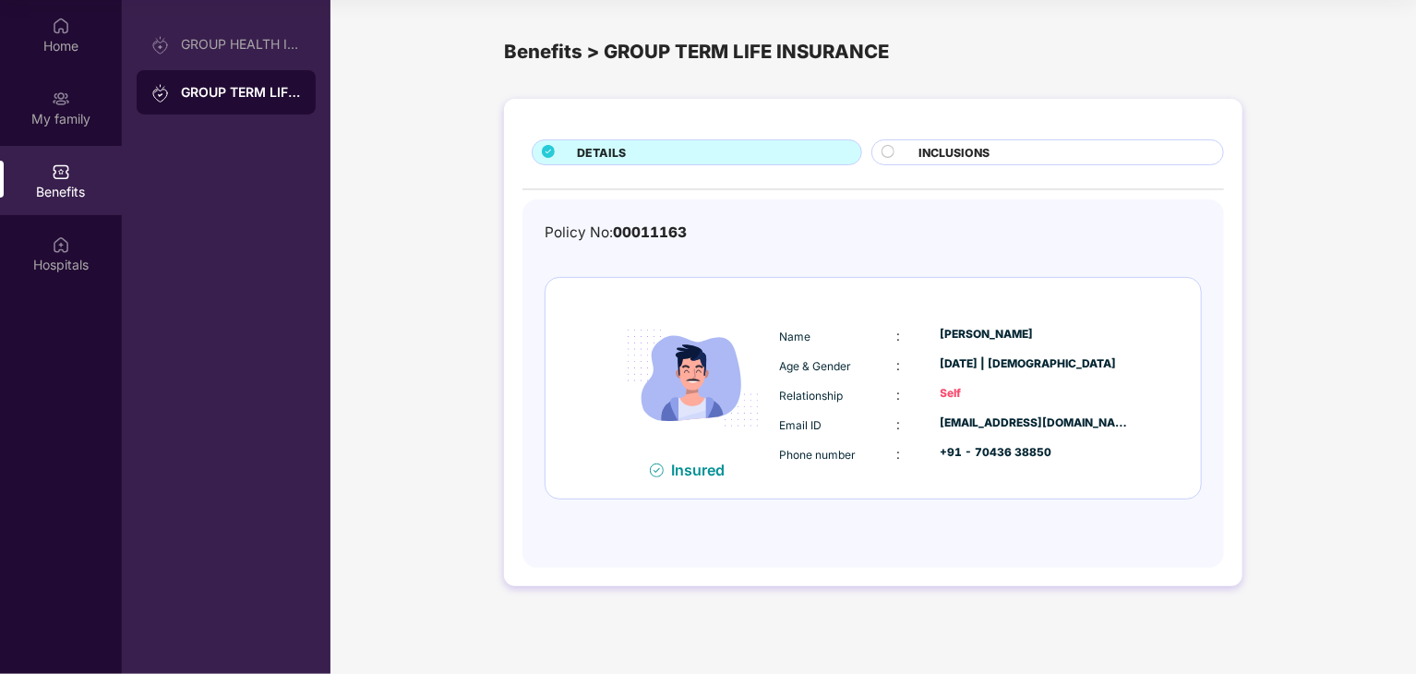
click at [923, 150] on span "INCLUSIONS" at bounding box center [953, 153] width 71 height 18
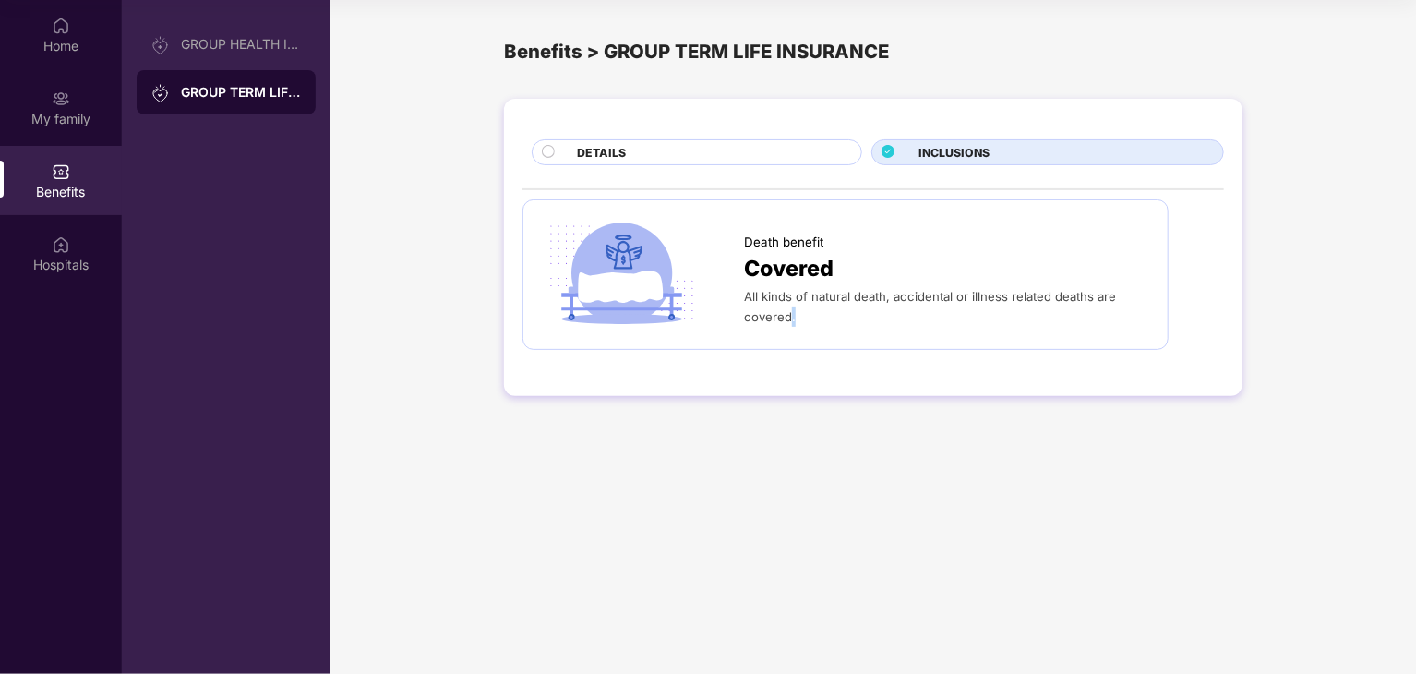
click at [792, 307] on div "All kinds of natural death, accidental or illness related deaths are covered." at bounding box center [946, 306] width 405 height 41
click at [619, 160] on span "DETAILS" at bounding box center [601, 153] width 49 height 18
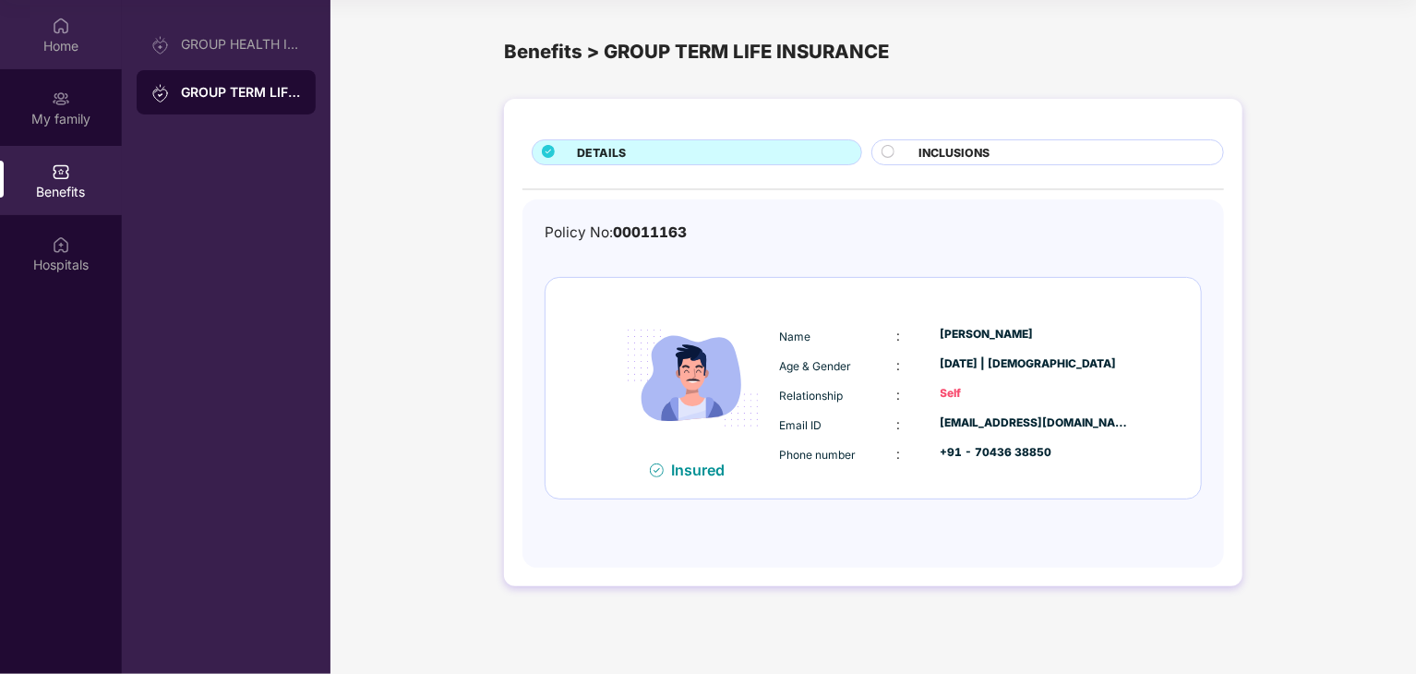
click at [54, 66] on div "Home" at bounding box center [61, 34] width 122 height 69
